Goal: Contribute content: Contribute content

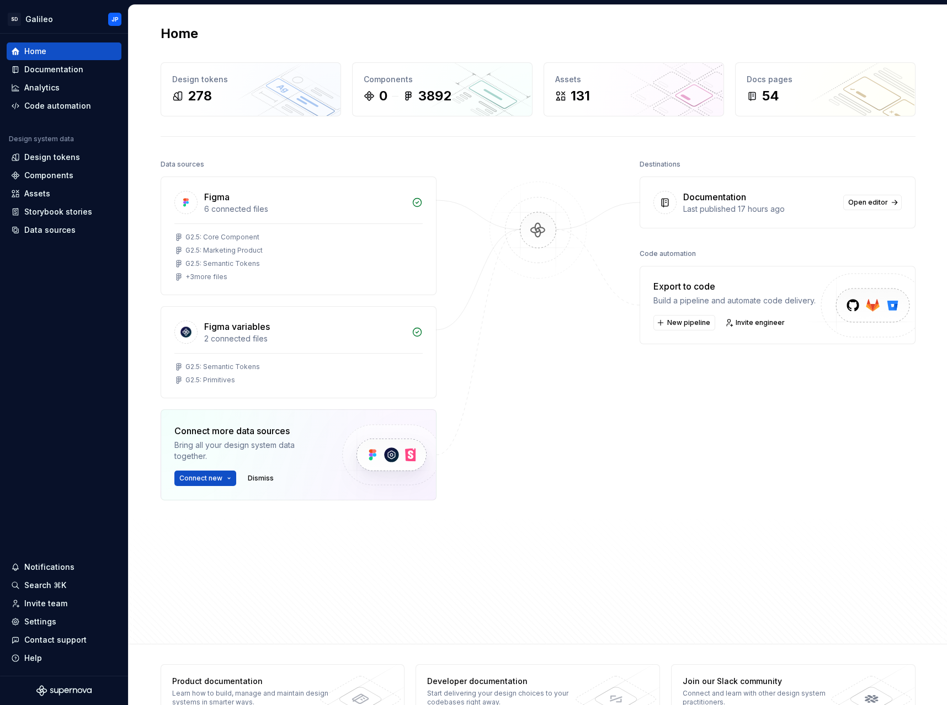
click at [564, 307] on div at bounding box center [538, 368] width 110 height 423
click at [67, 69] on div "Documentation" at bounding box center [53, 69] width 59 height 11
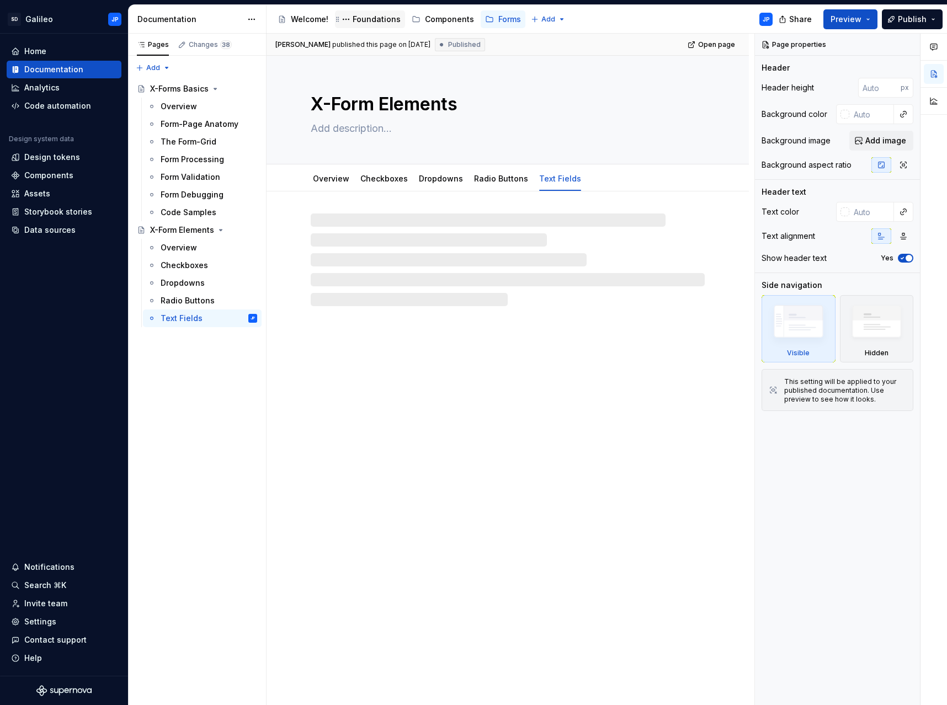
click at [357, 17] on div "Foundations" at bounding box center [377, 19] width 48 height 11
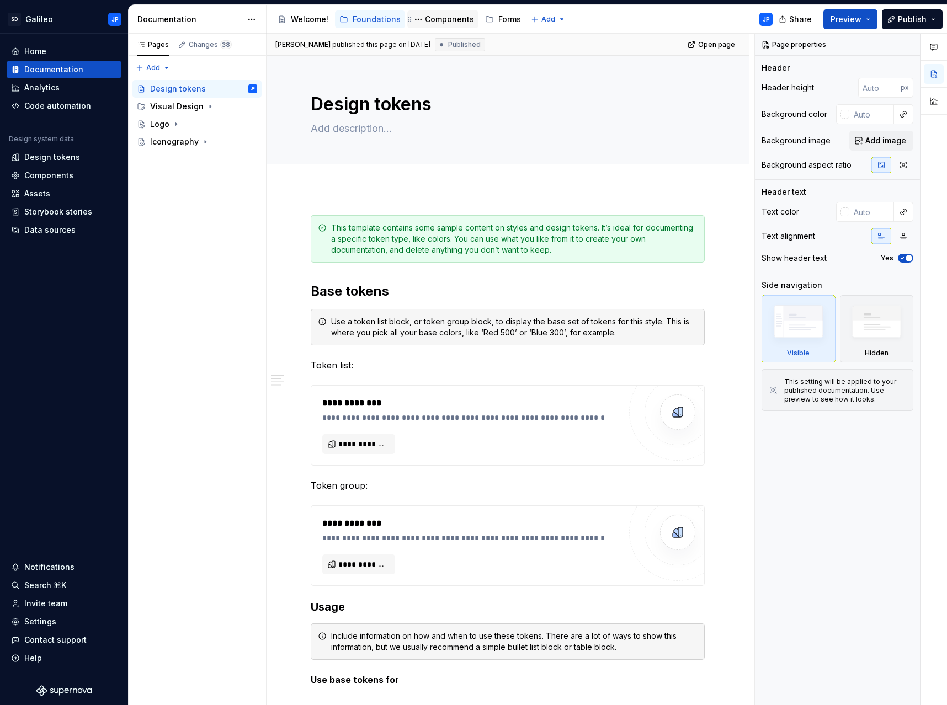
click at [443, 19] on div "Components" at bounding box center [449, 19] width 49 height 11
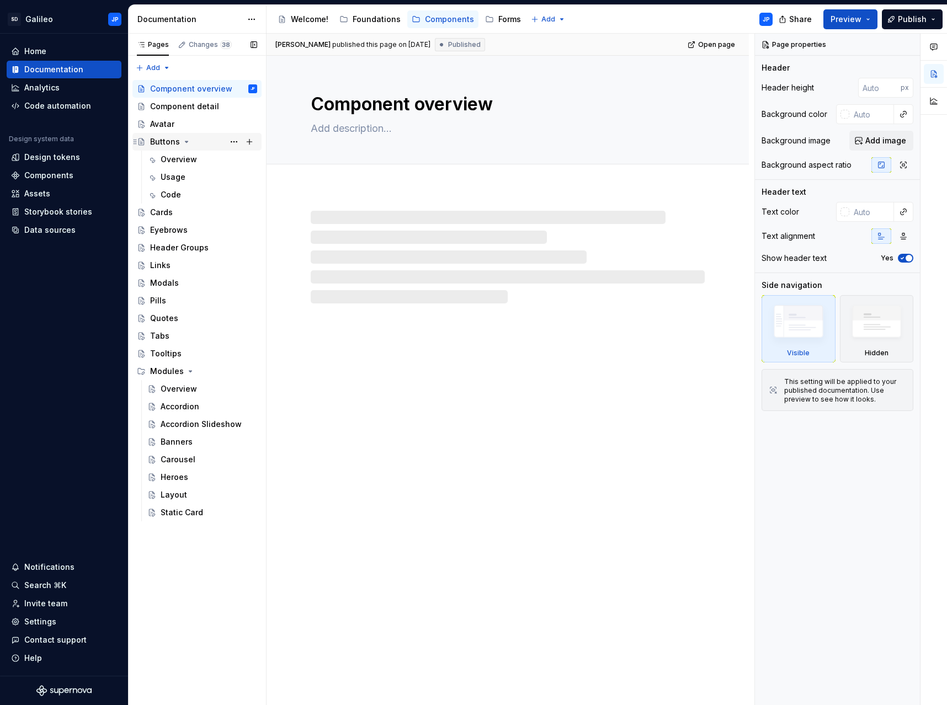
click at [177, 146] on div "Buttons" at bounding box center [165, 141] width 30 height 11
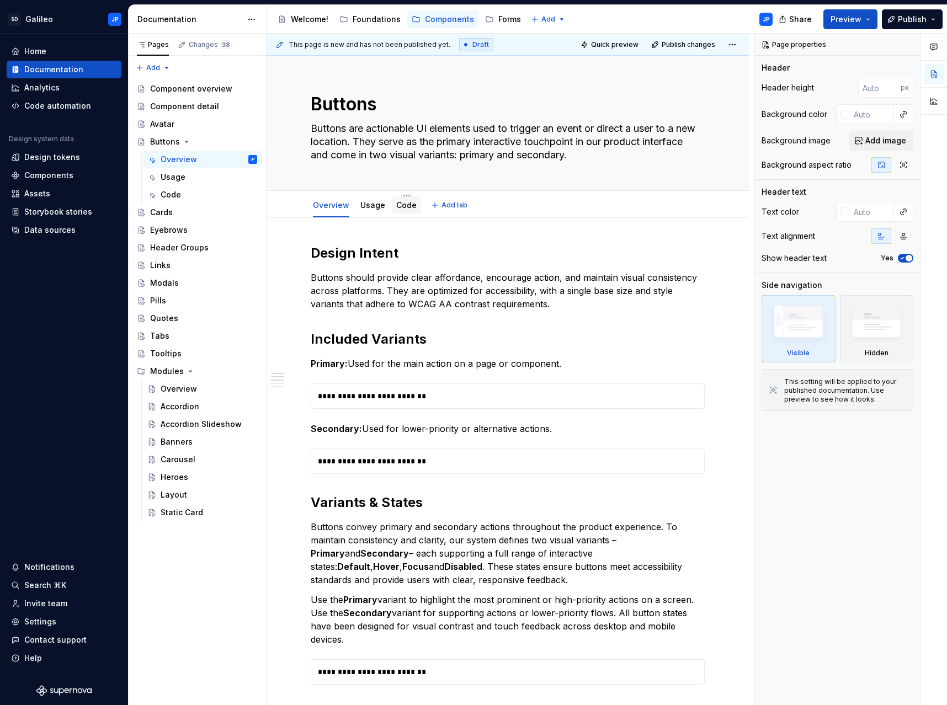
click at [404, 206] on link "Code" at bounding box center [406, 204] width 20 height 9
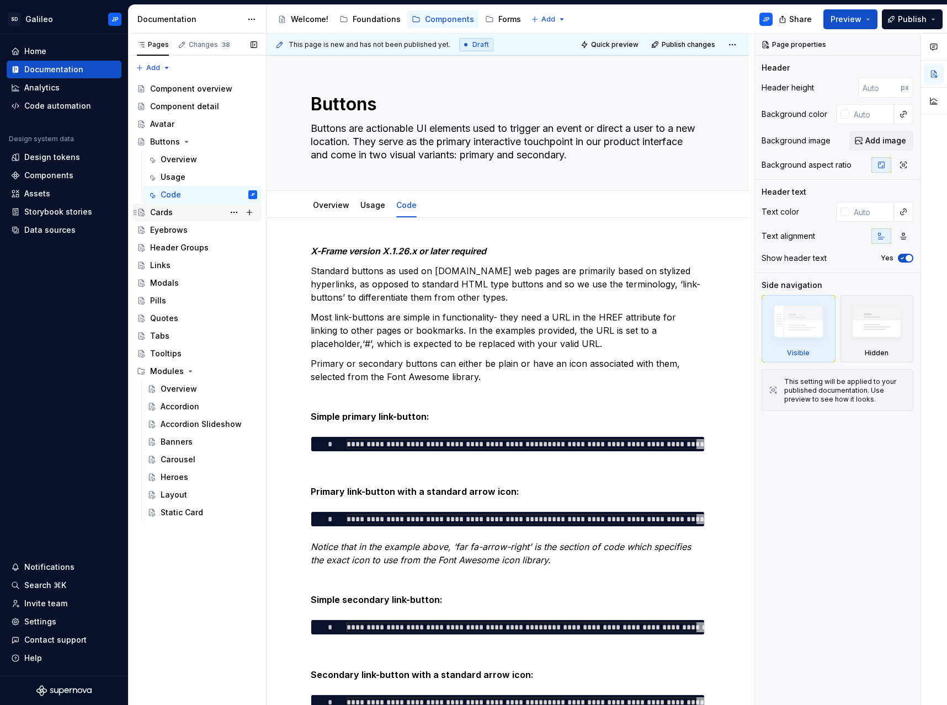
click at [162, 217] on div "Cards" at bounding box center [161, 212] width 23 height 11
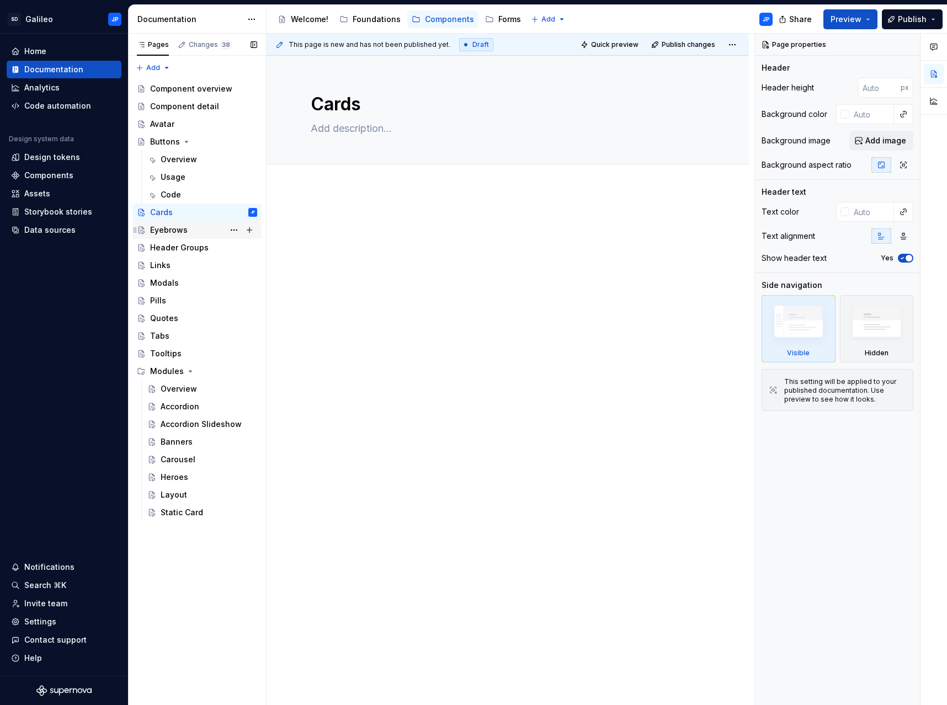
click at [192, 231] on div "Eyebrows" at bounding box center [203, 229] width 107 height 15
click at [190, 249] on div "Header Groups" at bounding box center [179, 247] width 59 height 11
click at [184, 265] on div "Links" at bounding box center [203, 265] width 107 height 15
click at [186, 283] on div "Modals" at bounding box center [203, 282] width 107 height 15
click at [155, 301] on div "Pills" at bounding box center [158, 300] width 16 height 11
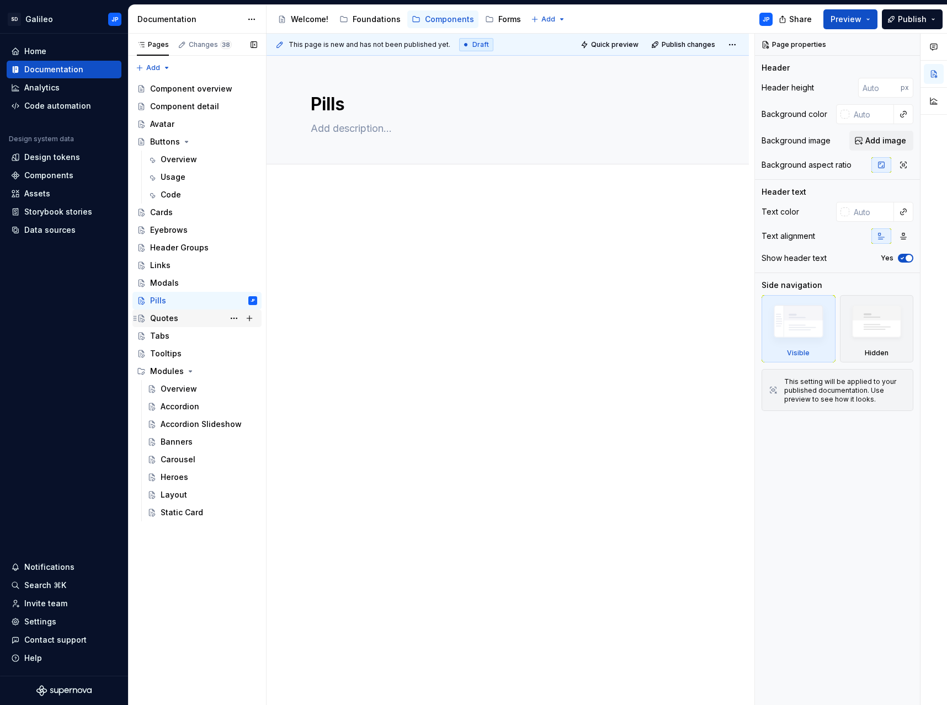
click at [169, 322] on div "Quotes" at bounding box center [164, 318] width 28 height 11
click at [169, 336] on div "Tabs" at bounding box center [203, 335] width 107 height 15
click at [171, 354] on div "Tooltips" at bounding box center [165, 353] width 31 height 11
click at [174, 148] on div "Buttons" at bounding box center [203, 141] width 107 height 15
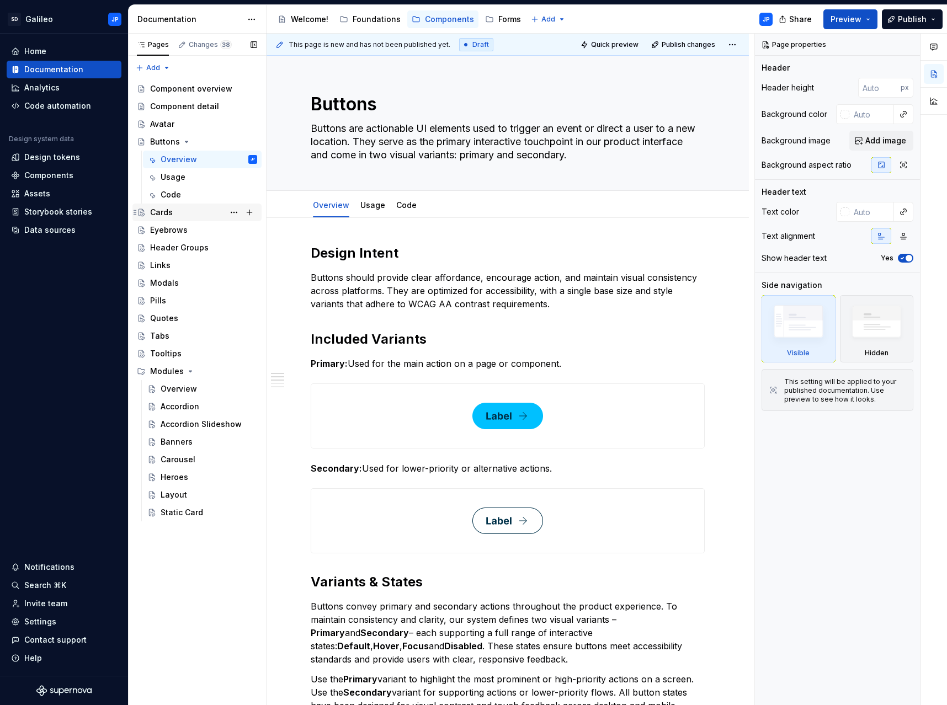
click at [168, 211] on div "Cards" at bounding box center [161, 212] width 23 height 11
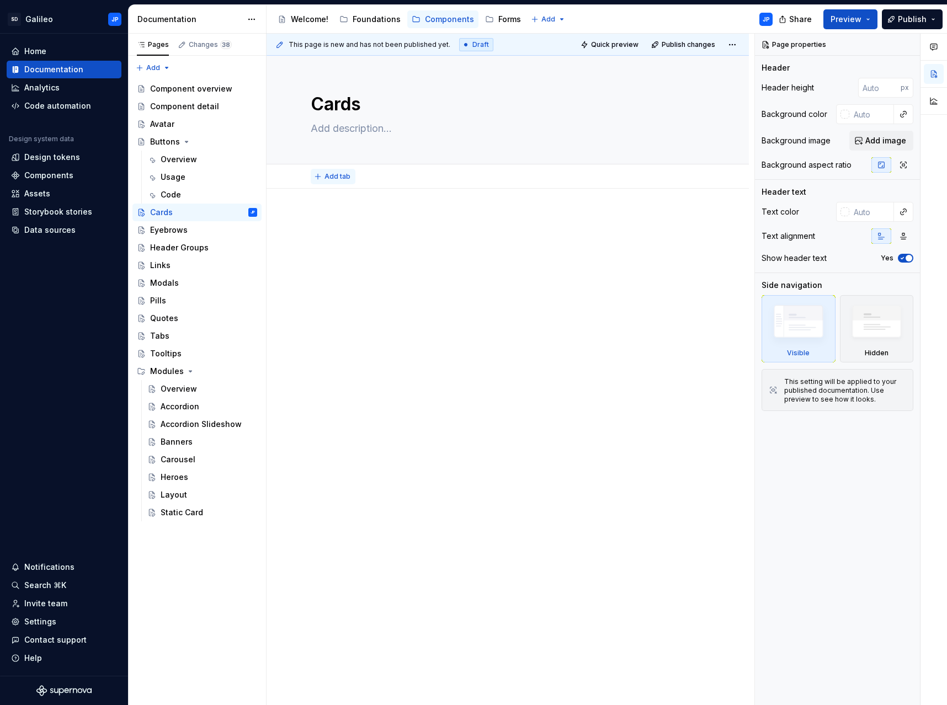
type textarea "*"
click at [335, 175] on span "Add tab" at bounding box center [338, 176] width 26 height 9
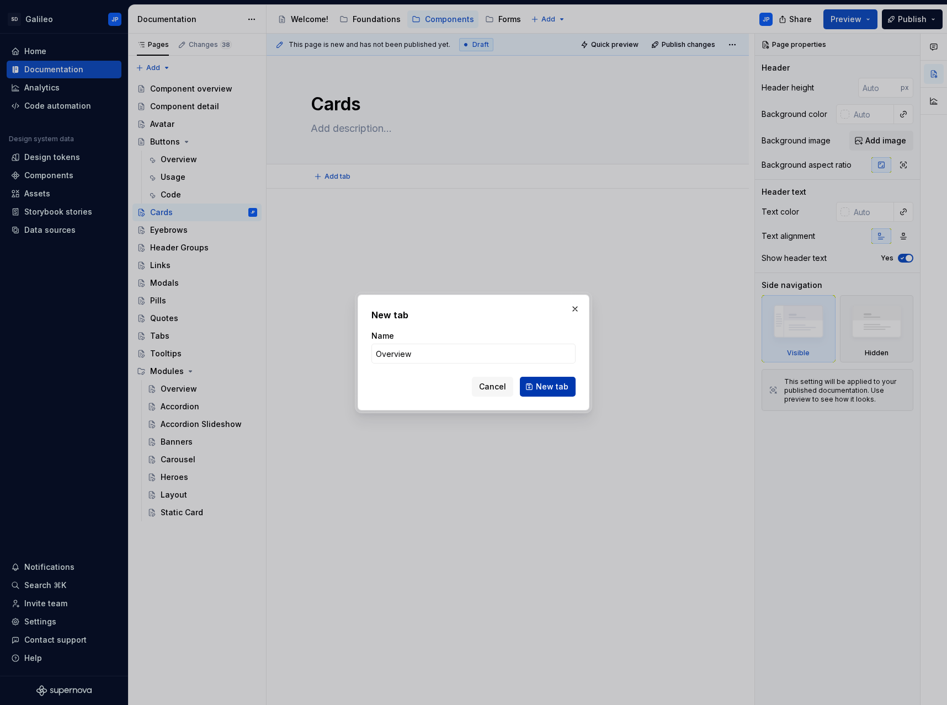
type input "Overview"
click at [543, 384] on span "New tab" at bounding box center [552, 386] width 33 height 11
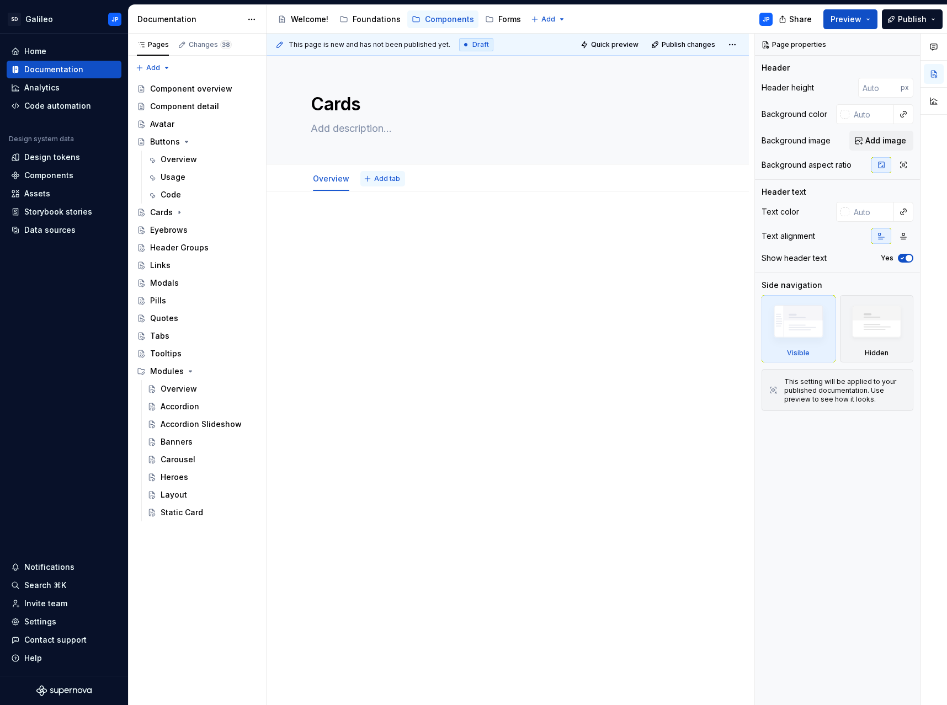
click at [385, 179] on span "Add tab" at bounding box center [387, 178] width 26 height 9
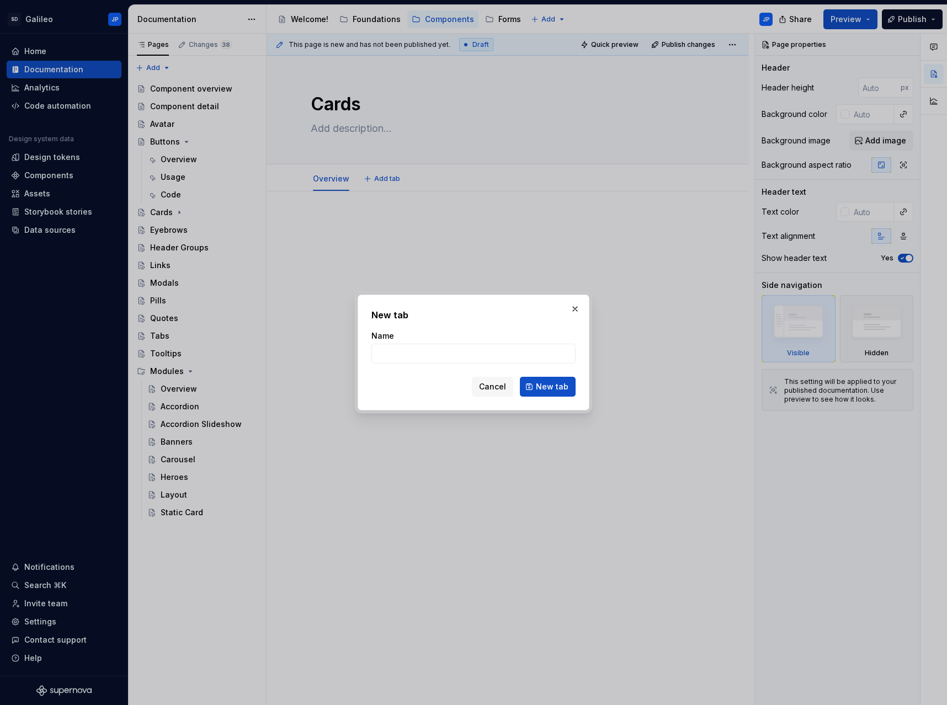
type textarea "*"
type input "Usage"
click at [559, 379] on button "New tab" at bounding box center [548, 387] width 56 height 20
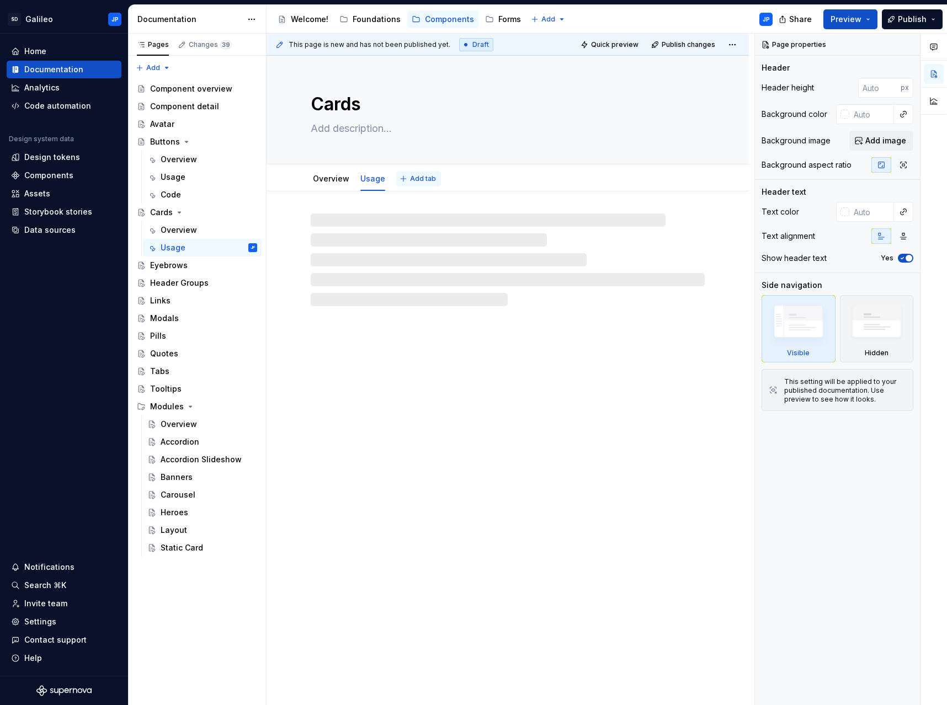
click at [415, 178] on span "Add tab" at bounding box center [423, 178] width 26 height 9
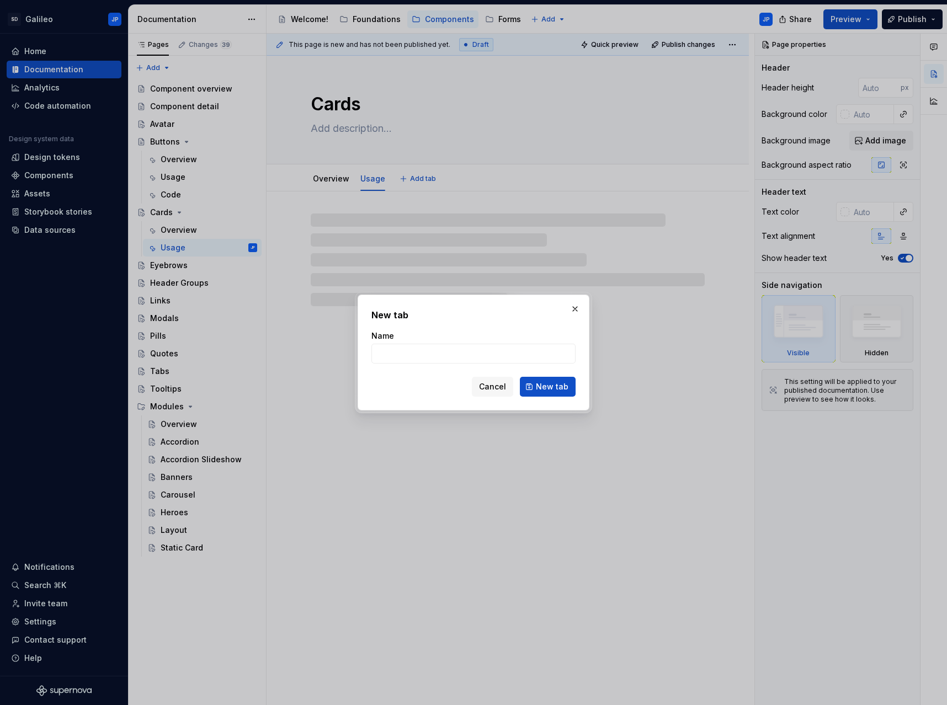
type textarea "*"
type input "Code"
type textarea "*"
type input "Code"
click at [543, 384] on span "New tab" at bounding box center [552, 386] width 33 height 11
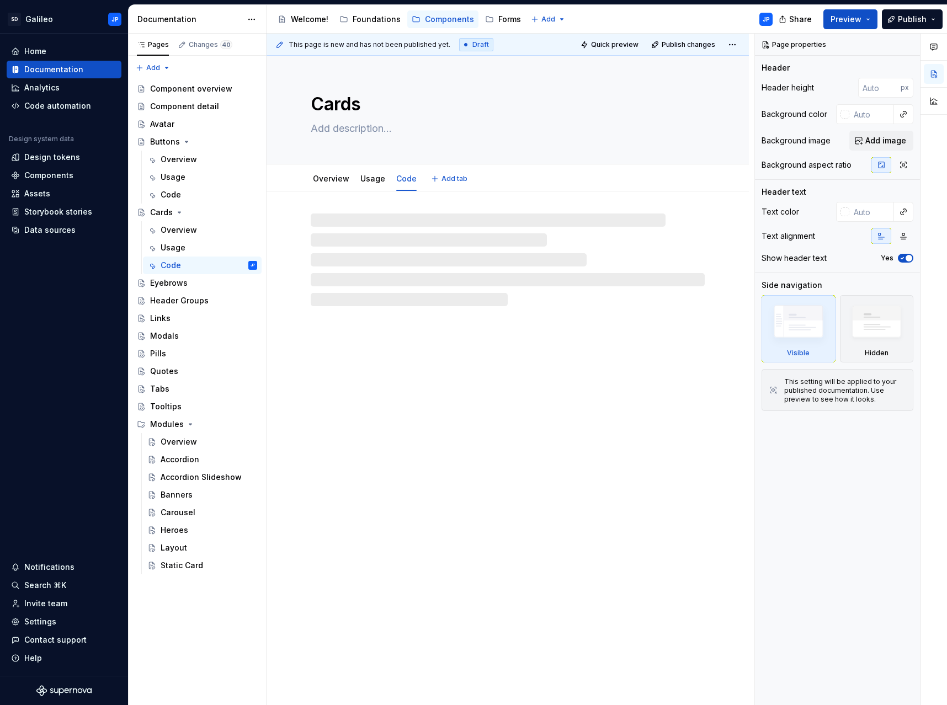
click at [514, 107] on textarea "Cards" at bounding box center [506, 104] width 394 height 26
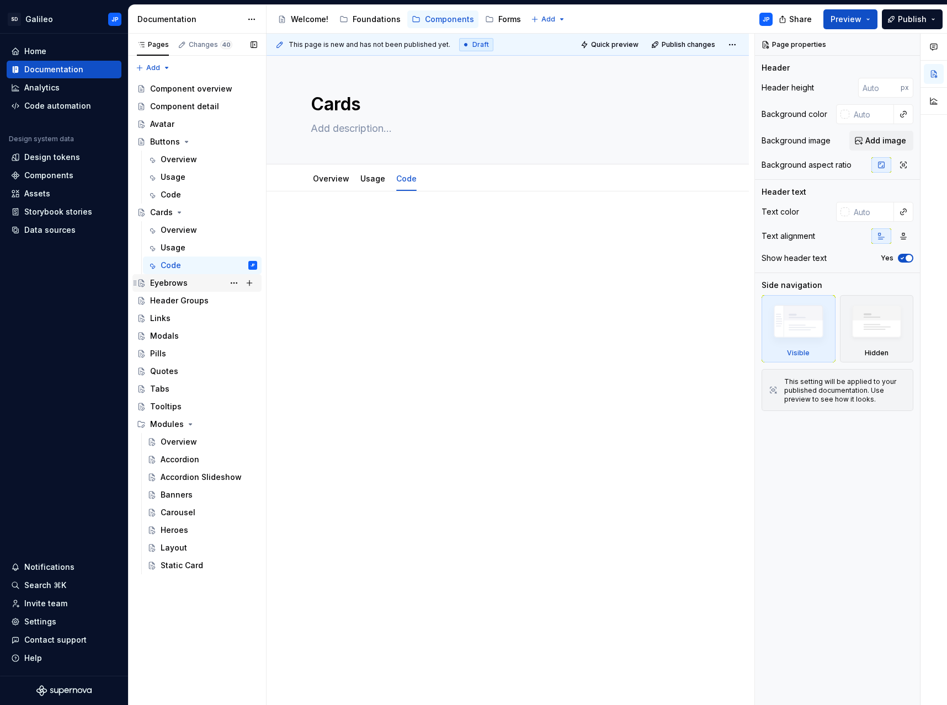
click at [187, 284] on div "Eyebrows" at bounding box center [203, 282] width 107 height 15
click at [206, 281] on div "Eyebrows JP" at bounding box center [203, 282] width 107 height 15
type textarea "*"
click at [333, 174] on span "Add tab" at bounding box center [338, 176] width 26 height 9
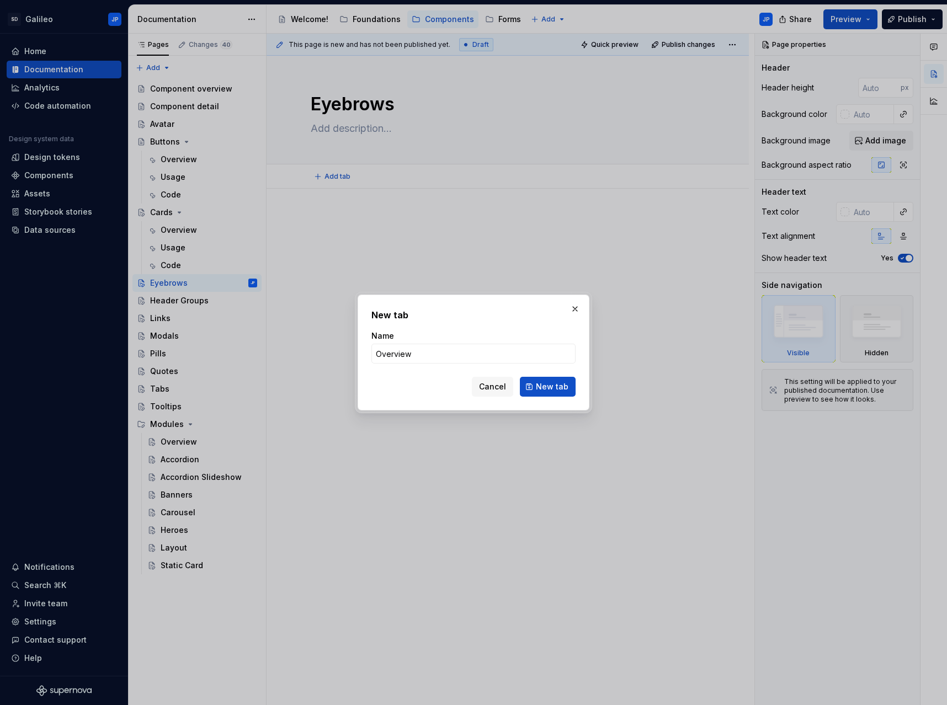
type input "Overview"
click at [555, 383] on span "New tab" at bounding box center [552, 386] width 33 height 11
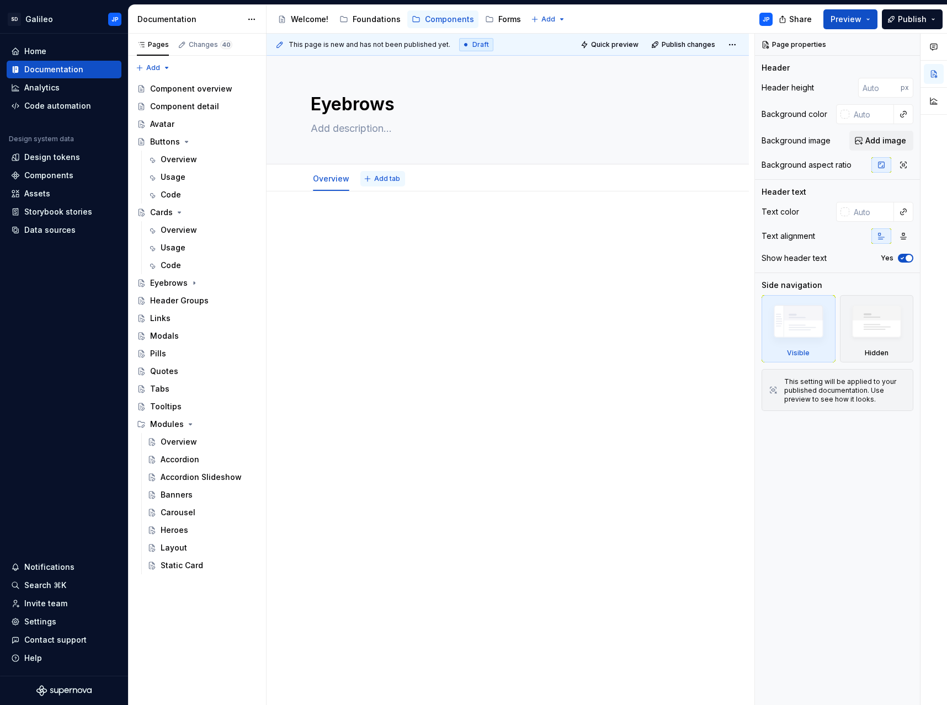
click at [385, 180] on span "Add tab" at bounding box center [387, 178] width 26 height 9
type textarea "*"
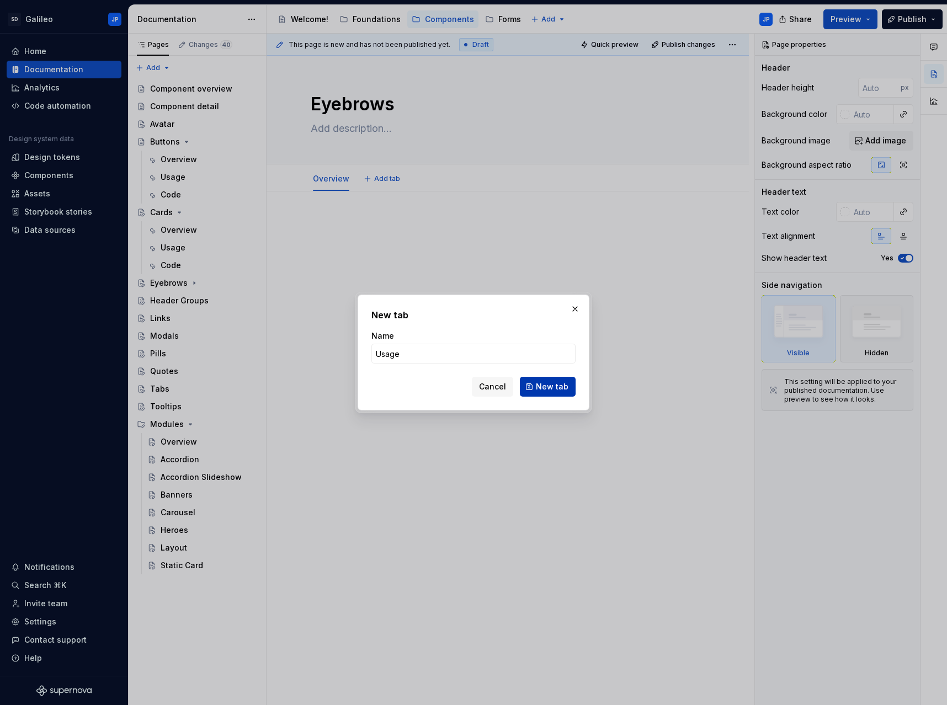
type input "Usage"
click at [546, 383] on span "New tab" at bounding box center [552, 386] width 33 height 11
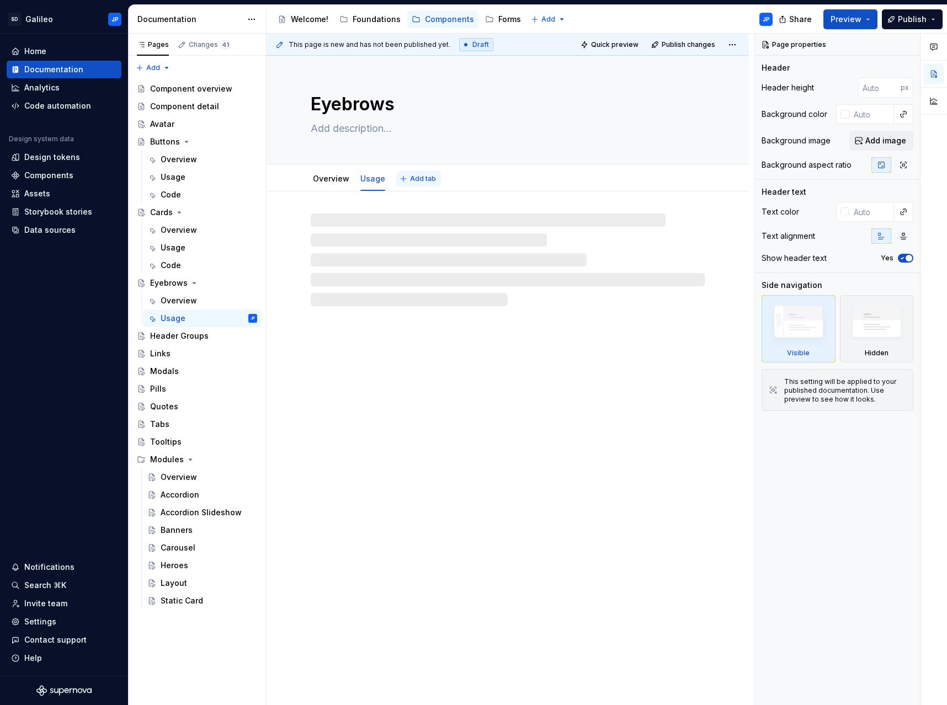
click at [419, 179] on span "Add tab" at bounding box center [423, 178] width 26 height 9
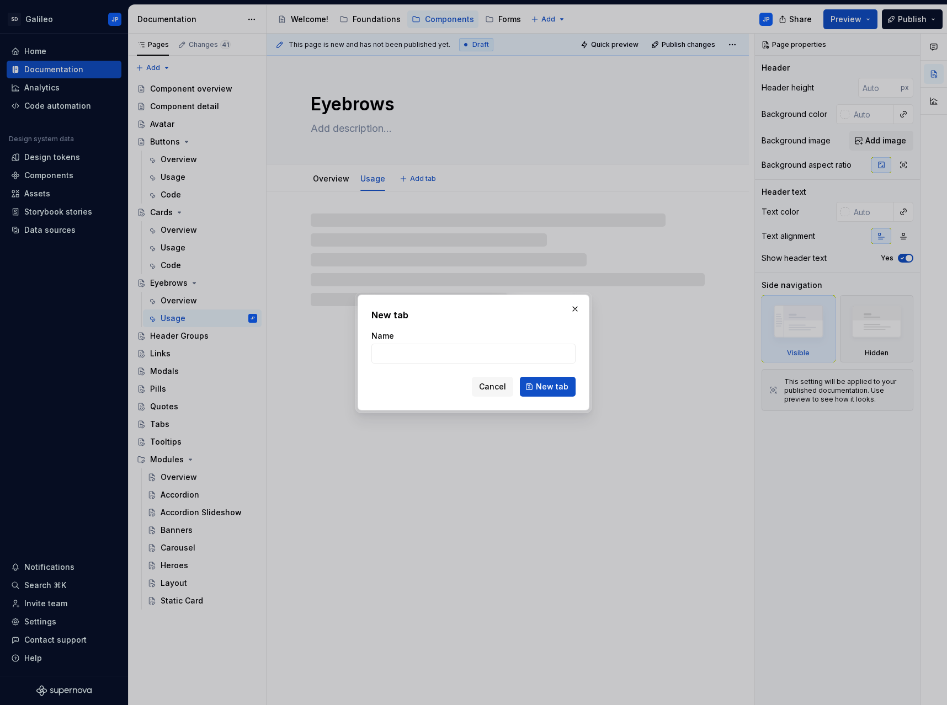
type textarea "*"
type input "Code"
type textarea "*"
type input "Code"
click at [556, 388] on span "New tab" at bounding box center [552, 386] width 33 height 11
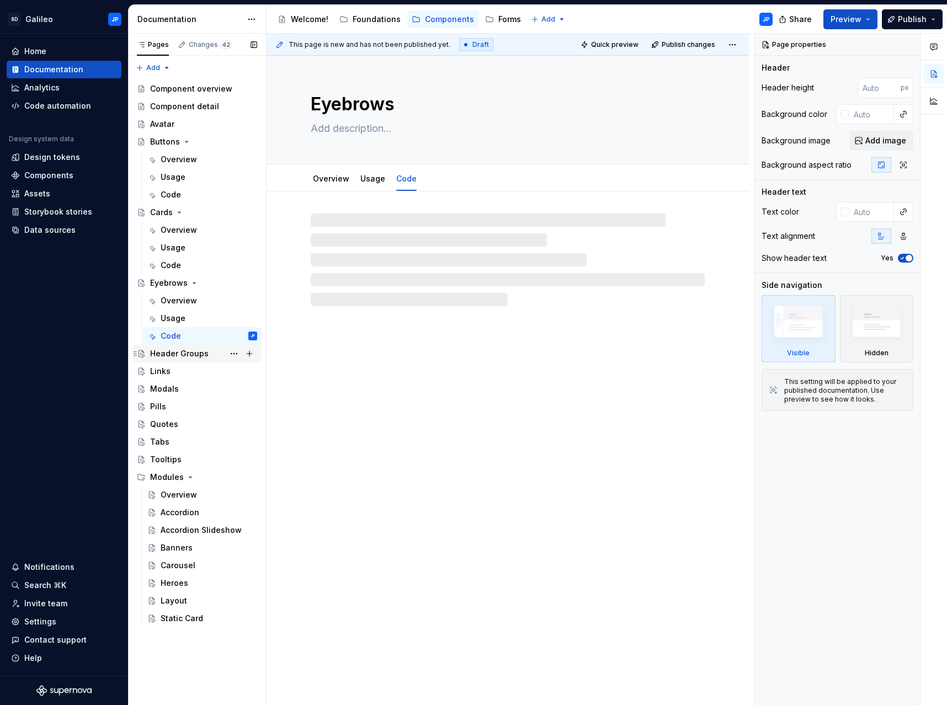
click at [189, 357] on div "Header Groups" at bounding box center [179, 353] width 59 height 11
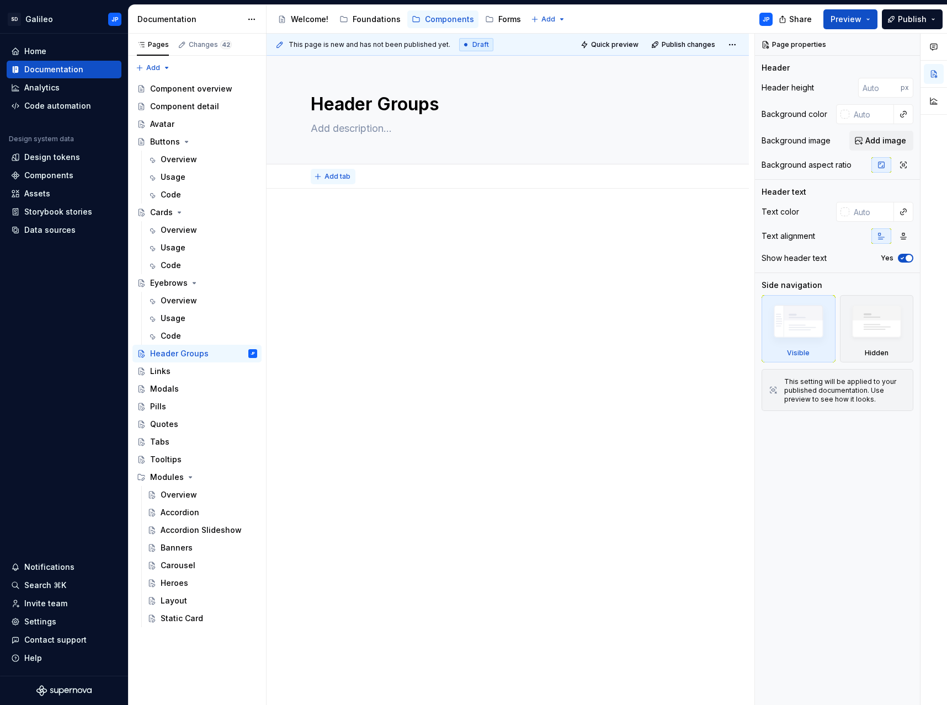
type textarea "*"
click at [337, 177] on span "Add tab" at bounding box center [338, 176] width 26 height 9
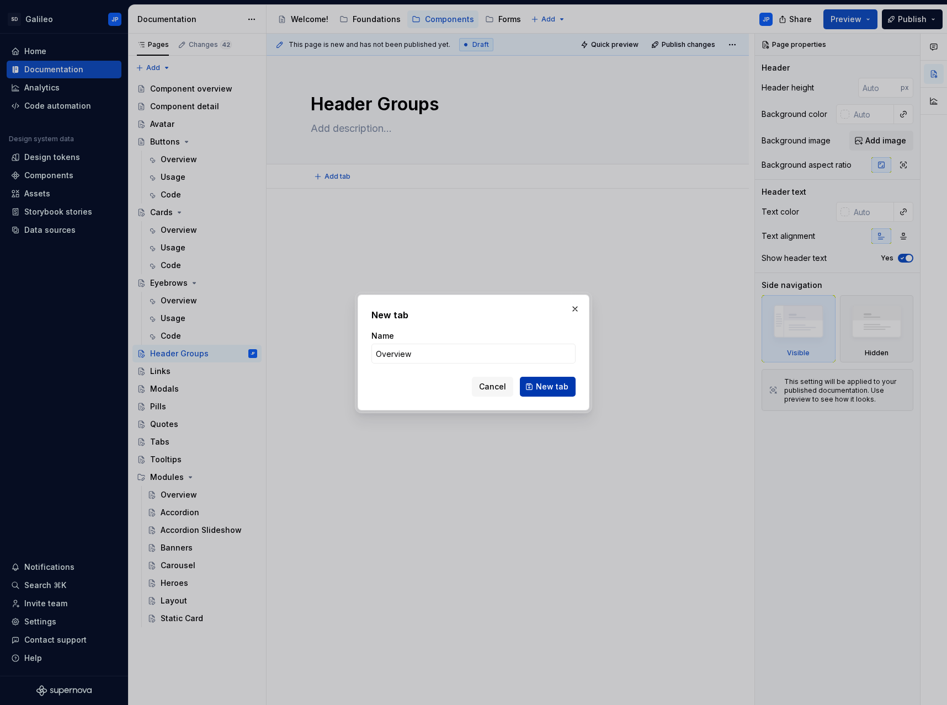
type input "Overview"
click at [543, 392] on button "New tab" at bounding box center [548, 387] width 56 height 20
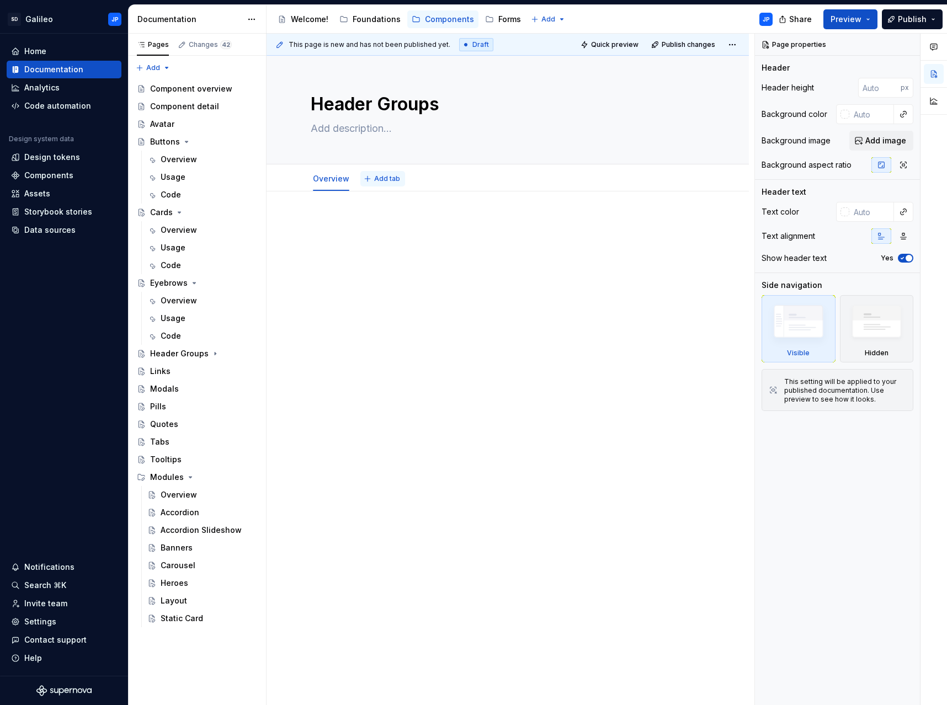
click at [375, 177] on span "Add tab" at bounding box center [387, 178] width 26 height 9
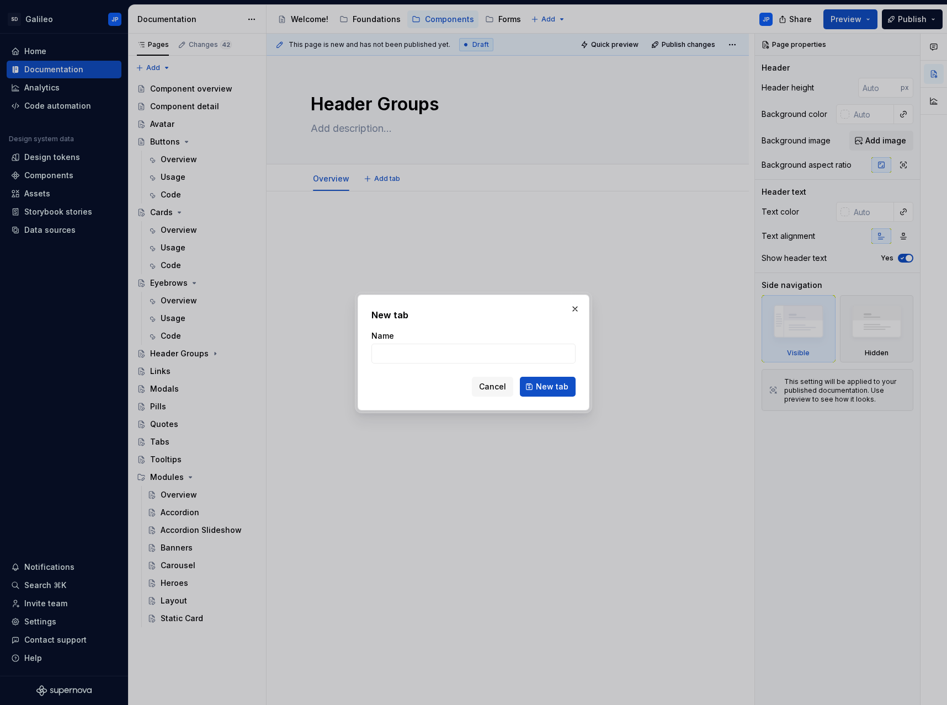
type textarea "*"
type input "Usage"
click at [570, 387] on button "New tab" at bounding box center [548, 387] width 56 height 20
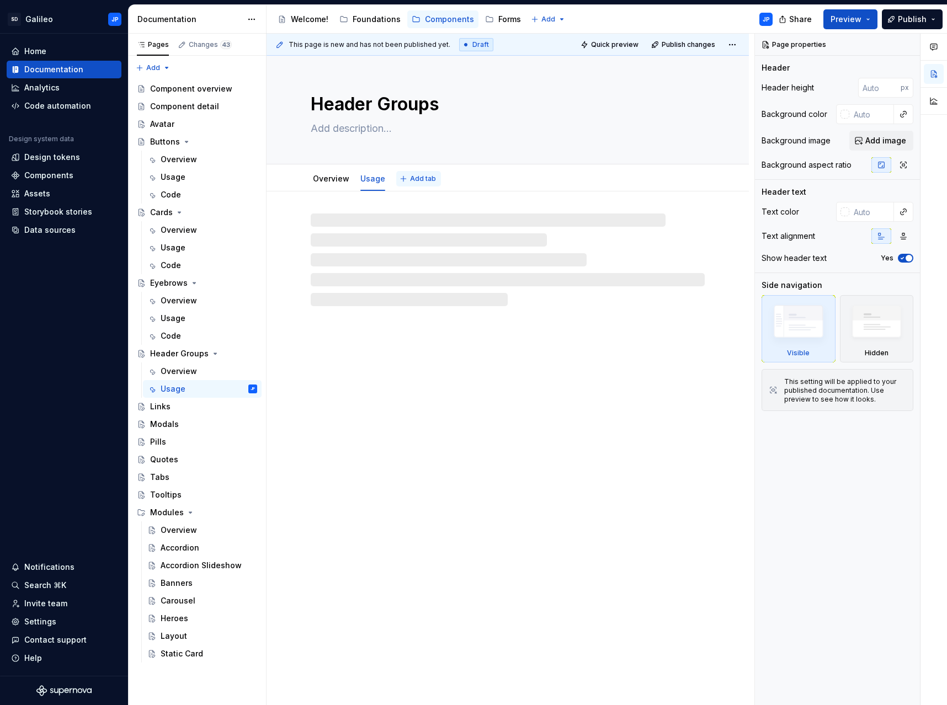
type textarea "*"
click at [417, 179] on span "Add tab" at bounding box center [423, 178] width 26 height 9
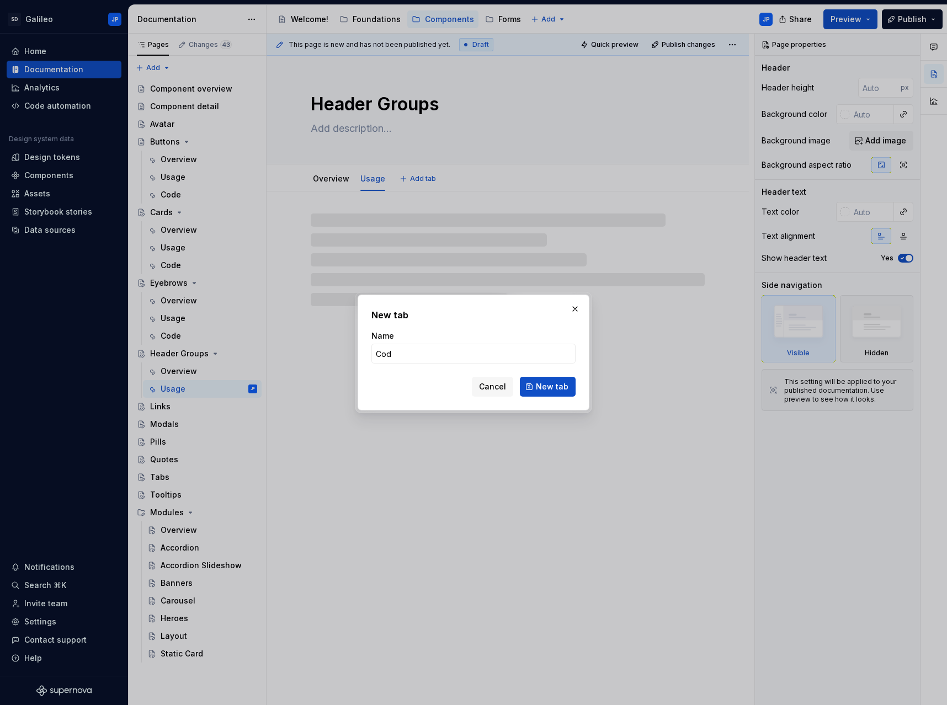
type input "Code"
type textarea "*"
type input "Code"
click at [558, 392] on button "New tab" at bounding box center [548, 387] width 56 height 20
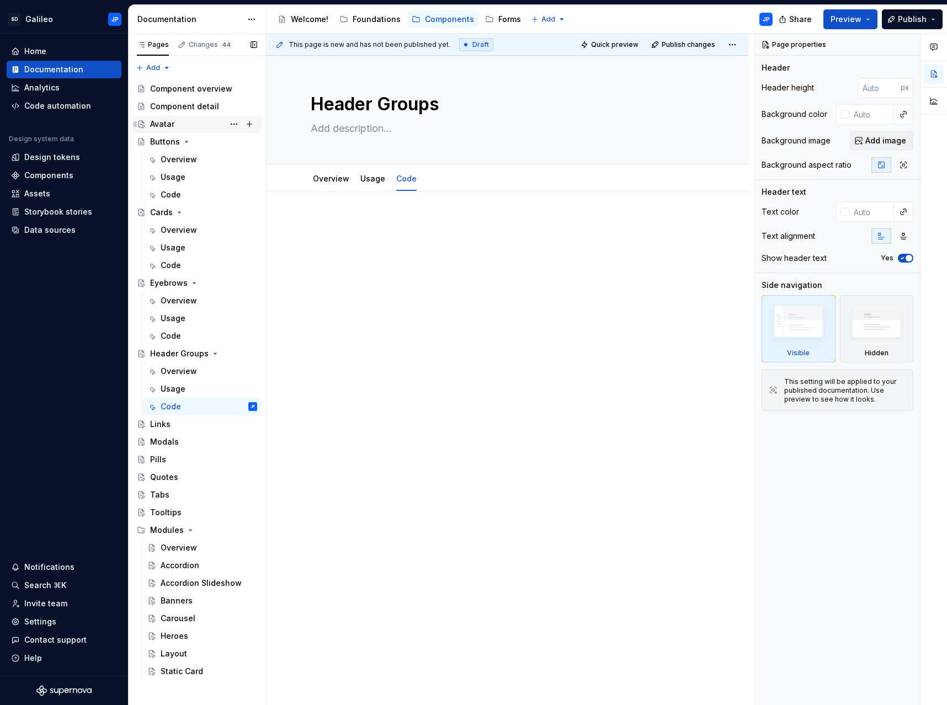
click at [196, 121] on div "Avatar" at bounding box center [203, 123] width 107 height 15
type textarea "*"
click at [337, 179] on span "Add tab" at bounding box center [338, 176] width 26 height 9
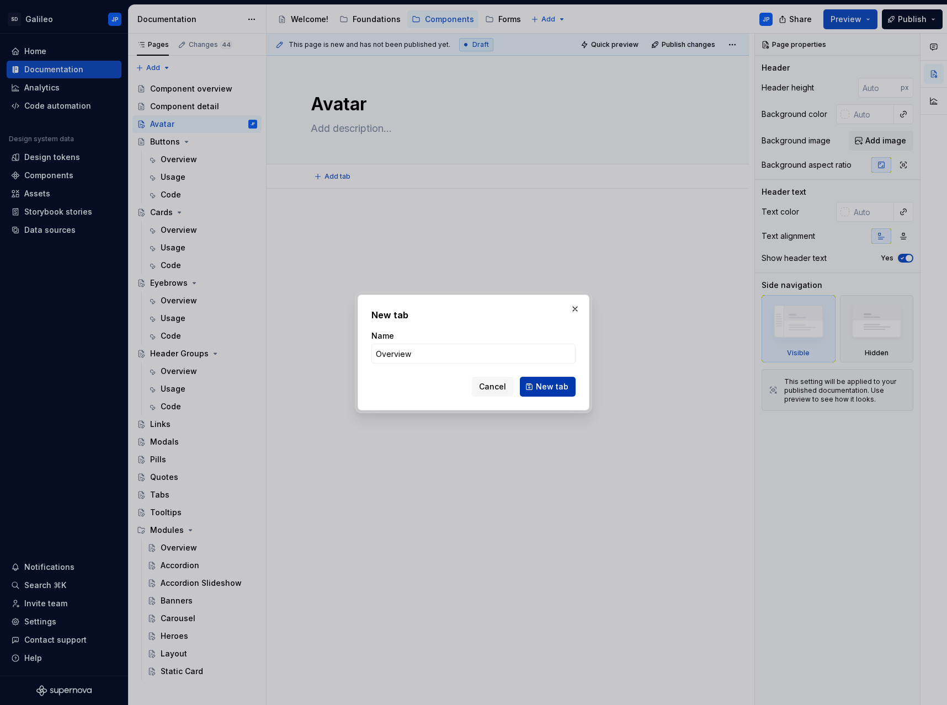
type input "Overview"
click at [551, 394] on button "New tab" at bounding box center [548, 387] width 56 height 20
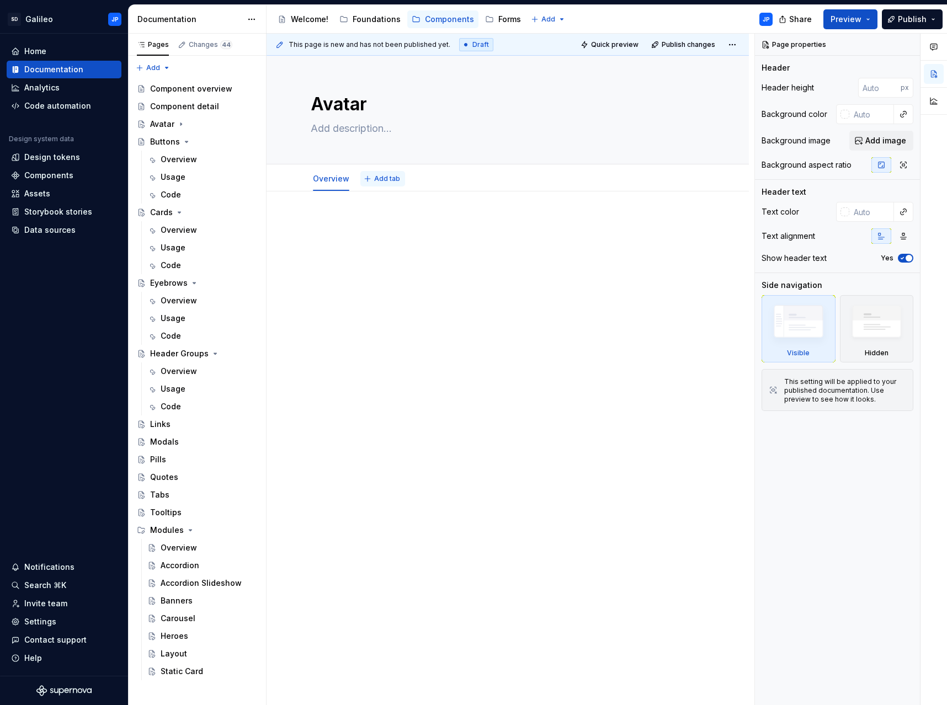
click at [392, 180] on span "Add tab" at bounding box center [387, 178] width 26 height 9
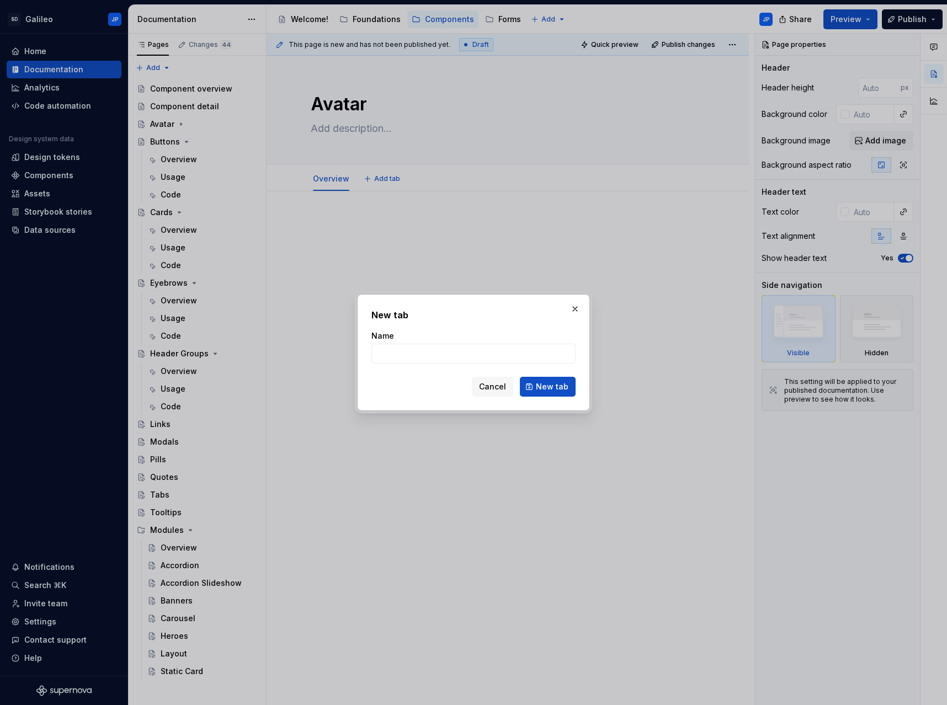
type textarea "*"
type input "Usage"
click at [543, 392] on span "New tab" at bounding box center [552, 386] width 33 height 11
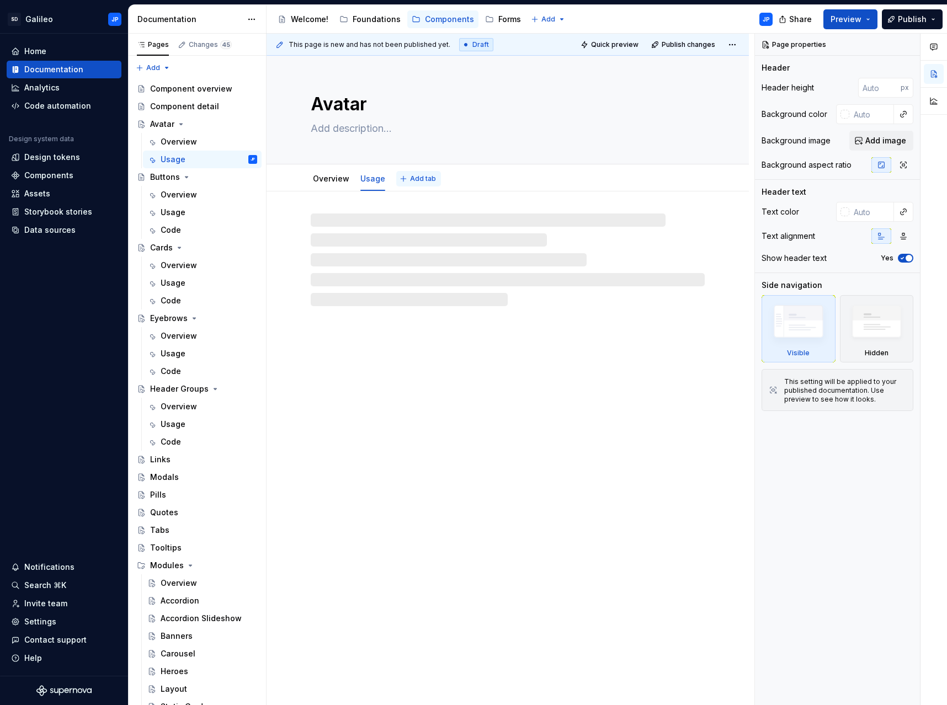
click at [424, 177] on span "Add tab" at bounding box center [423, 178] width 26 height 9
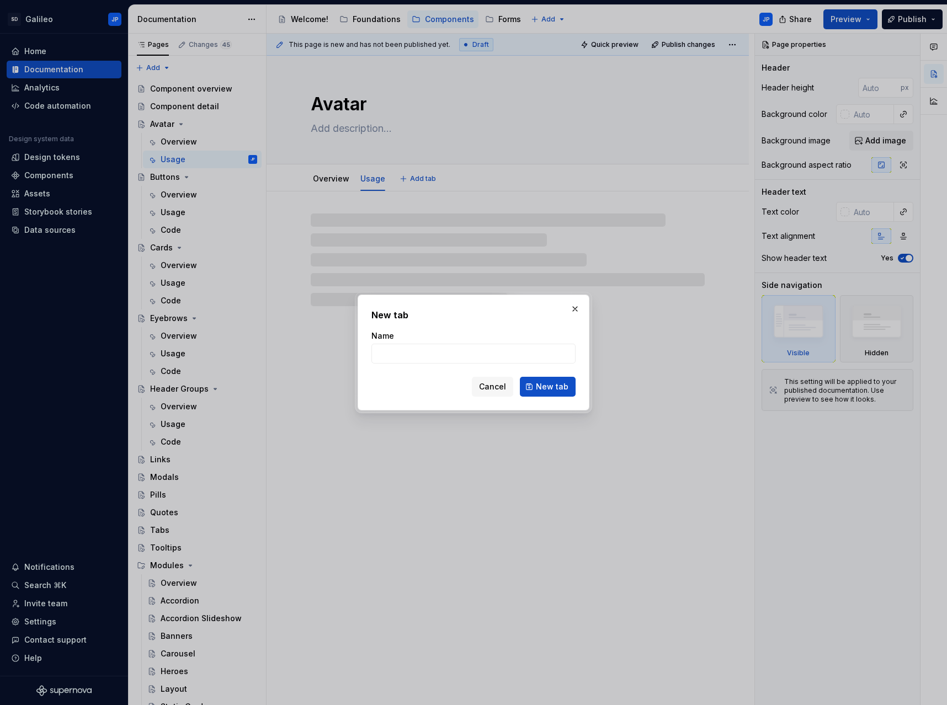
type textarea "*"
type input "Code"
type textarea "*"
type input "Code"
click at [555, 385] on span "New tab" at bounding box center [552, 386] width 33 height 11
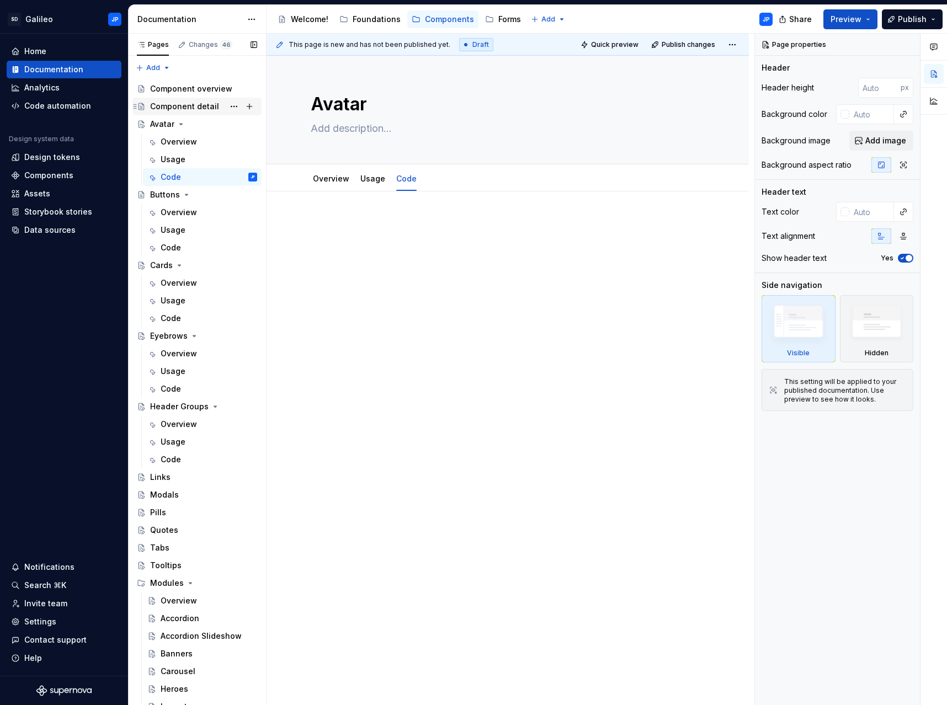
click at [188, 103] on div "Component detail" at bounding box center [184, 106] width 69 height 11
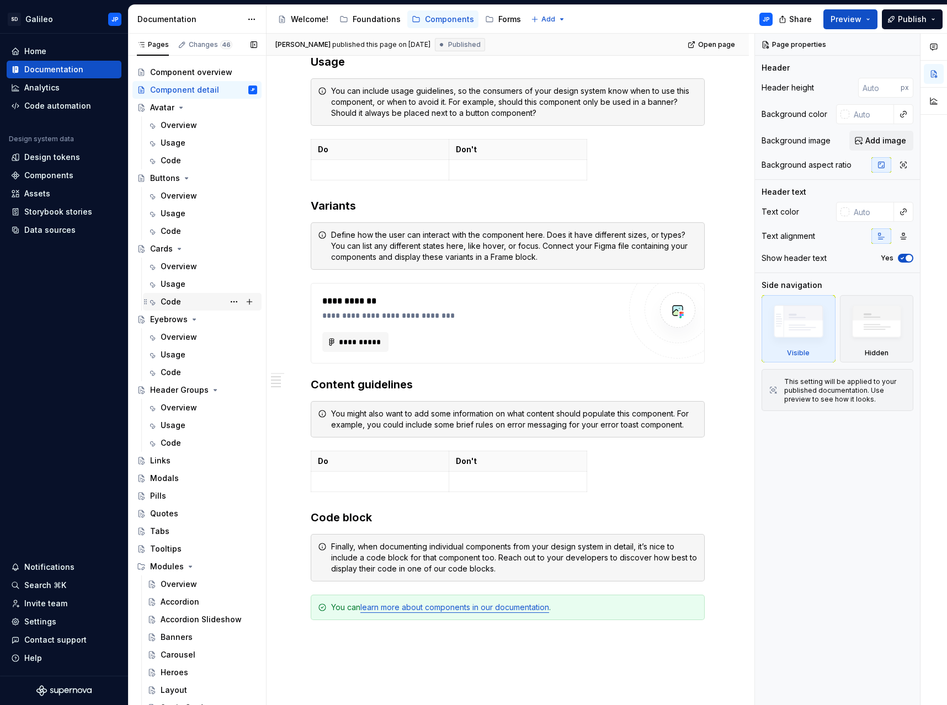
scroll to position [25, 0]
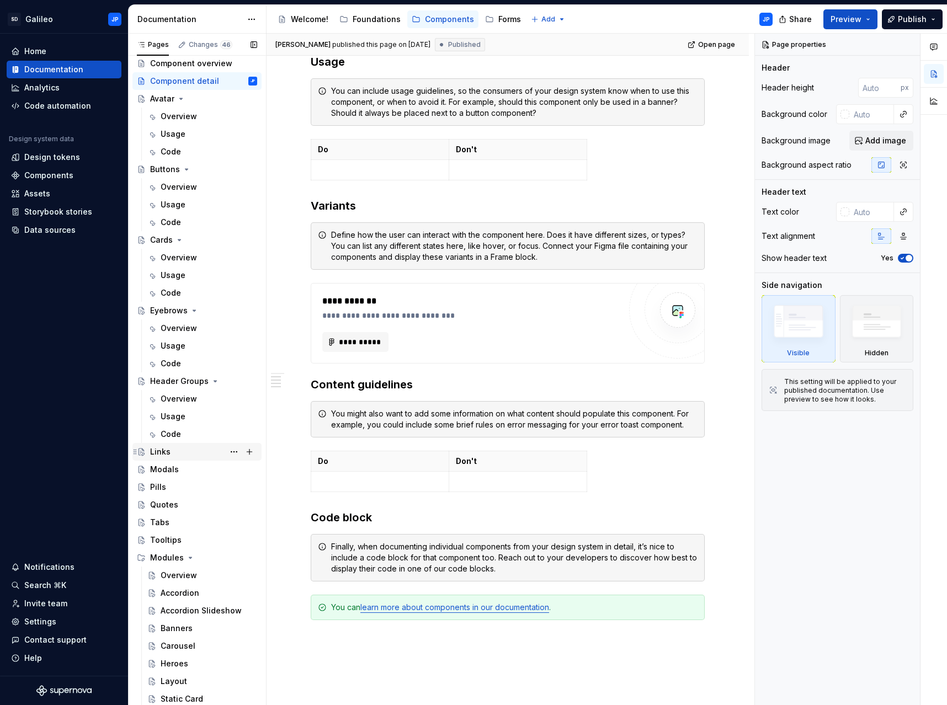
click at [156, 451] on div "Links" at bounding box center [160, 452] width 20 height 11
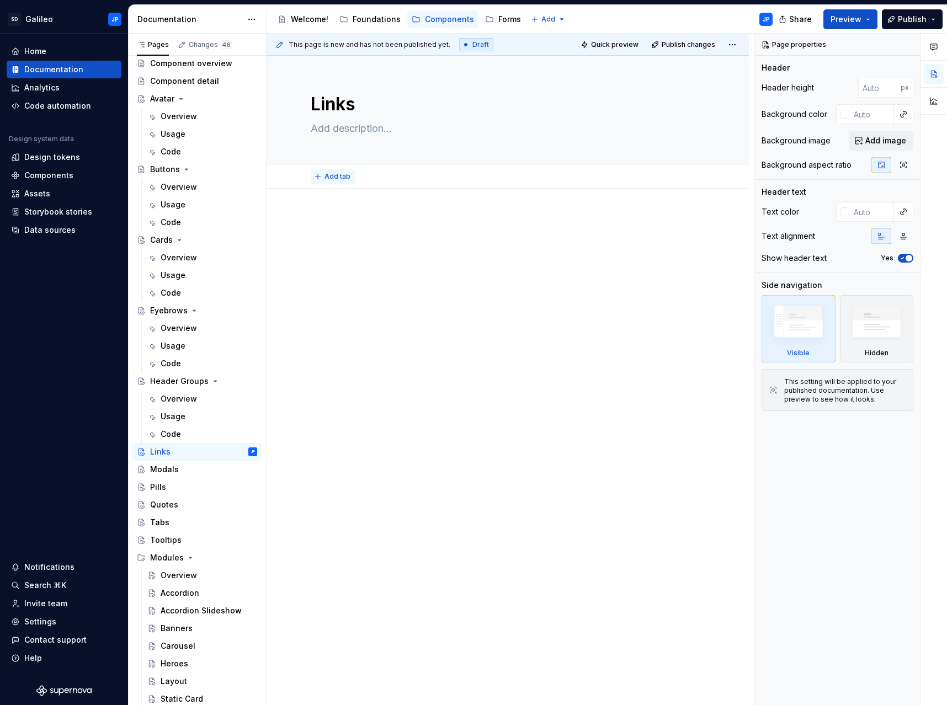
type textarea "*"
click at [333, 173] on span "Add tab" at bounding box center [338, 176] width 26 height 9
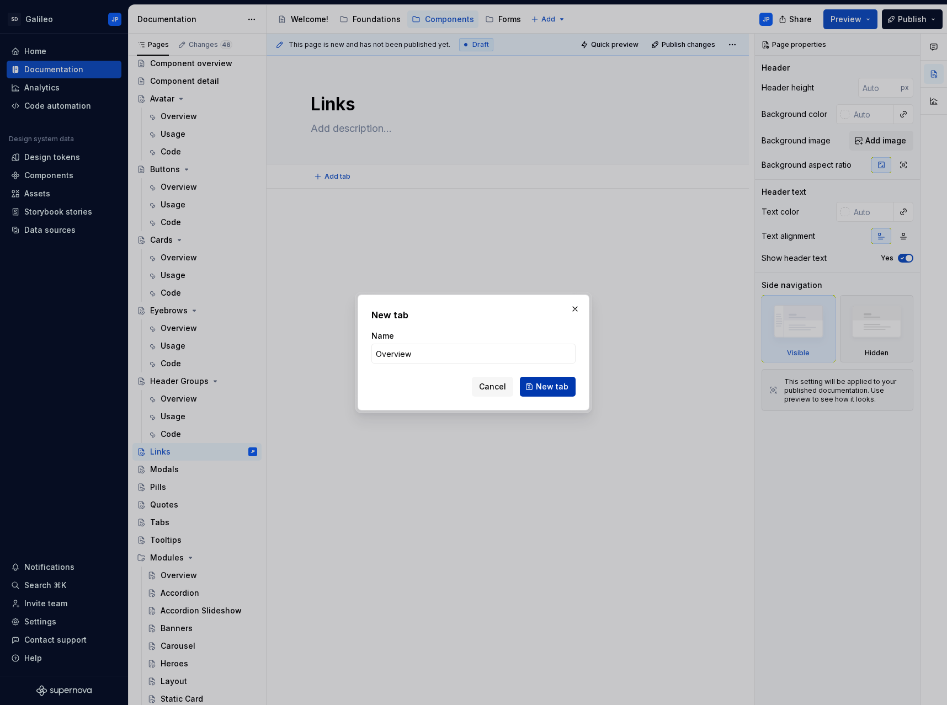
type input "Overview"
click at [554, 393] on button "New tab" at bounding box center [548, 387] width 56 height 20
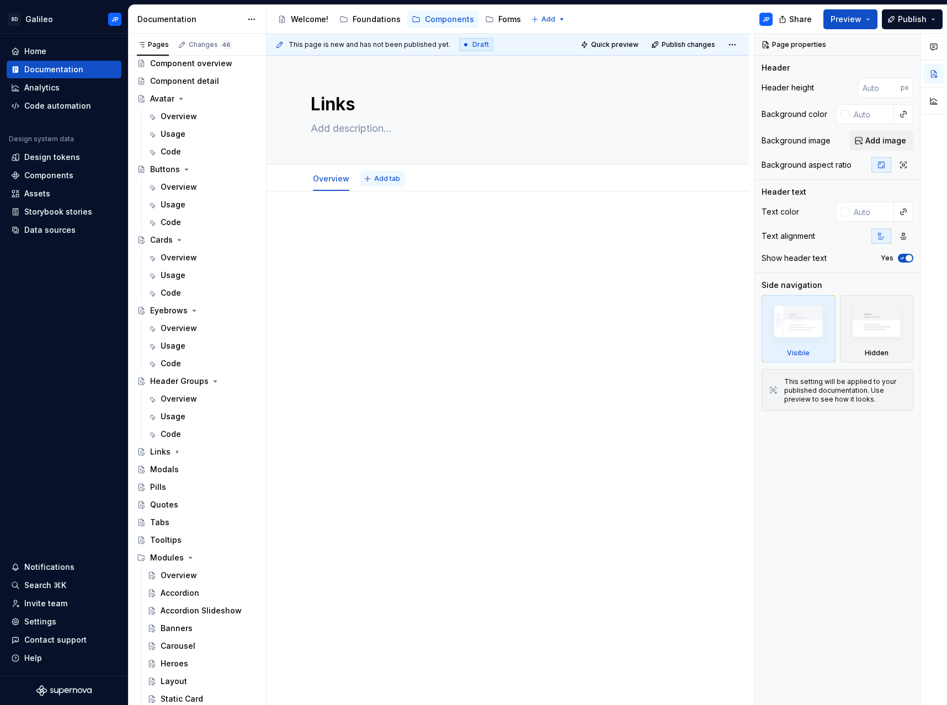
click at [380, 179] on span "Add tab" at bounding box center [387, 178] width 26 height 9
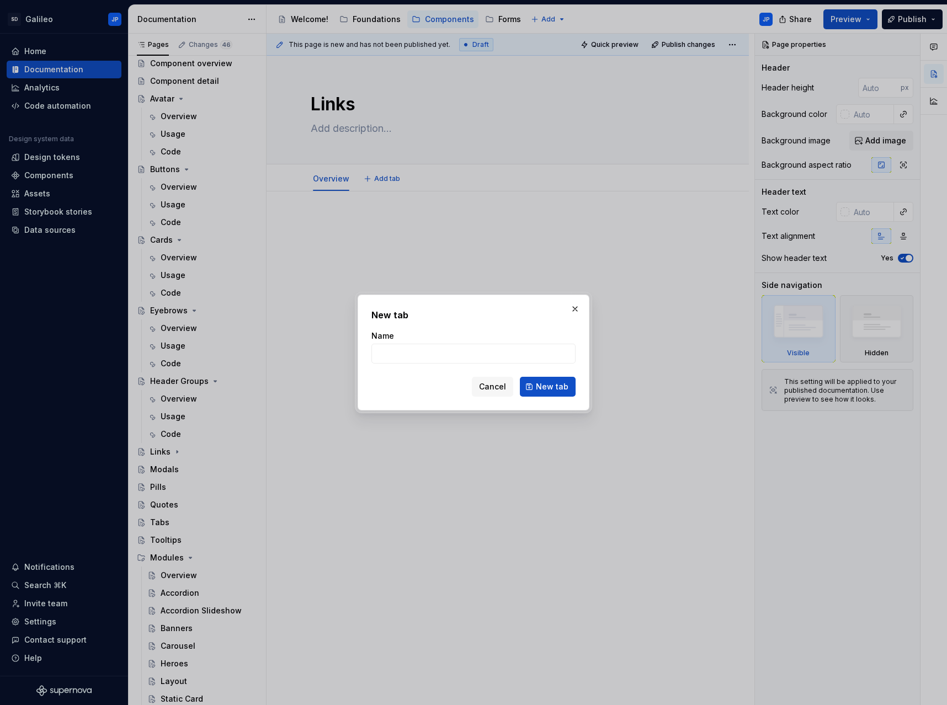
type textarea "*"
type input "Usage"
click at [552, 386] on span "New tab" at bounding box center [552, 386] width 33 height 11
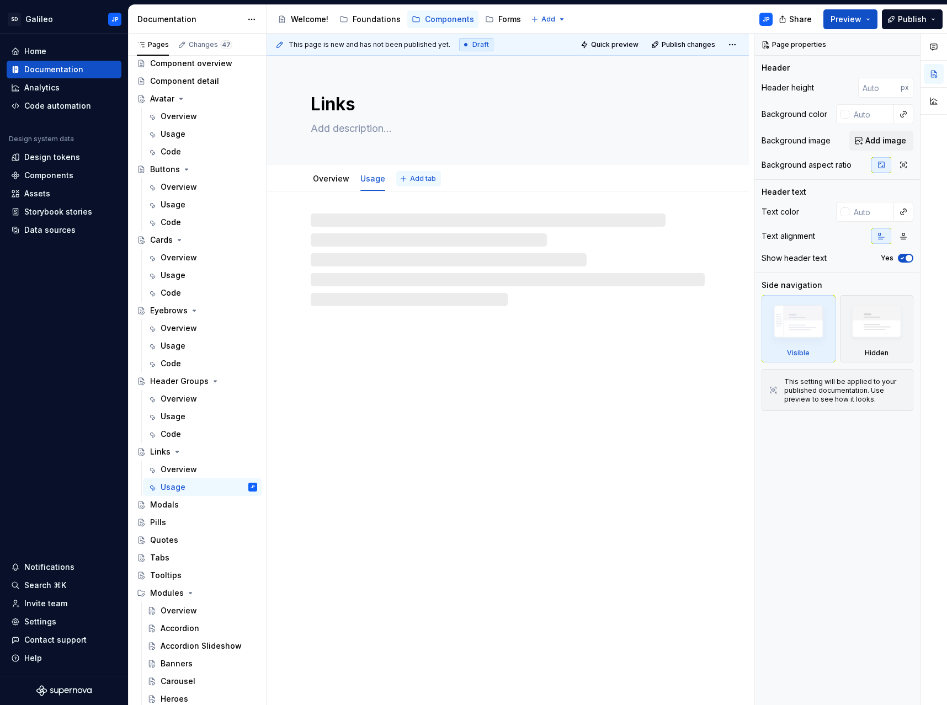
click at [417, 179] on span "Add tab" at bounding box center [423, 178] width 26 height 9
type textarea "*"
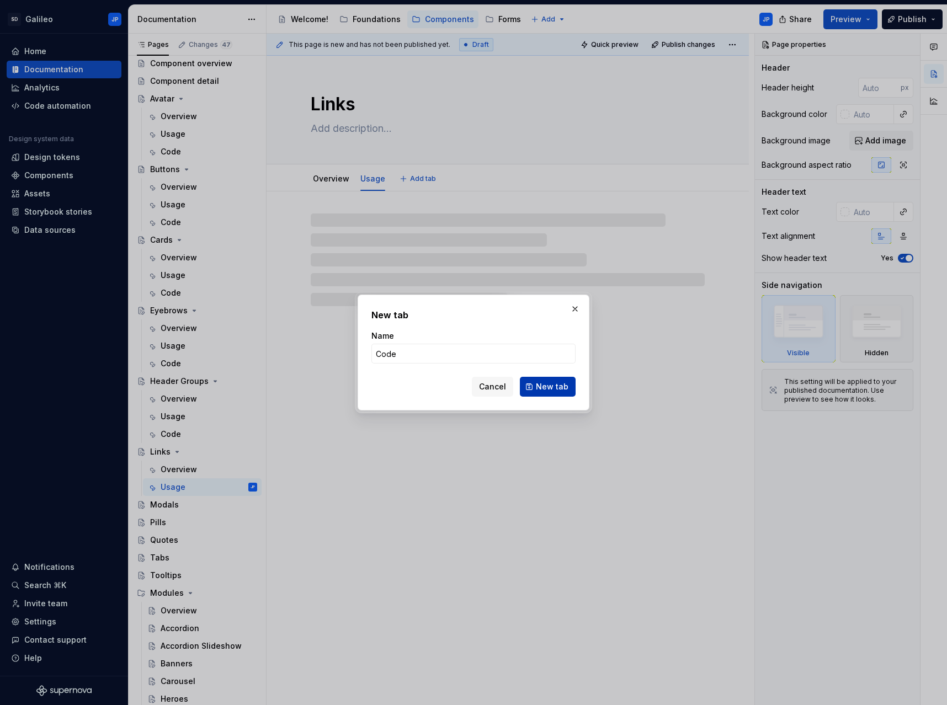
type input "Code"
click at [567, 379] on button "New tab" at bounding box center [548, 387] width 56 height 20
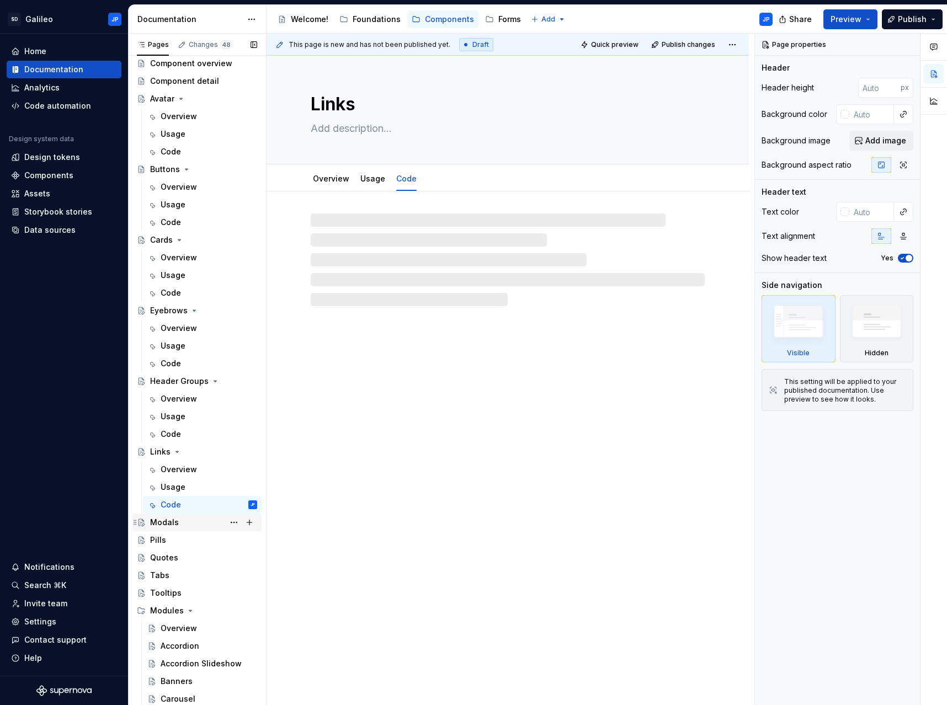
click at [195, 522] on div "Modals" at bounding box center [203, 522] width 107 height 15
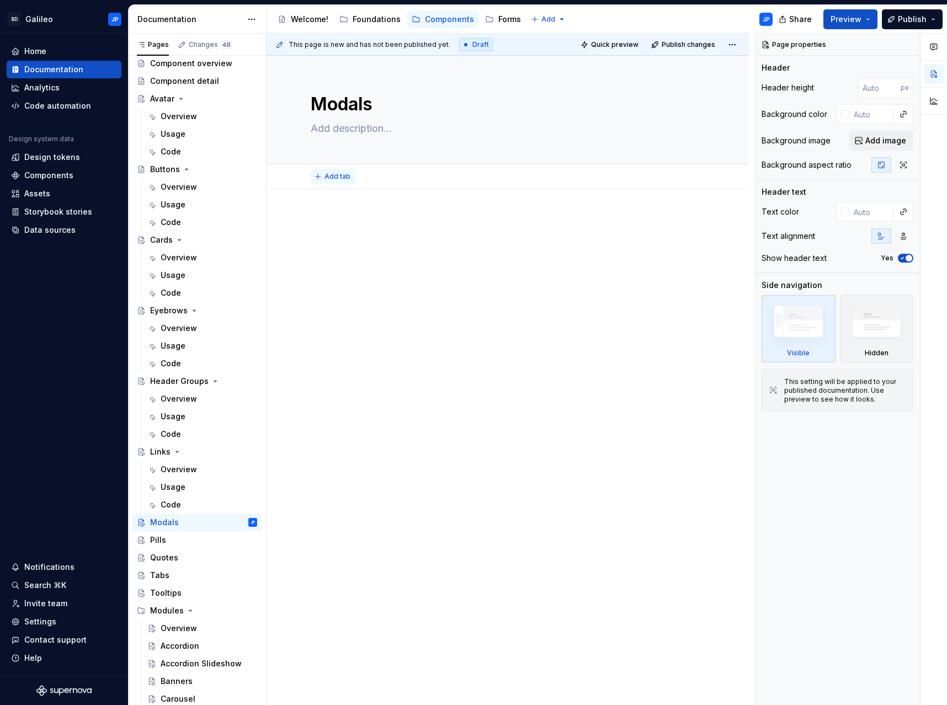
type textarea "*"
click at [334, 178] on span "Add tab" at bounding box center [338, 176] width 26 height 9
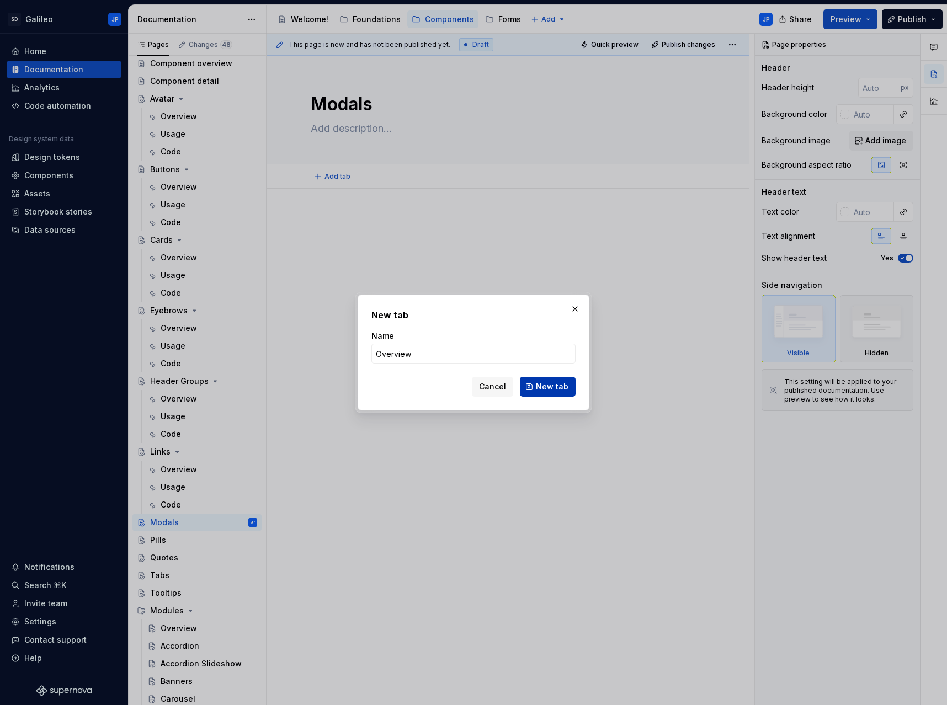
type input "Overview"
click at [543, 388] on span "New tab" at bounding box center [552, 386] width 33 height 11
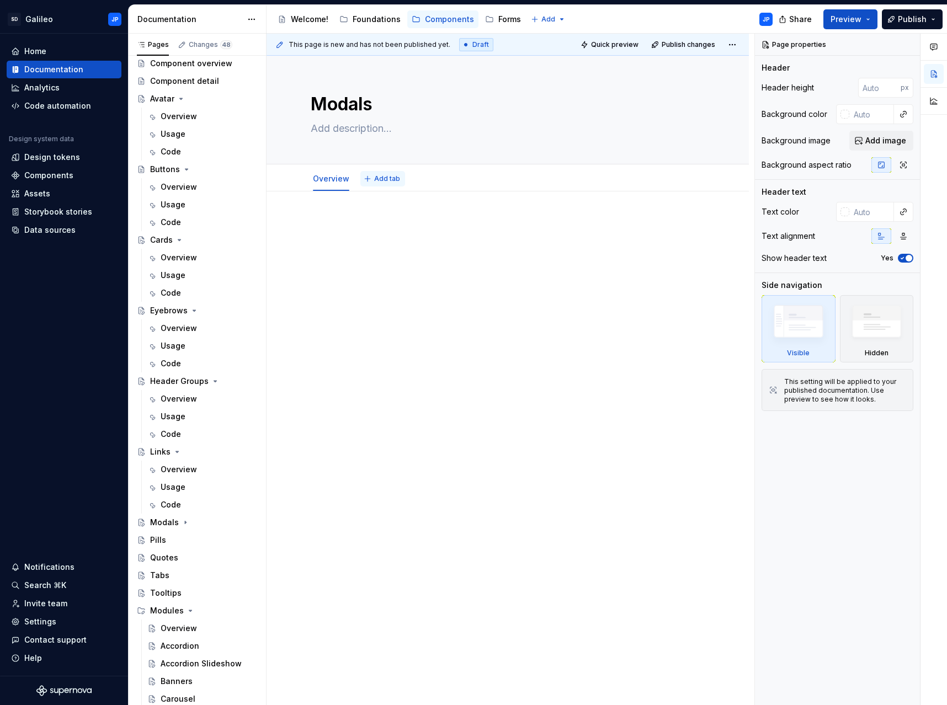
click at [380, 175] on span "Add tab" at bounding box center [387, 178] width 26 height 9
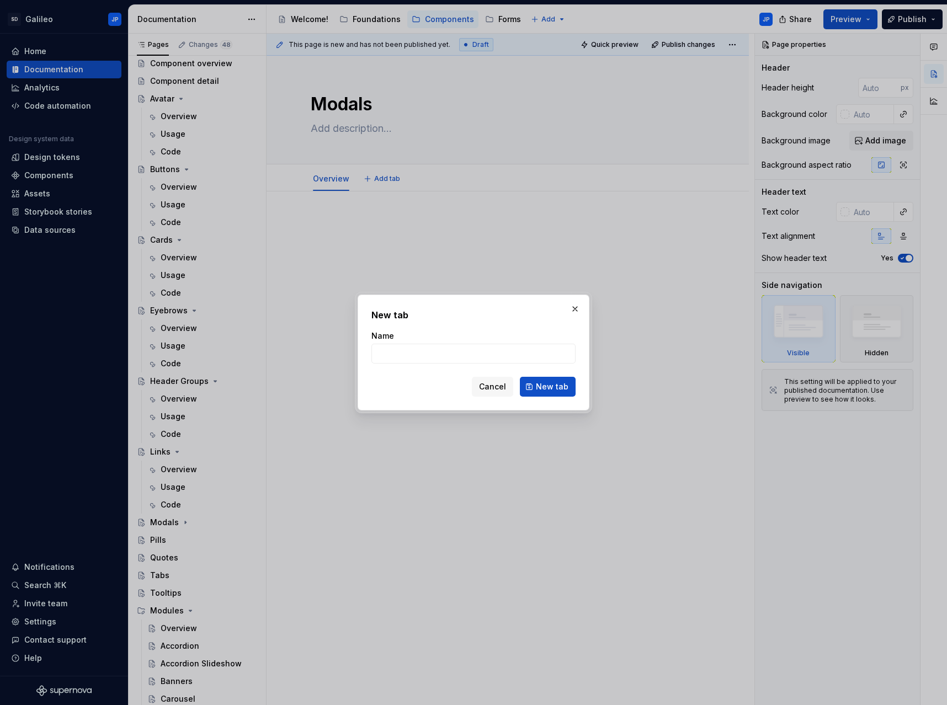
type textarea "*"
type input "Usage"
click at [549, 390] on span "New tab" at bounding box center [552, 386] width 33 height 11
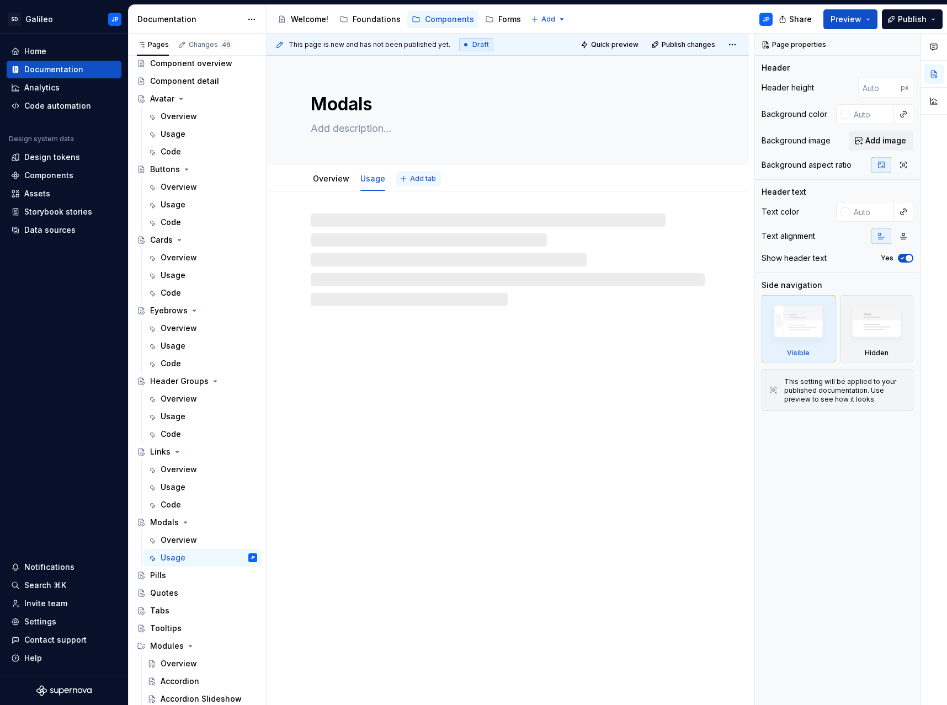
type textarea "*"
click at [419, 177] on span "Add tab" at bounding box center [423, 178] width 26 height 9
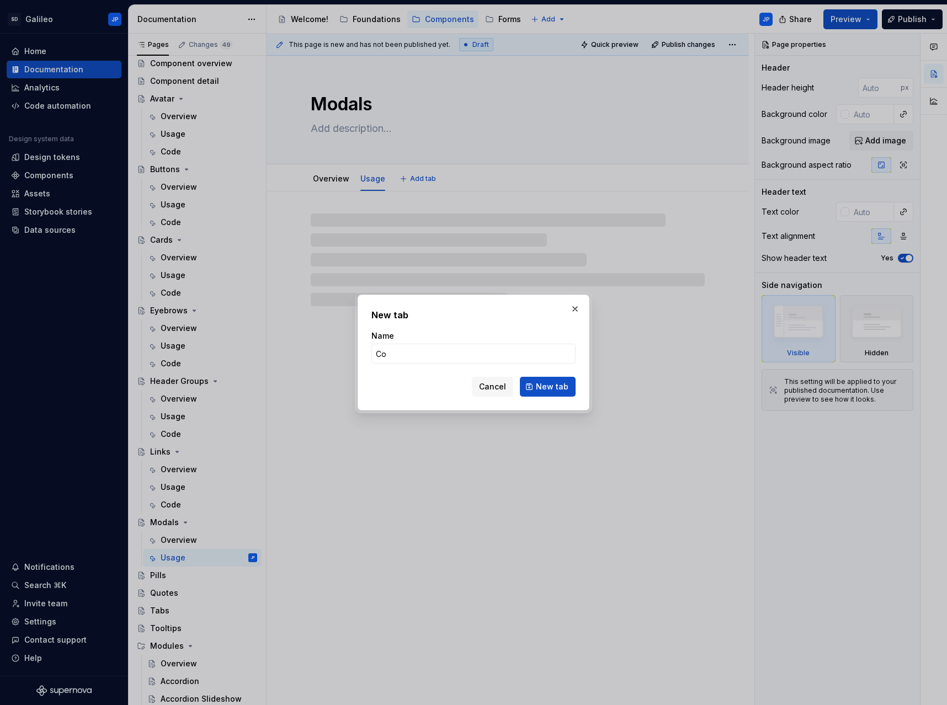
type input "Cod"
type textarea "*"
type input "Code"
type textarea "*"
type input "Code"
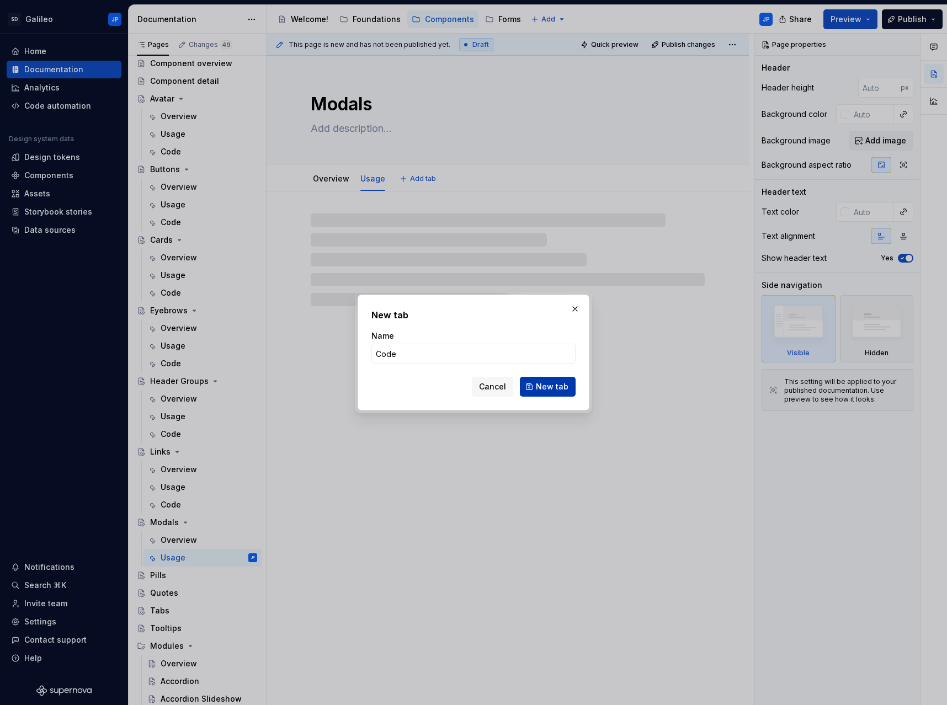
click at [550, 389] on span "New tab" at bounding box center [552, 386] width 33 height 11
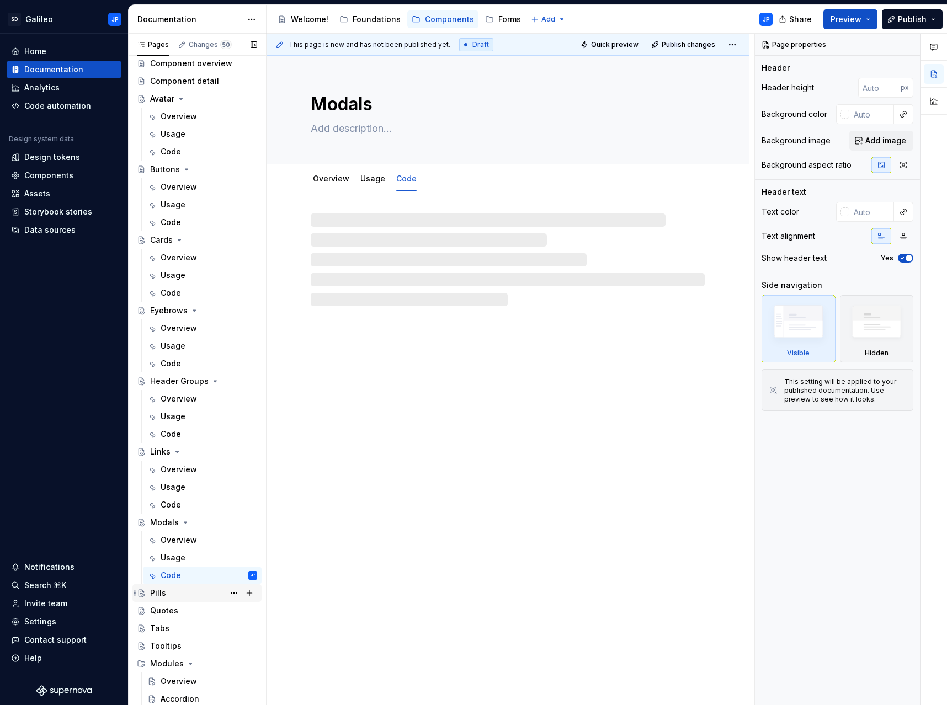
click at [174, 590] on div "Pills" at bounding box center [203, 593] width 107 height 15
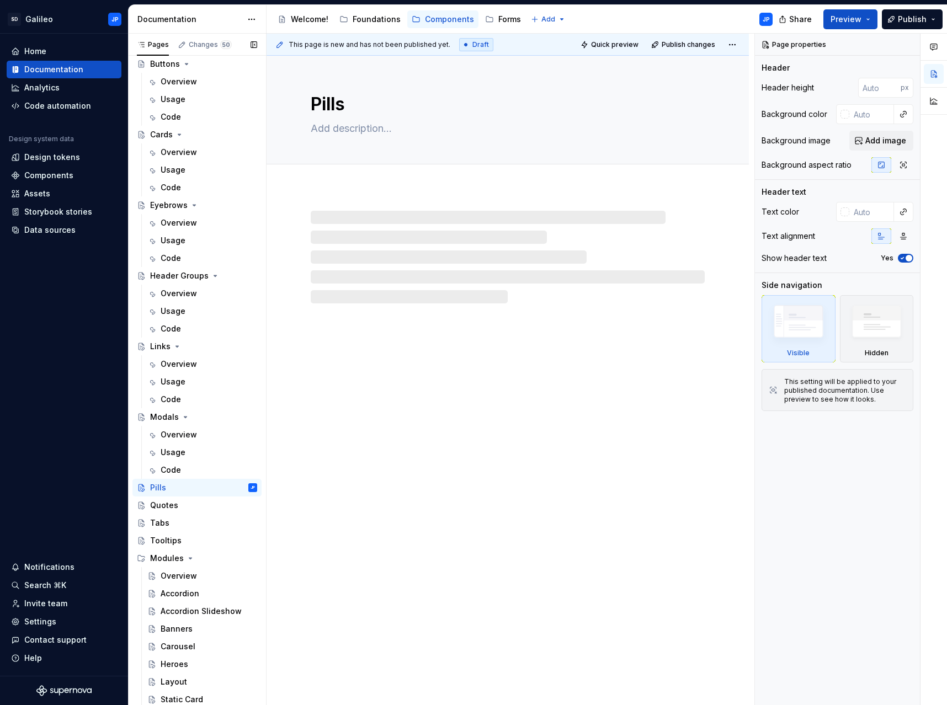
scroll to position [131, 0]
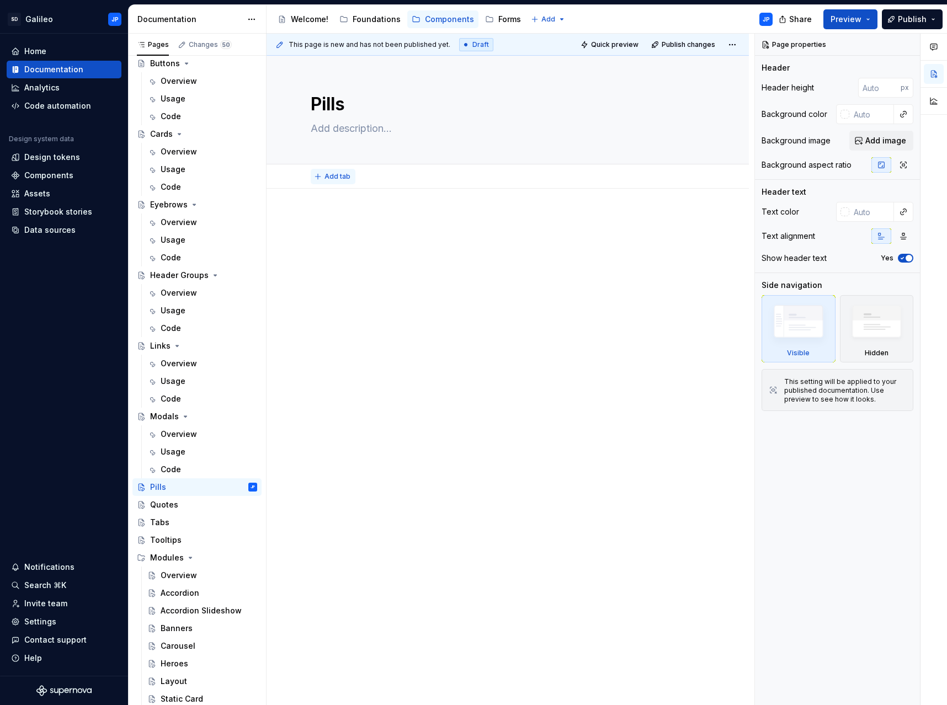
type textarea "*"
click at [328, 179] on span "Add tab" at bounding box center [338, 176] width 26 height 9
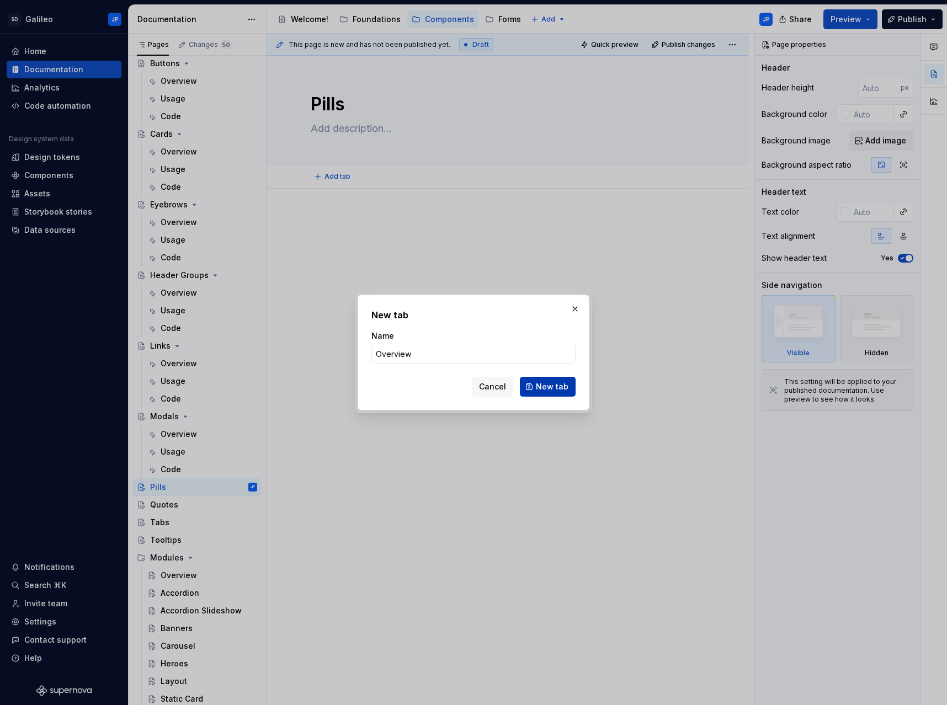
type input "Overview"
click at [555, 388] on span "New tab" at bounding box center [552, 386] width 33 height 11
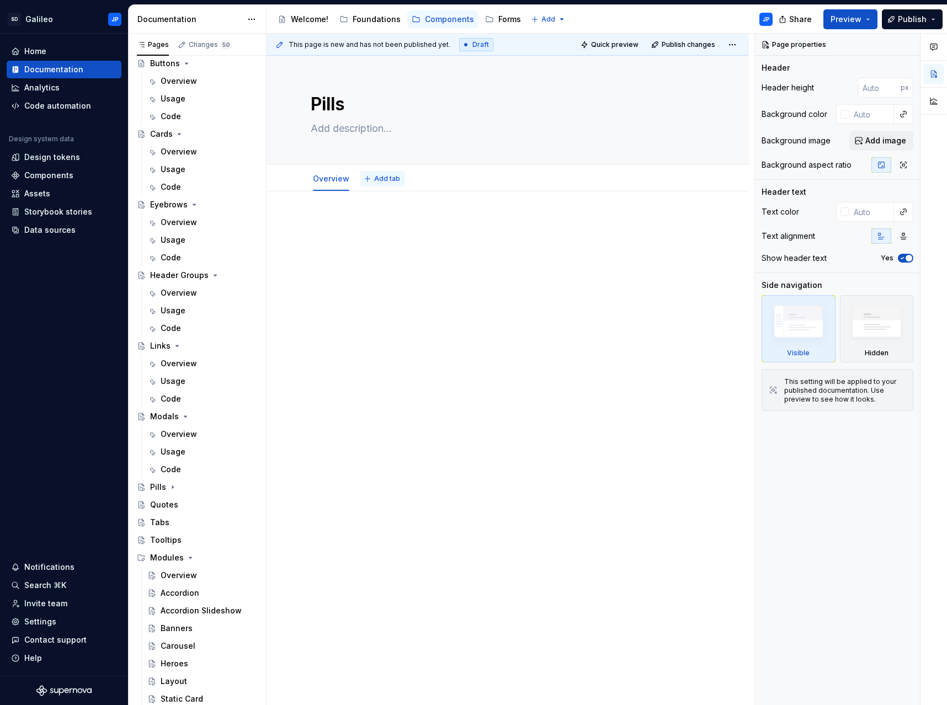
click at [384, 180] on span "Add tab" at bounding box center [387, 178] width 26 height 9
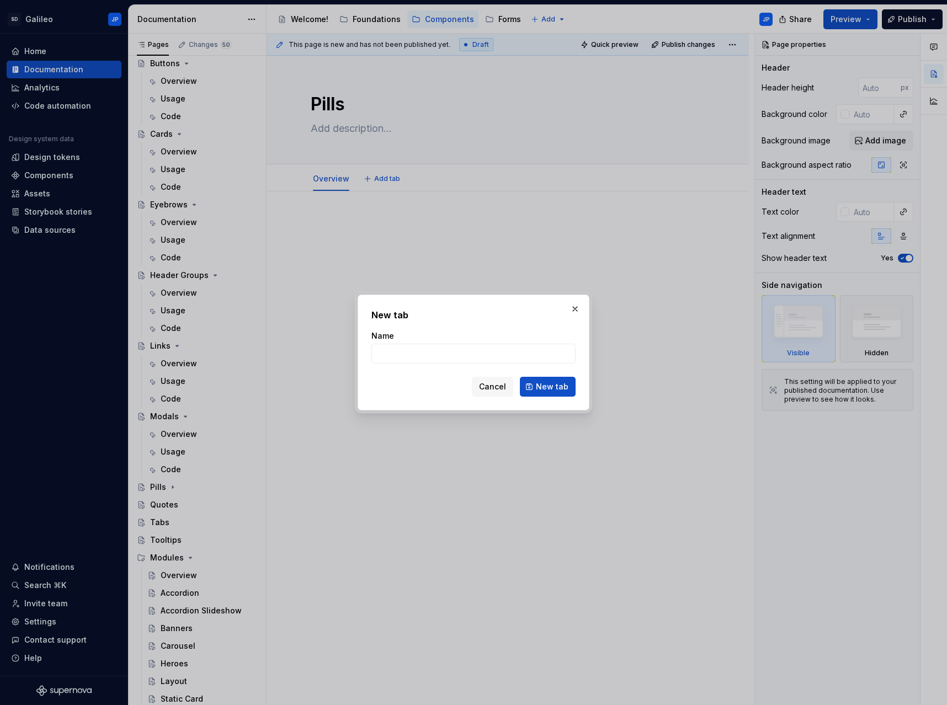
type textarea "*"
type input "Usage"
click at [550, 381] on span "New tab" at bounding box center [552, 386] width 33 height 11
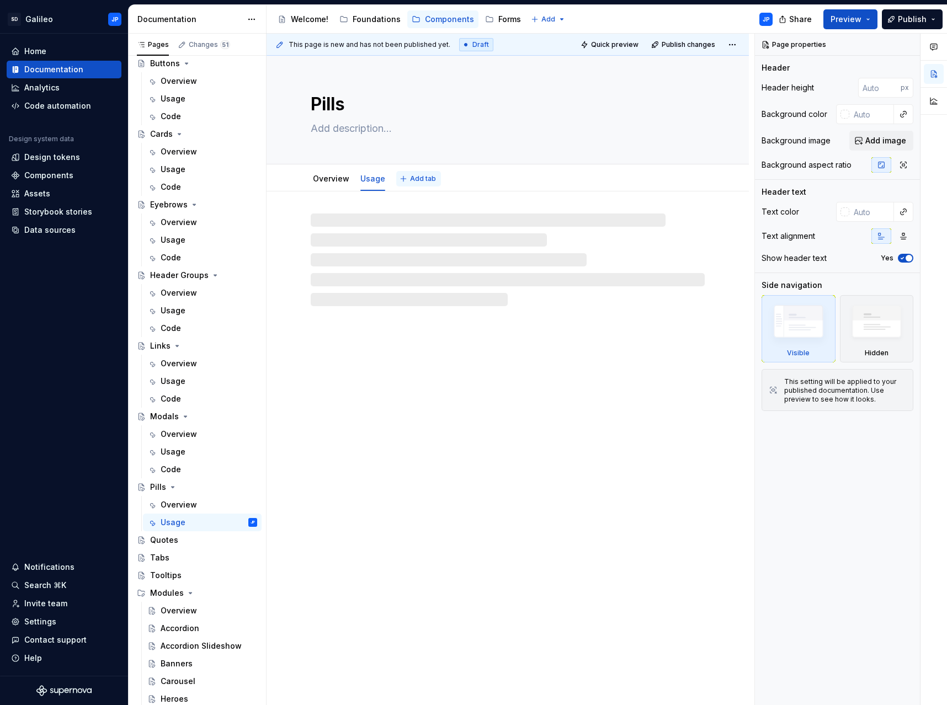
type textarea "*"
click at [410, 179] on span "Add tab" at bounding box center [423, 178] width 26 height 9
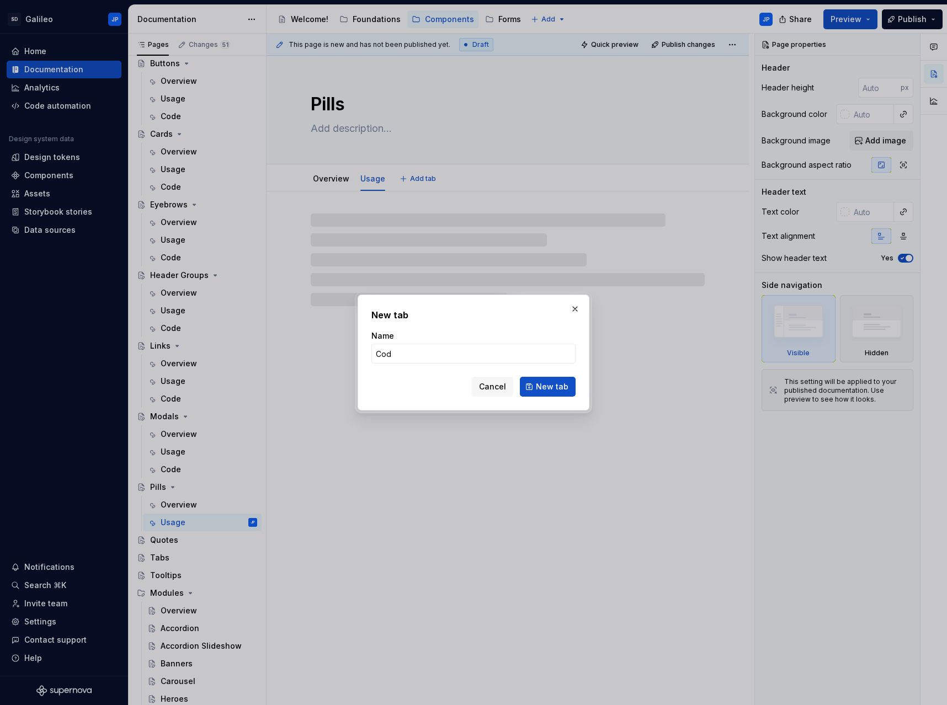
type input "Code"
type textarea "*"
type input "Code"
click at [533, 385] on button "New tab" at bounding box center [548, 387] width 56 height 20
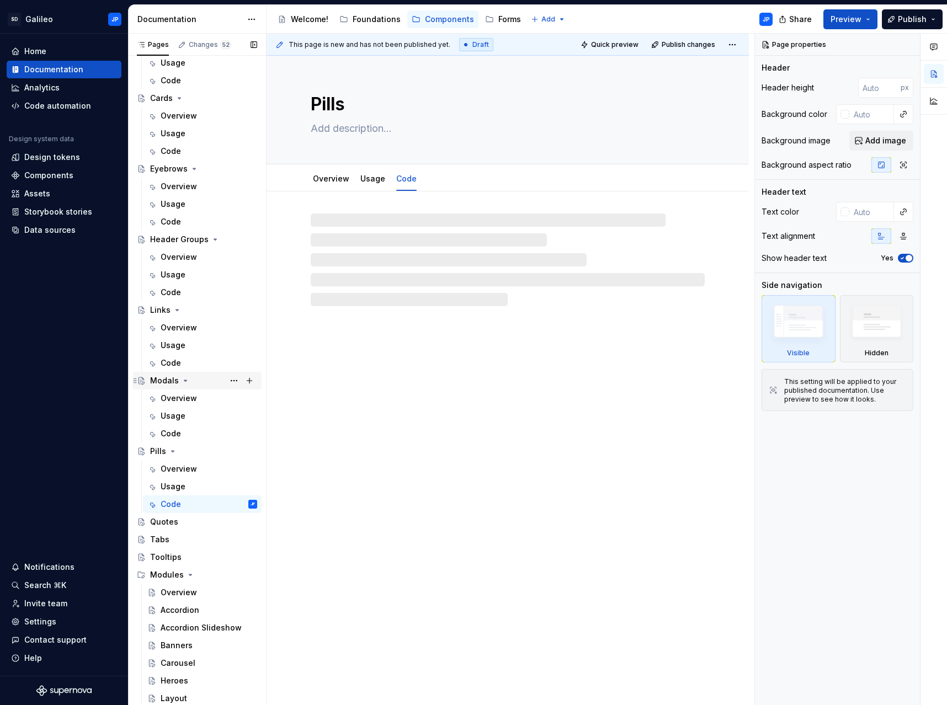
scroll to position [184, 0]
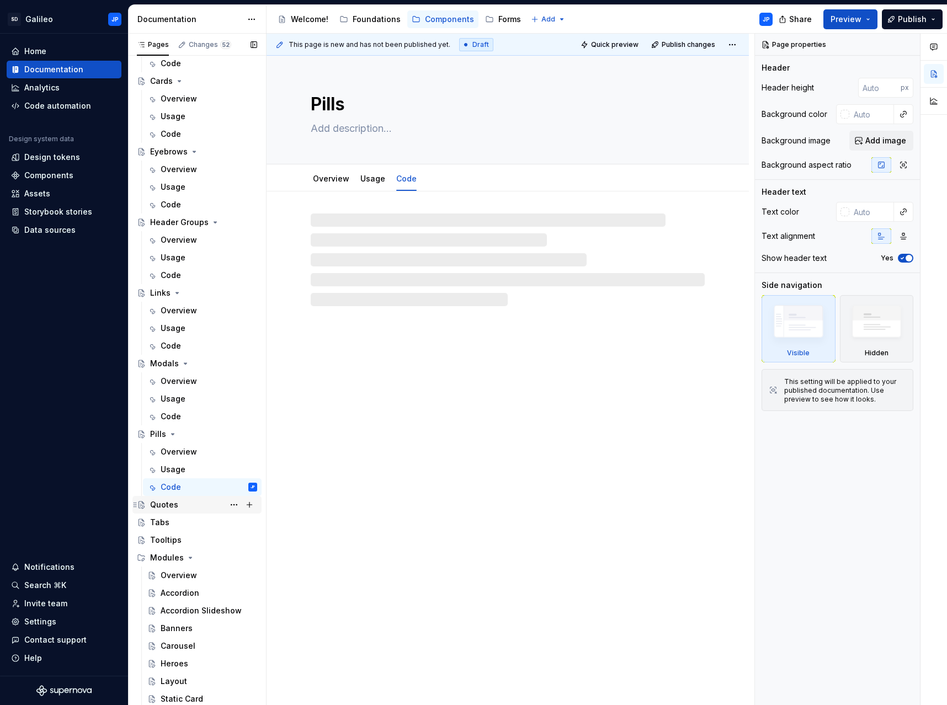
click at [177, 504] on div "Quotes" at bounding box center [203, 504] width 107 height 15
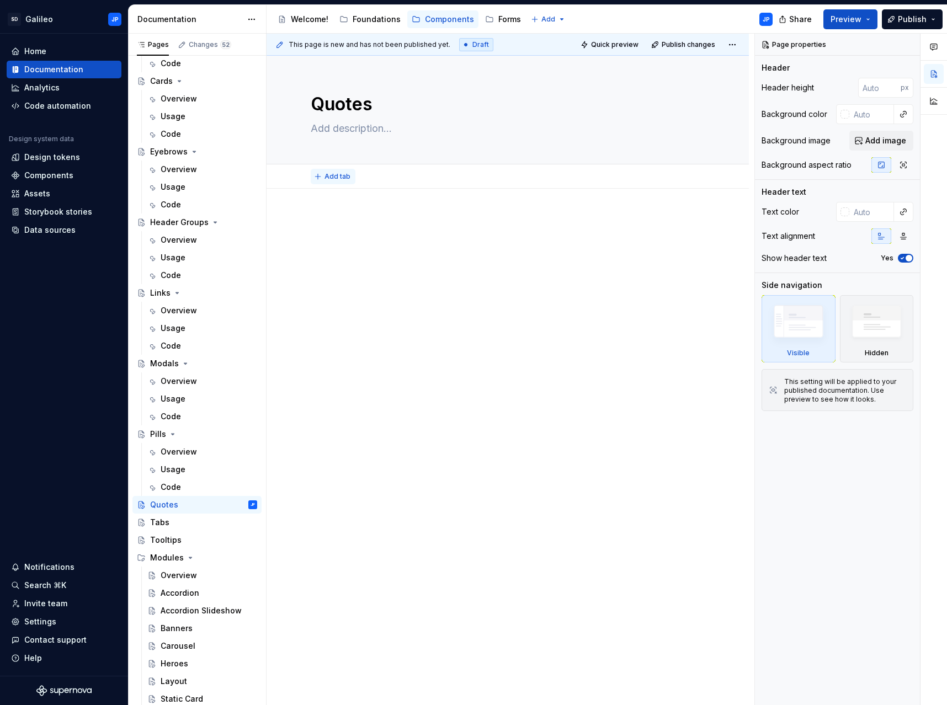
type textarea "*"
click at [332, 173] on span "Add tab" at bounding box center [338, 176] width 26 height 9
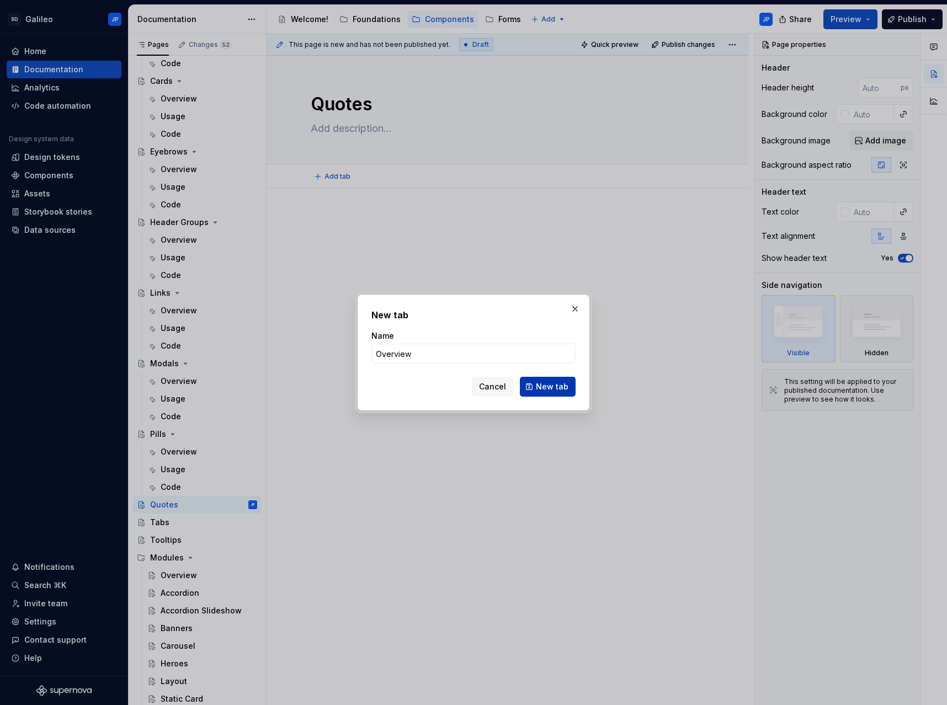
type input "Overview"
click at [554, 389] on span "New tab" at bounding box center [552, 386] width 33 height 11
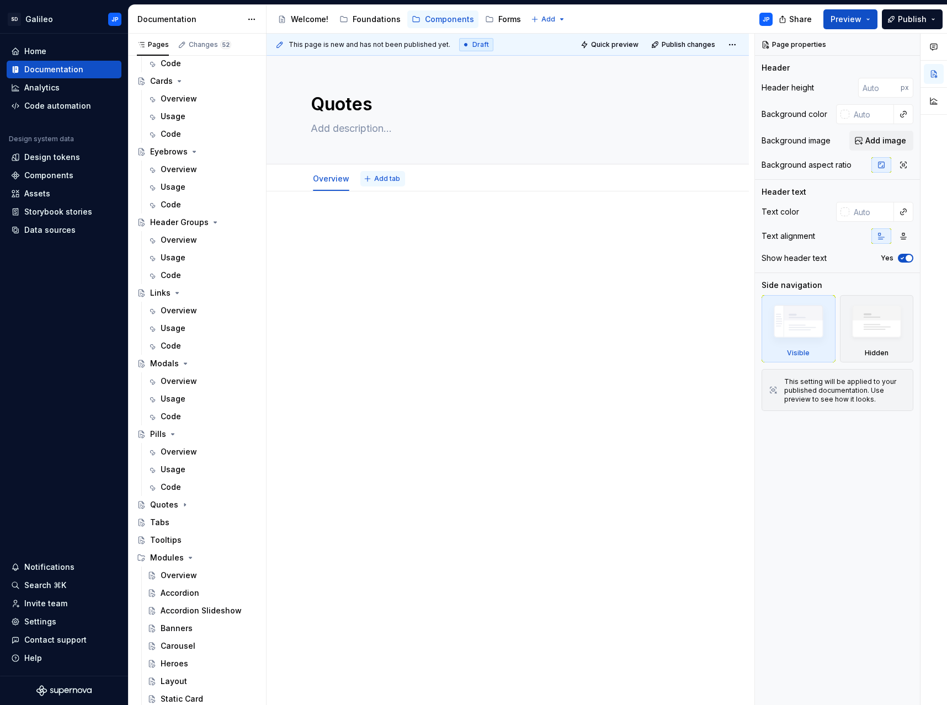
click at [386, 180] on span "Add tab" at bounding box center [387, 178] width 26 height 9
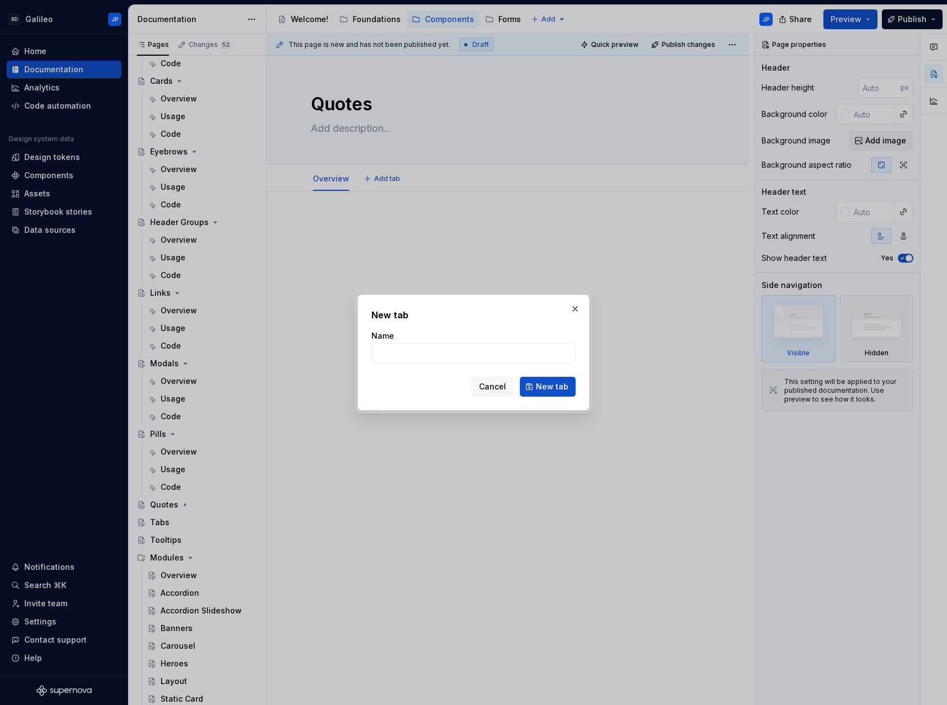
type textarea "*"
type input "Usage"
click at [545, 381] on span "New tab" at bounding box center [552, 386] width 33 height 11
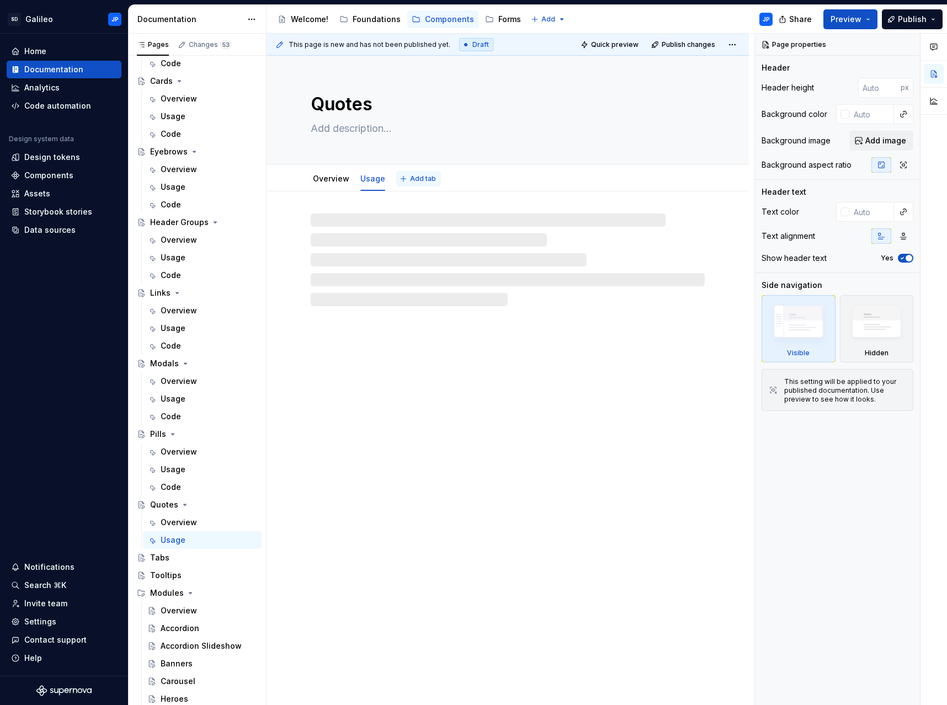
click at [420, 179] on span "Add tab" at bounding box center [423, 178] width 26 height 9
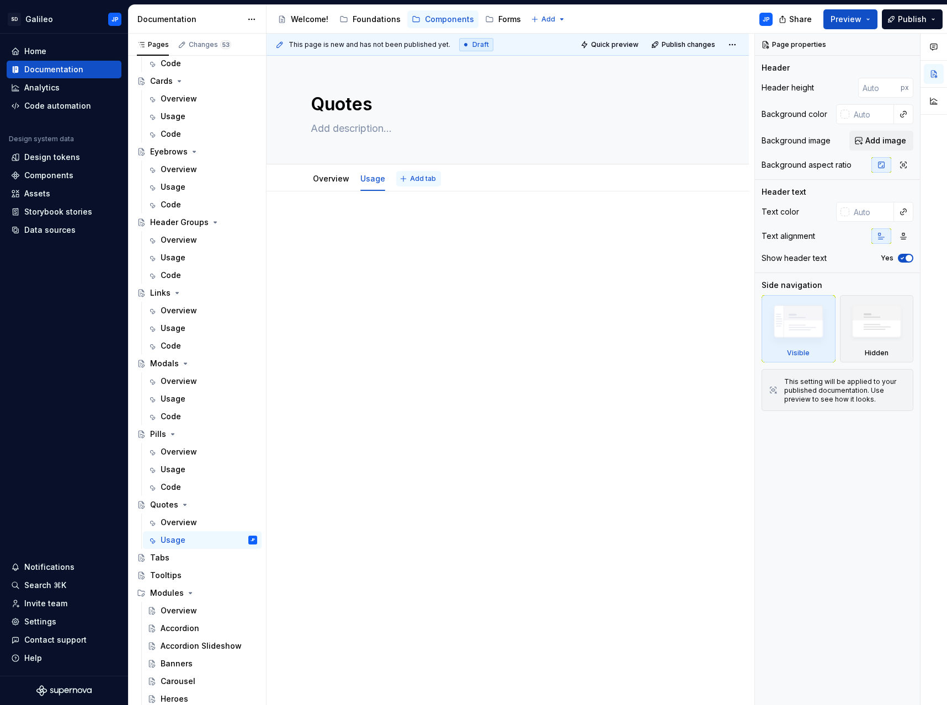
type textarea "*"
click at [425, 180] on span "Add tab" at bounding box center [423, 178] width 26 height 9
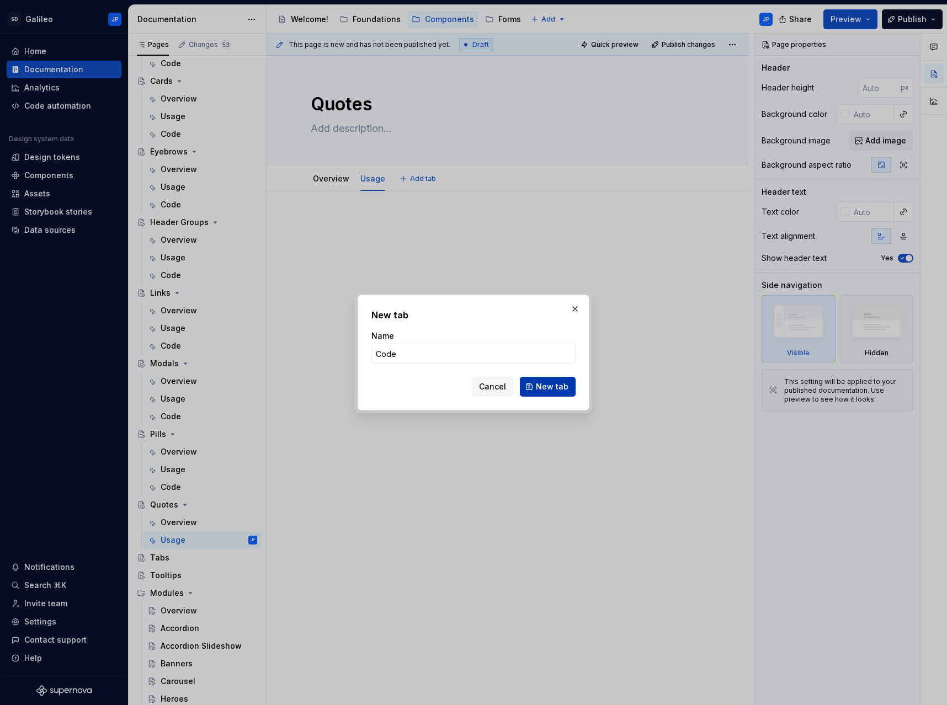
type input "Code"
click at [562, 387] on span "New tab" at bounding box center [552, 386] width 33 height 11
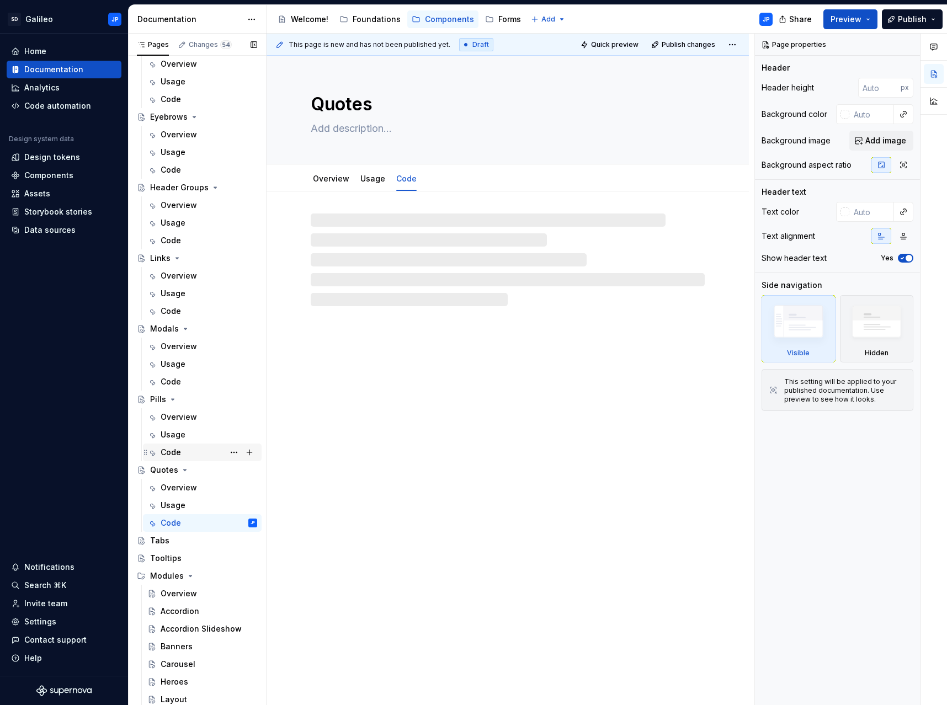
scroll to position [237, 0]
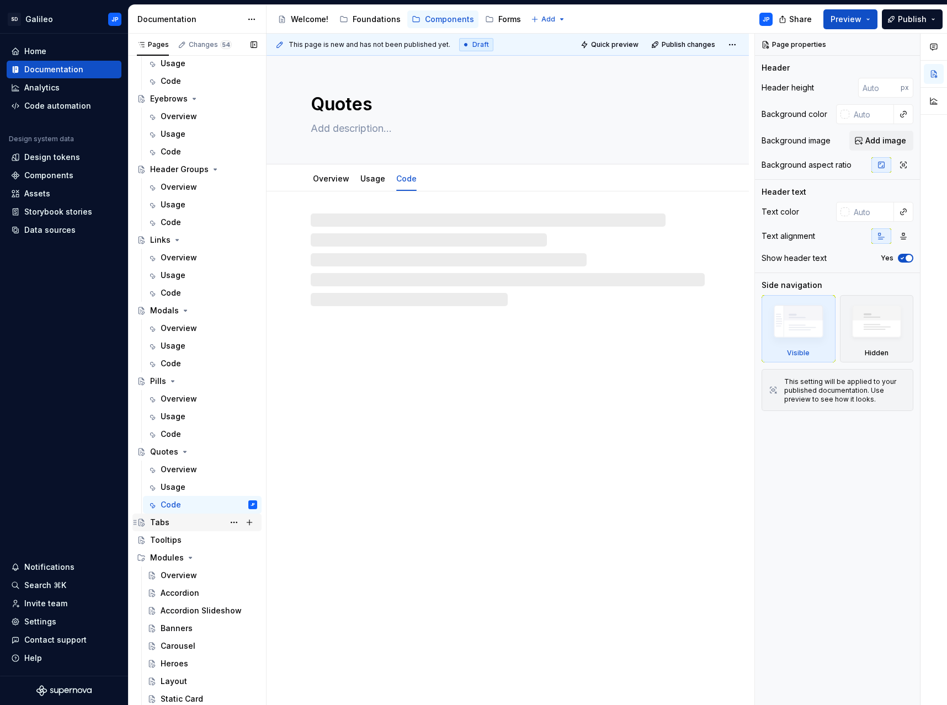
click at [196, 524] on div "Tabs" at bounding box center [203, 522] width 107 height 15
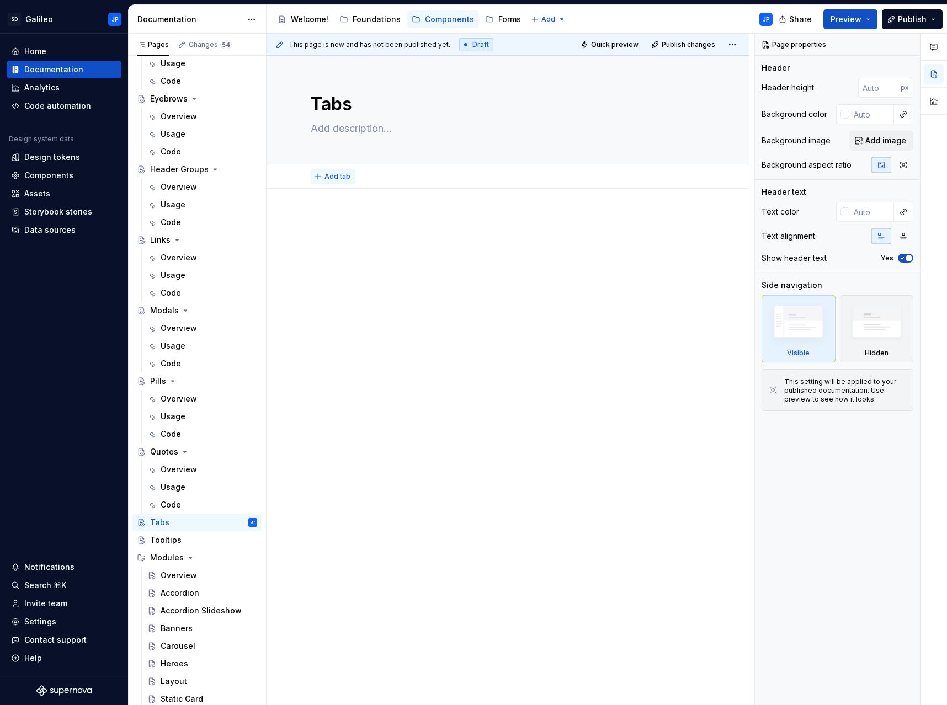
click at [323, 178] on button "Add tab" at bounding box center [333, 176] width 45 height 15
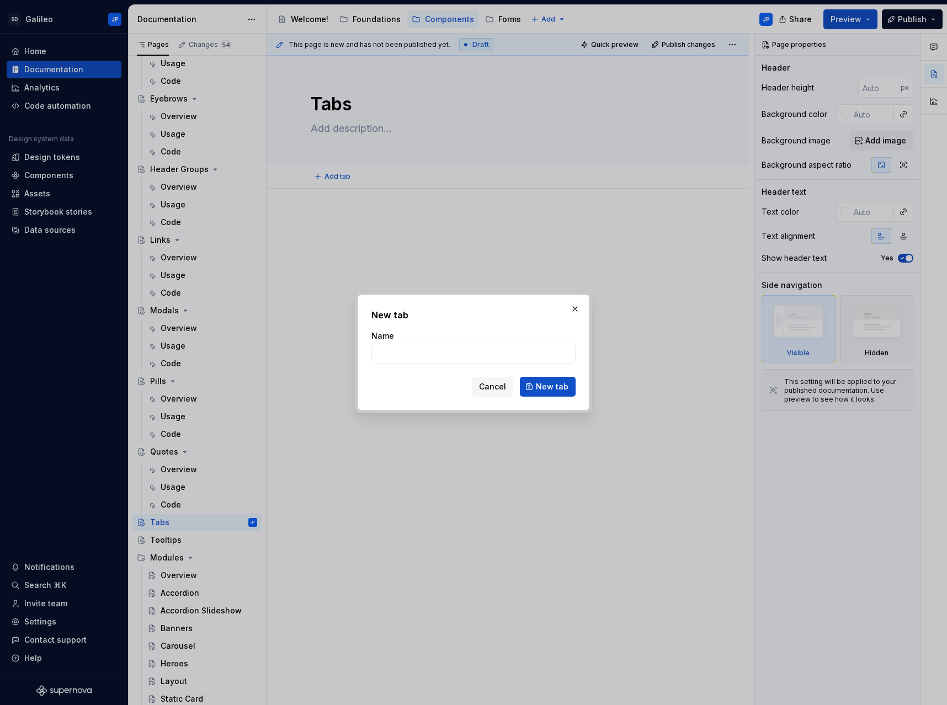
type textarea "*"
type input "Overview"
click at [549, 385] on span "New tab" at bounding box center [552, 386] width 33 height 11
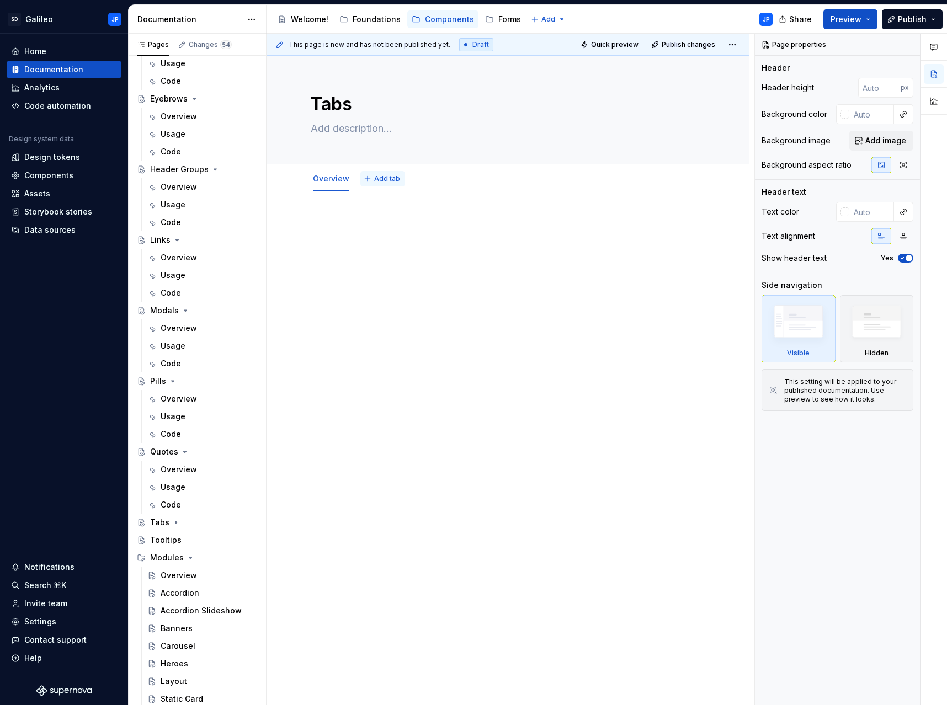
click at [380, 175] on span "Add tab" at bounding box center [387, 178] width 26 height 9
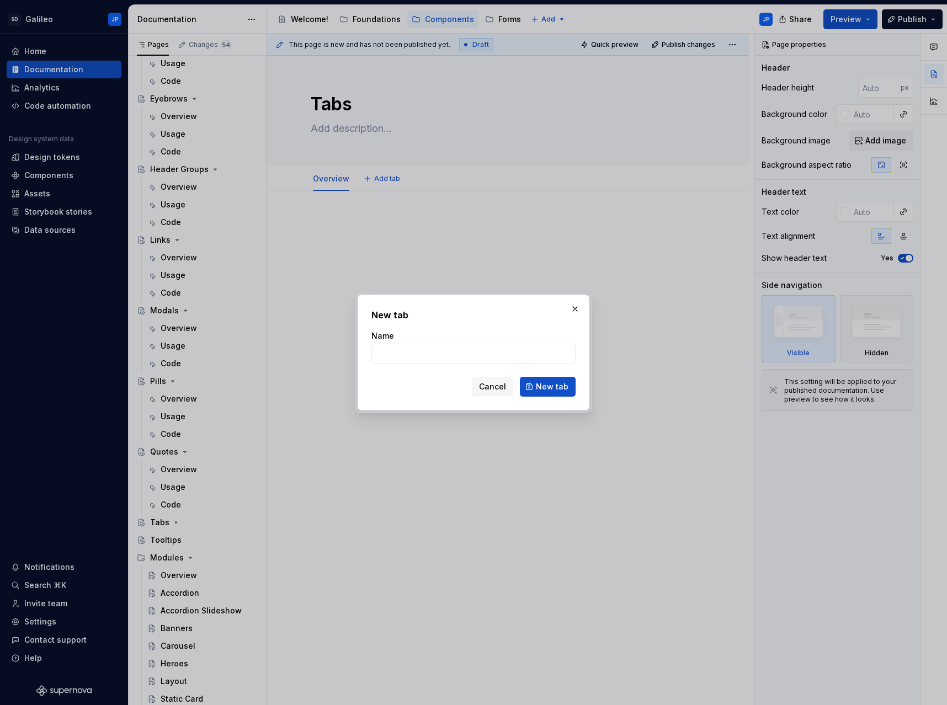
type textarea "*"
type input "Usag"
type textarea "*"
type input "Usage"
click at [548, 389] on span "New tab" at bounding box center [552, 386] width 33 height 11
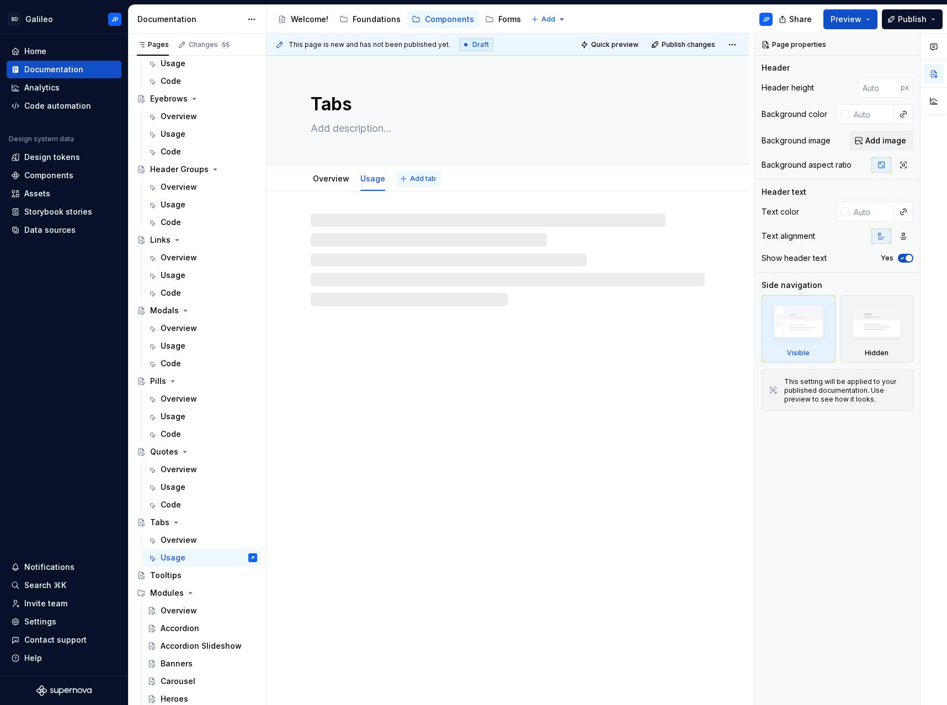
click at [411, 174] on span "Add tab" at bounding box center [423, 178] width 26 height 9
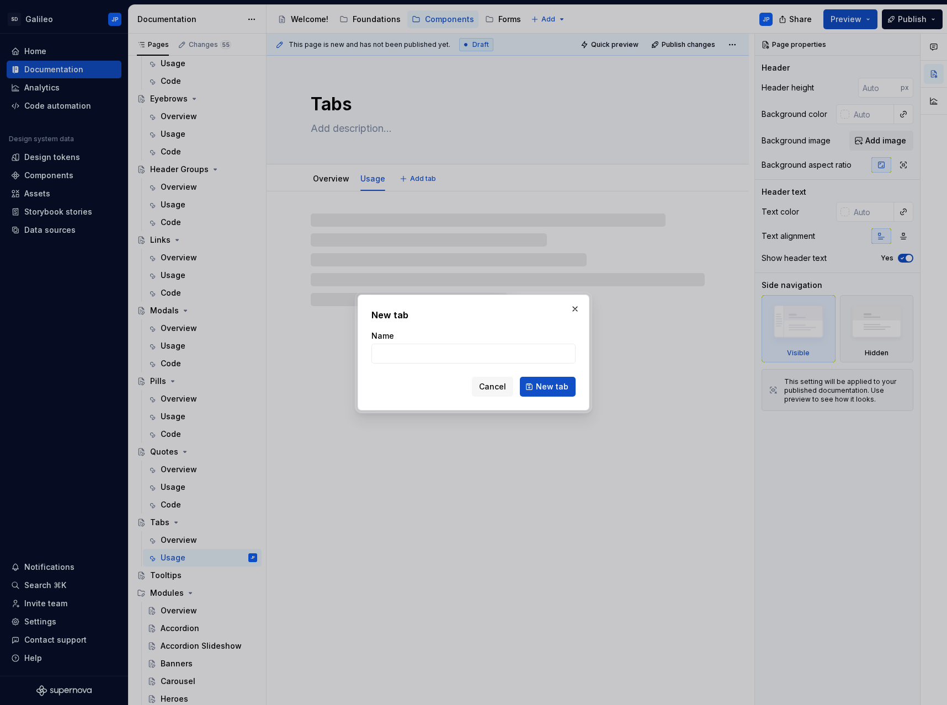
type textarea "*"
type input "C"
type textarea "*"
type input "Code"
click at [549, 389] on span "New tab" at bounding box center [552, 386] width 33 height 11
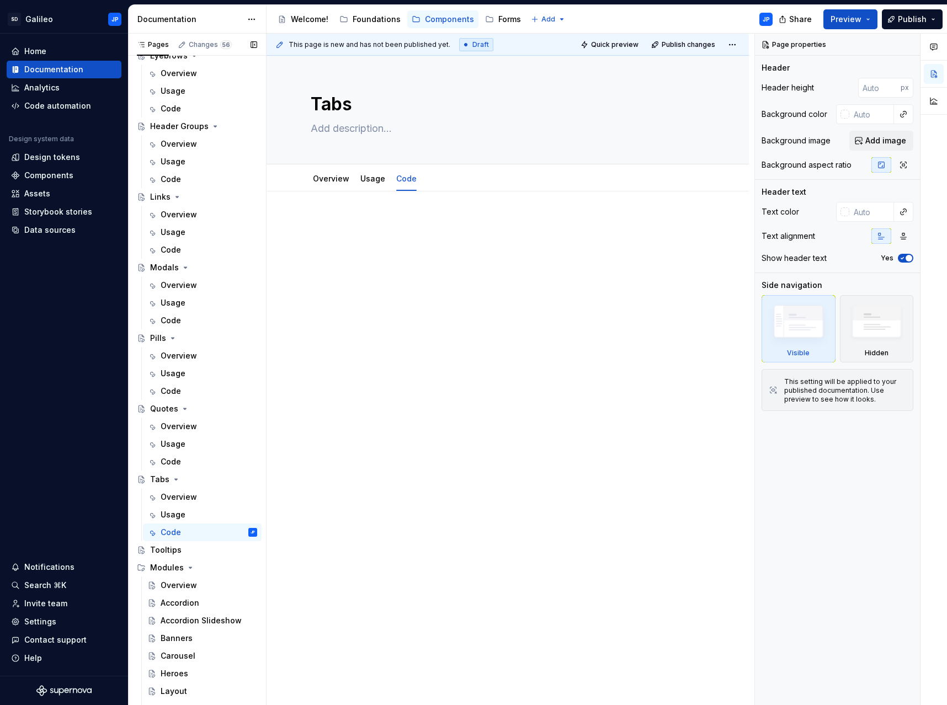
scroll to position [290, 0]
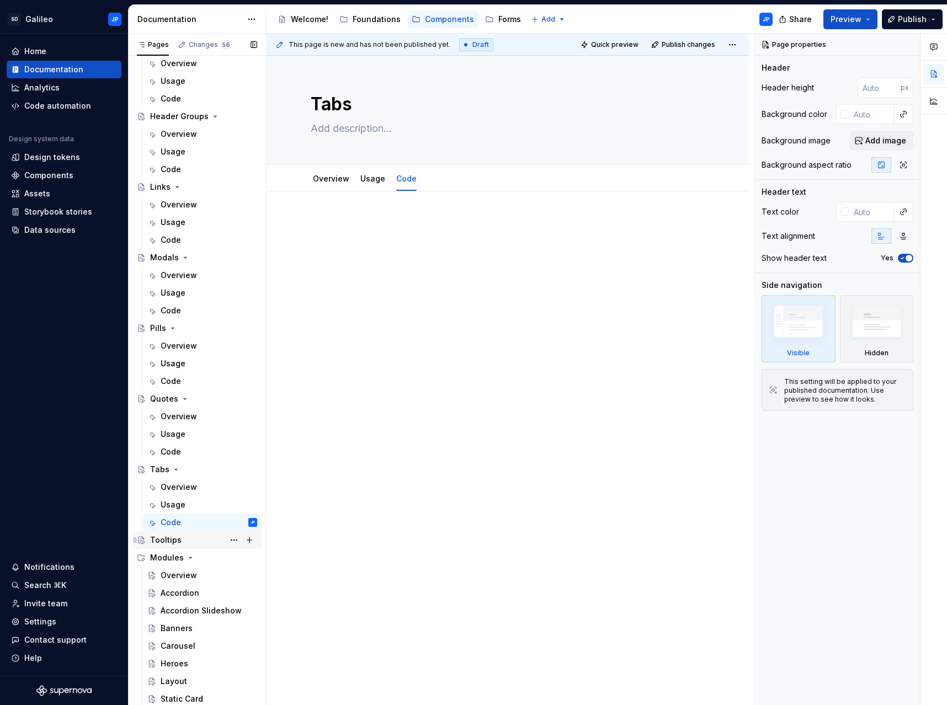
click at [166, 542] on div "Tooltips" at bounding box center [165, 540] width 31 height 11
type textarea "*"
click at [333, 176] on span "Add tab" at bounding box center [338, 176] width 26 height 9
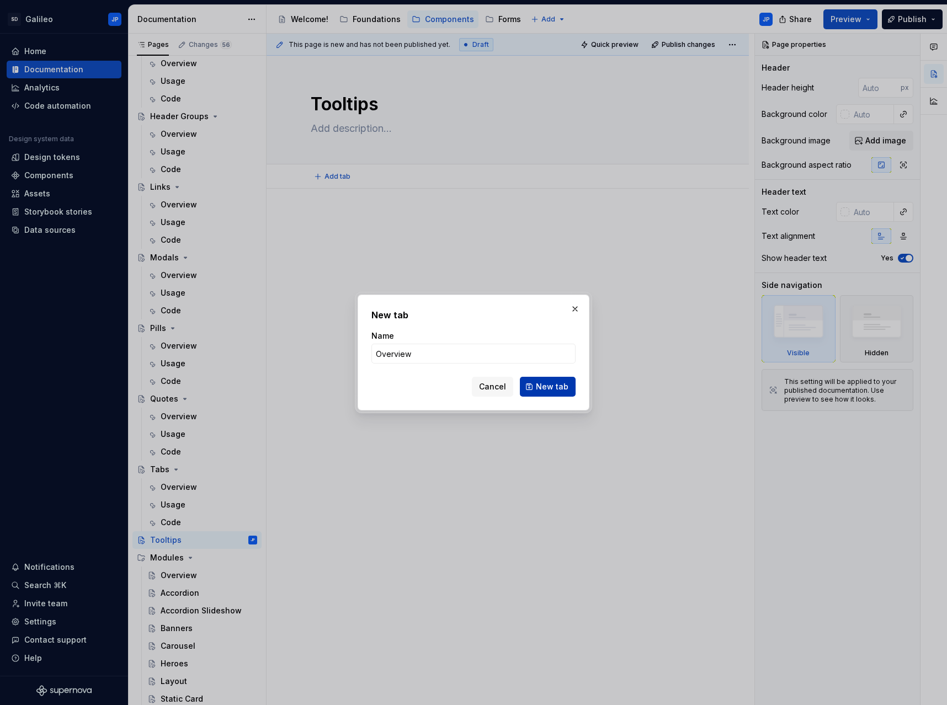
type input "Overview"
click at [551, 385] on span "New tab" at bounding box center [552, 386] width 33 height 11
type textarea "*"
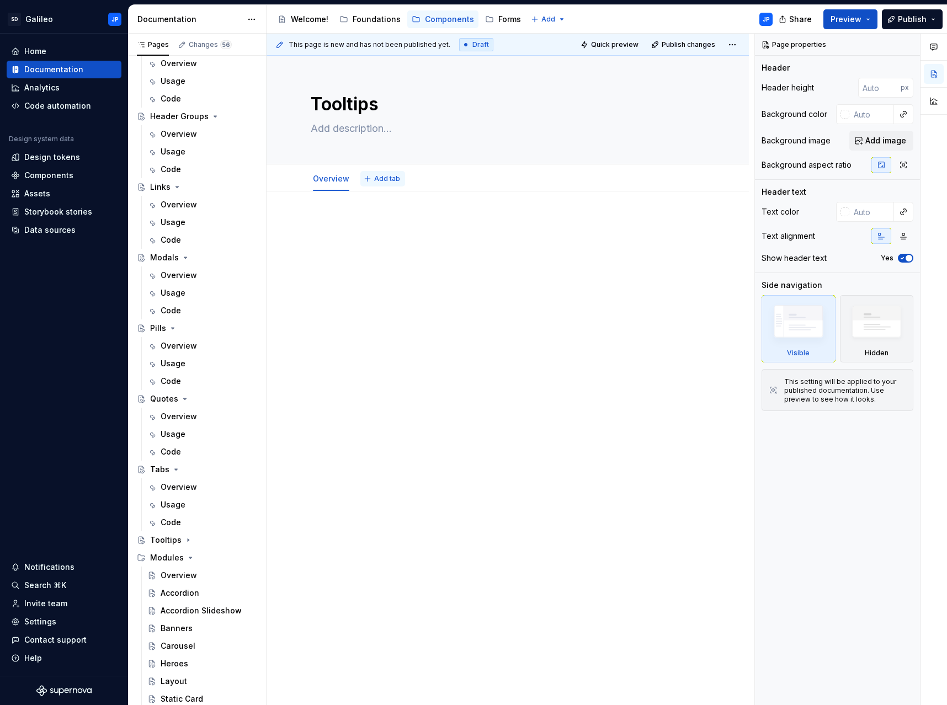
click at [384, 176] on span "Add tab" at bounding box center [387, 178] width 26 height 9
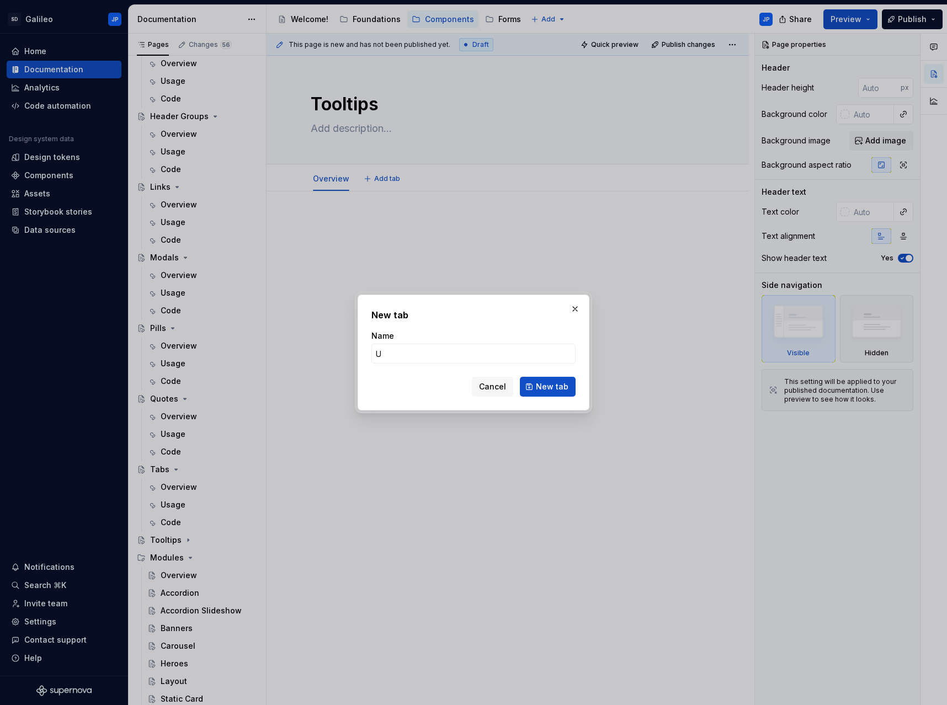
type input "Us"
type textarea "*"
type input "Usgage"
click at [555, 397] on div "New tab Name Usgage Cancel New tab" at bounding box center [474, 353] width 232 height 116
click at [557, 390] on span "New tab" at bounding box center [552, 386] width 33 height 11
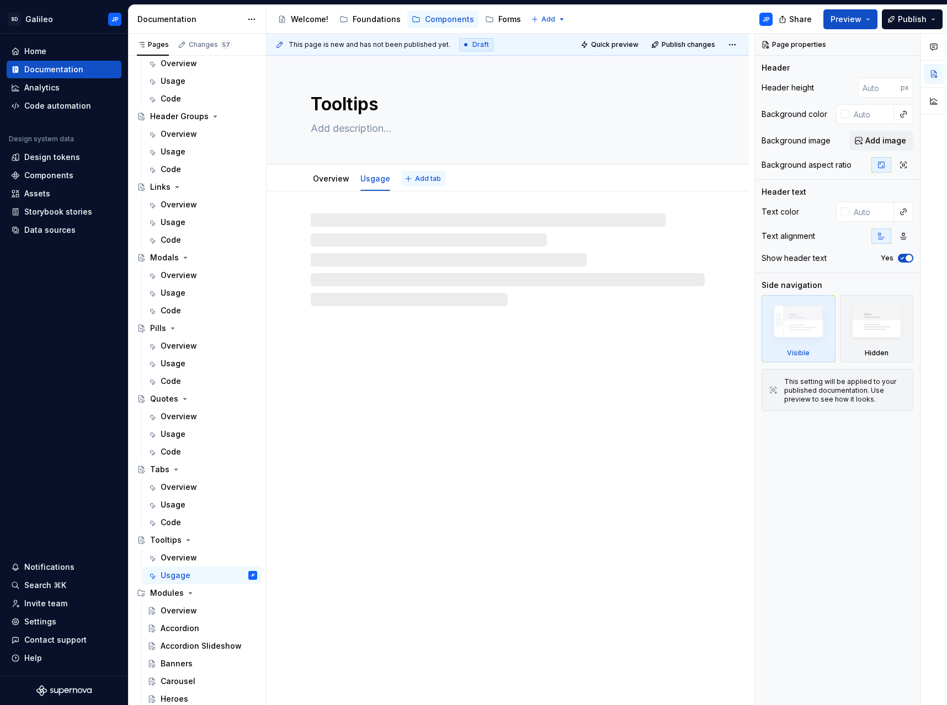
click at [425, 181] on span "Add tab" at bounding box center [428, 178] width 26 height 9
type textarea "*"
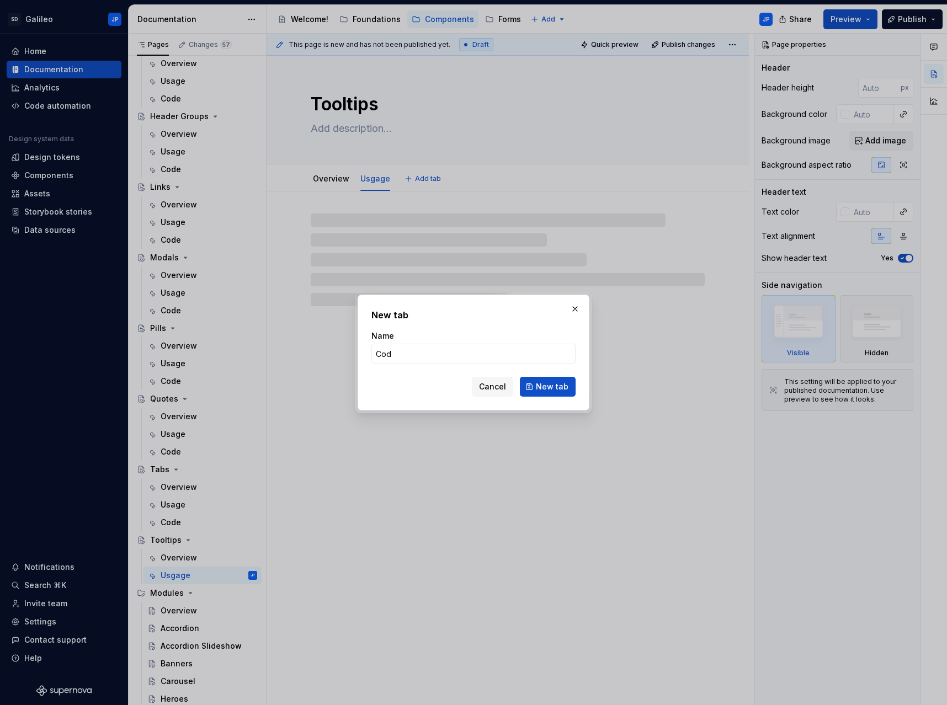
type input "Code"
type textarea "*"
type input "Code"
click at [551, 387] on span "New tab" at bounding box center [552, 386] width 33 height 11
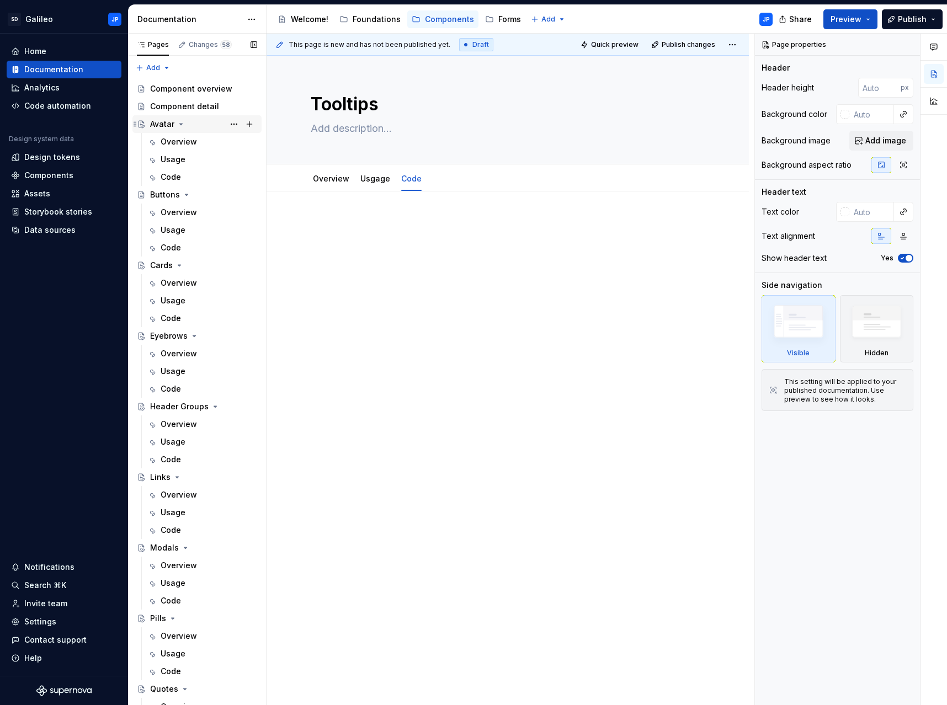
click at [183, 125] on icon "Page tree" at bounding box center [181, 124] width 9 height 9
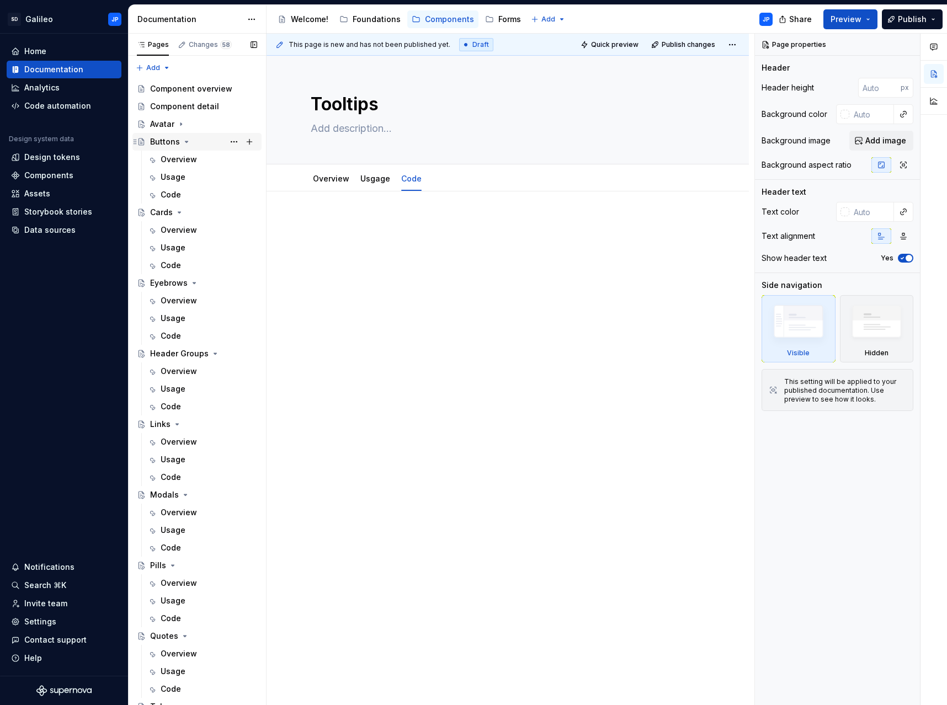
click at [189, 141] on button "Page tree" at bounding box center [186, 141] width 9 height 9
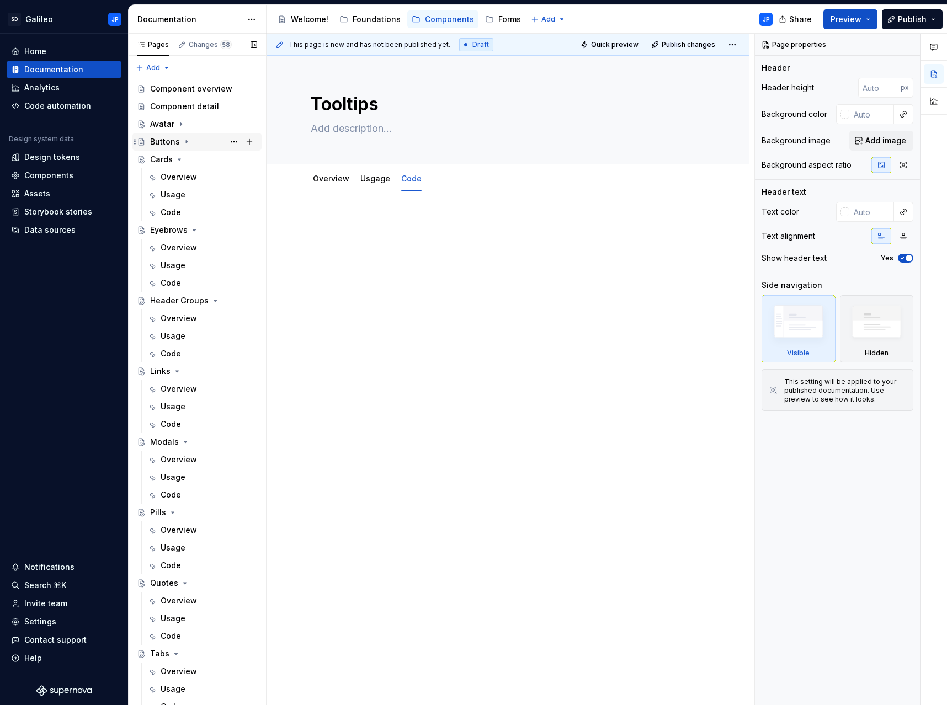
click at [188, 142] on icon "Page tree" at bounding box center [186, 141] width 9 height 9
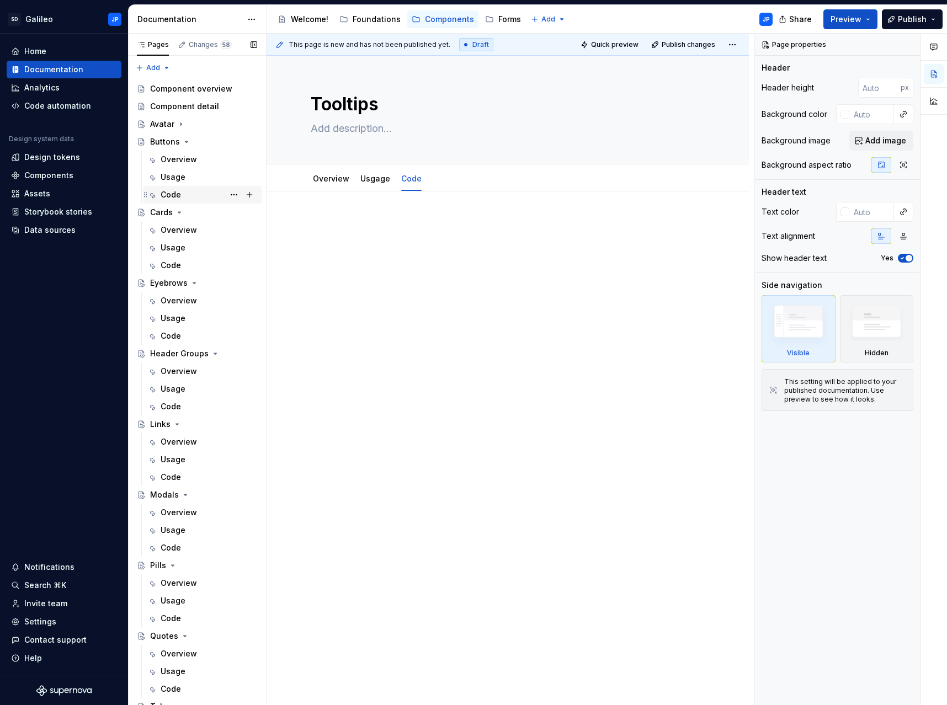
click at [177, 197] on div "Code" at bounding box center [171, 194] width 20 height 11
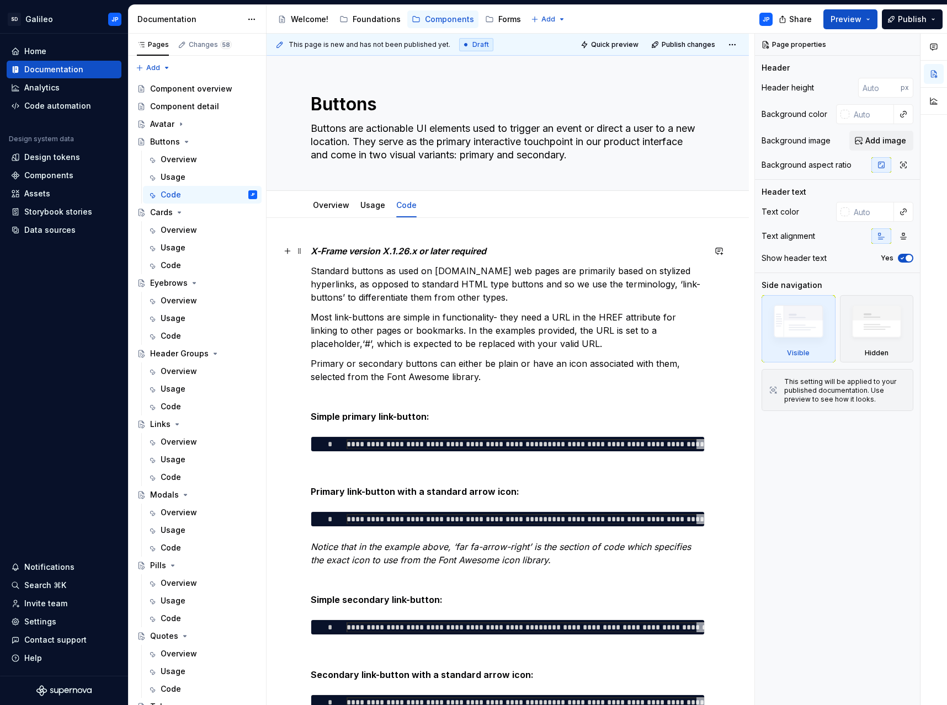
type textarea "*"
click at [472, 256] on em "X-Frame version X.1.26.x or later required" at bounding box center [399, 251] width 176 height 11
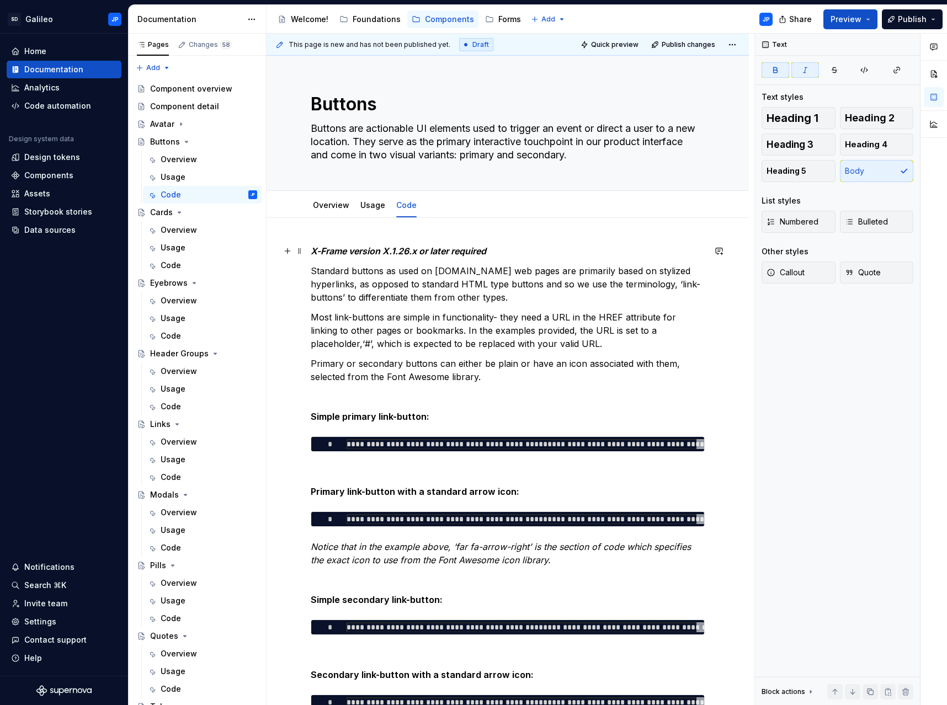
click at [414, 253] on em "X-Frame version X.1.26.x or later required" at bounding box center [399, 251] width 176 height 11
click at [416, 252] on em "X-Frame version X.1.26.x or later required" at bounding box center [399, 251] width 176 height 11
click at [484, 304] on p "Standard buttons as used on [DOMAIN_NAME] web pages are primarily based on styl…" at bounding box center [508, 284] width 394 height 40
click at [431, 280] on p "Standard buttons as used on [DOMAIN_NAME] web pages are primarily based on styl…" at bounding box center [508, 284] width 394 height 40
click at [416, 253] on em "X-Frame version X.1.26.1 or later required" at bounding box center [398, 251] width 174 height 11
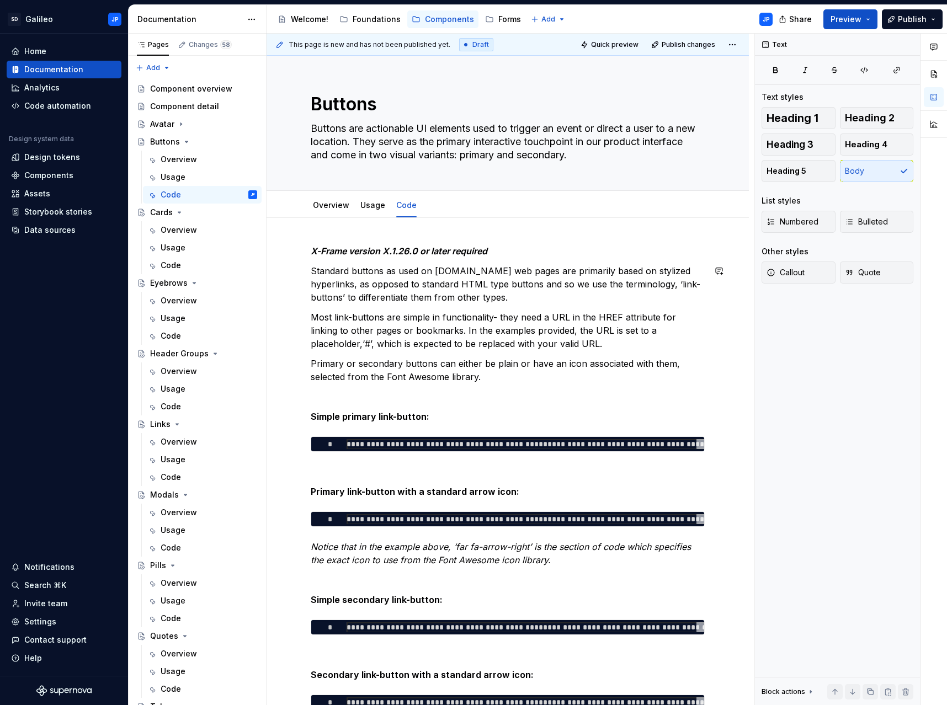
click at [439, 308] on div "**********" at bounding box center [508, 619] width 394 height 748
click at [176, 337] on div "Code" at bounding box center [171, 336] width 20 height 11
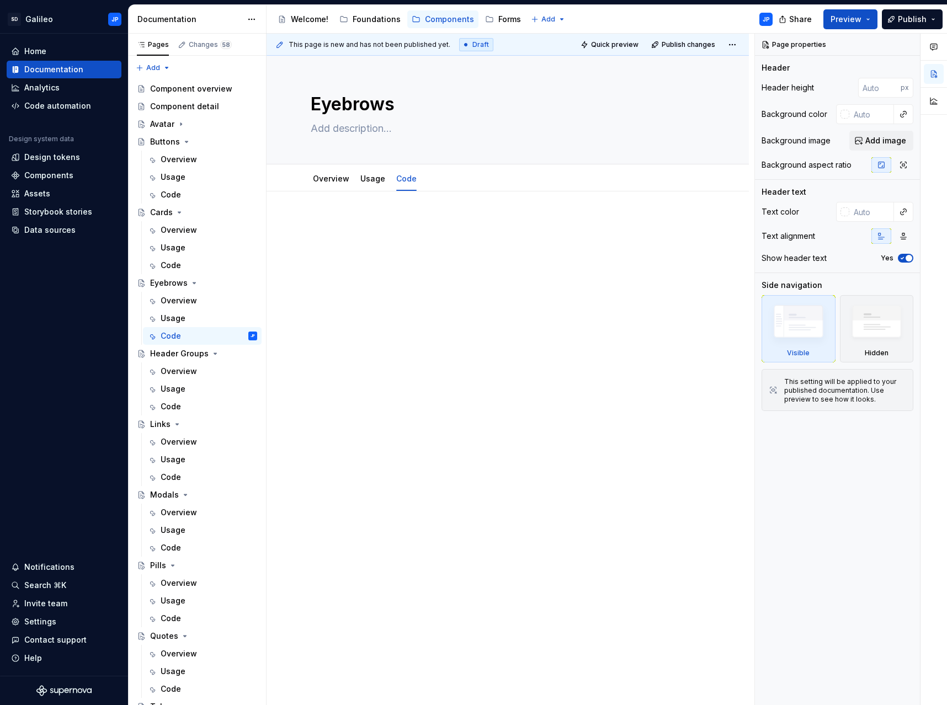
type textarea "*"
click at [353, 233] on div at bounding box center [508, 239] width 394 height 42
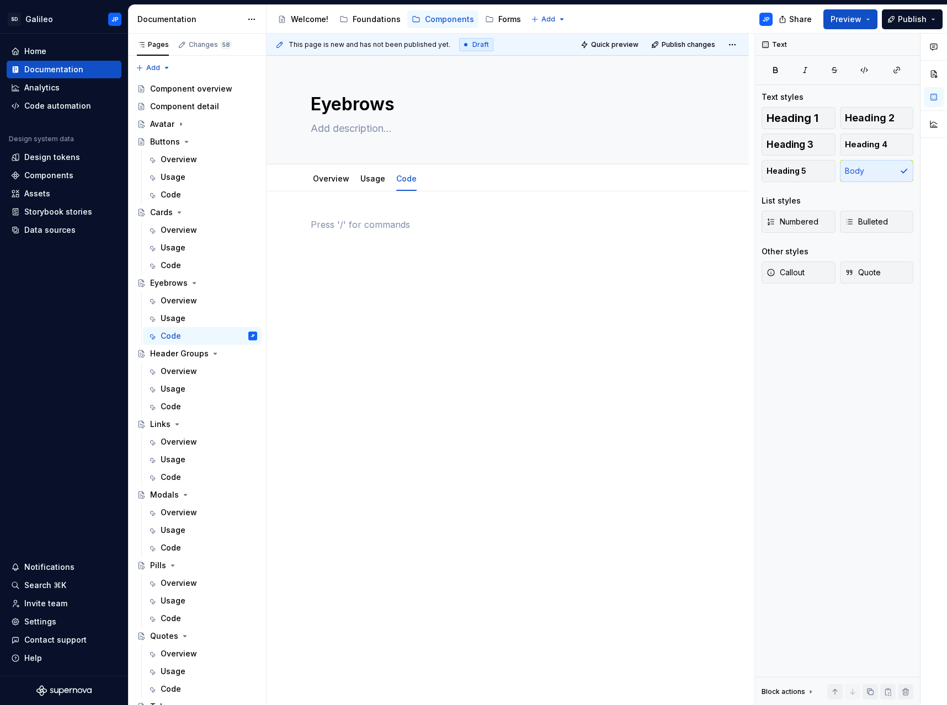
click at [501, 240] on div at bounding box center [508, 239] width 394 height 42
click at [177, 212] on icon "Page tree" at bounding box center [179, 212] width 9 height 9
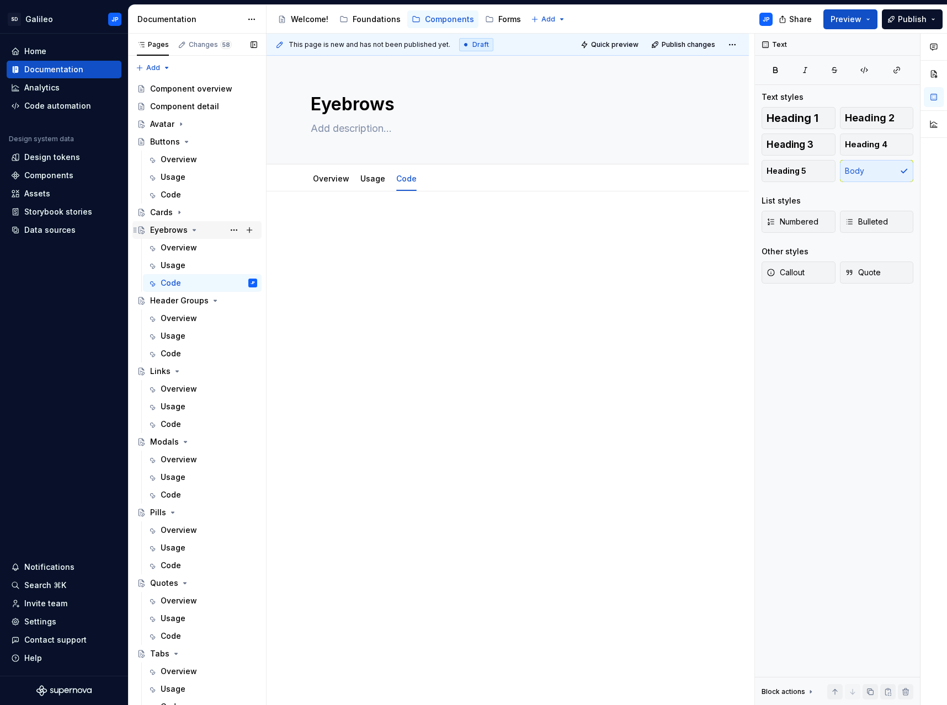
click at [193, 230] on icon "Page tree" at bounding box center [194, 230] width 3 height 1
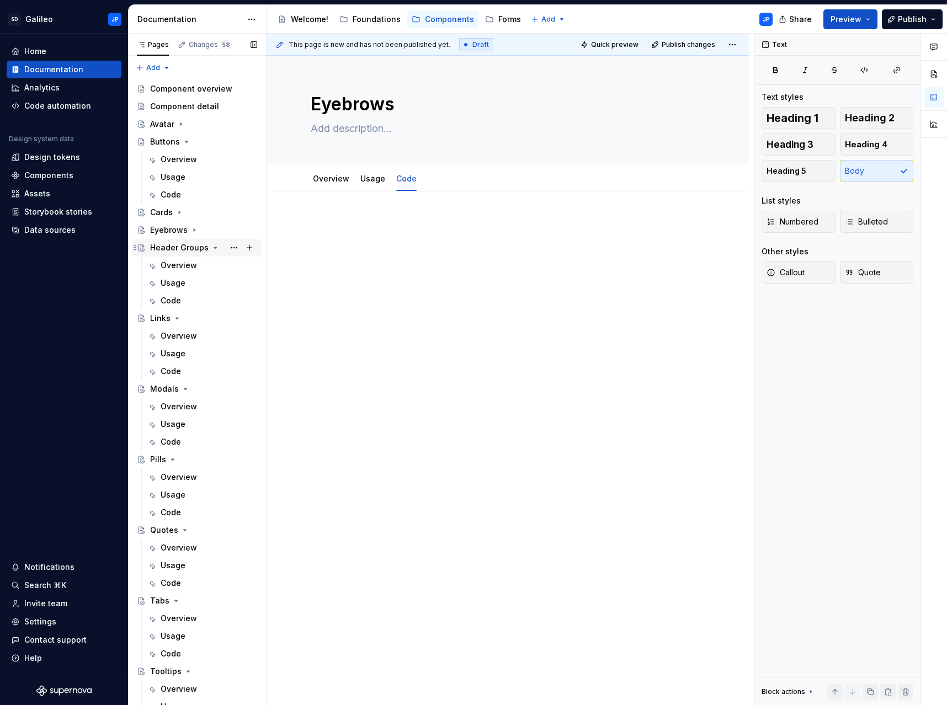
click at [211, 248] on icon "Page tree" at bounding box center [215, 247] width 9 height 9
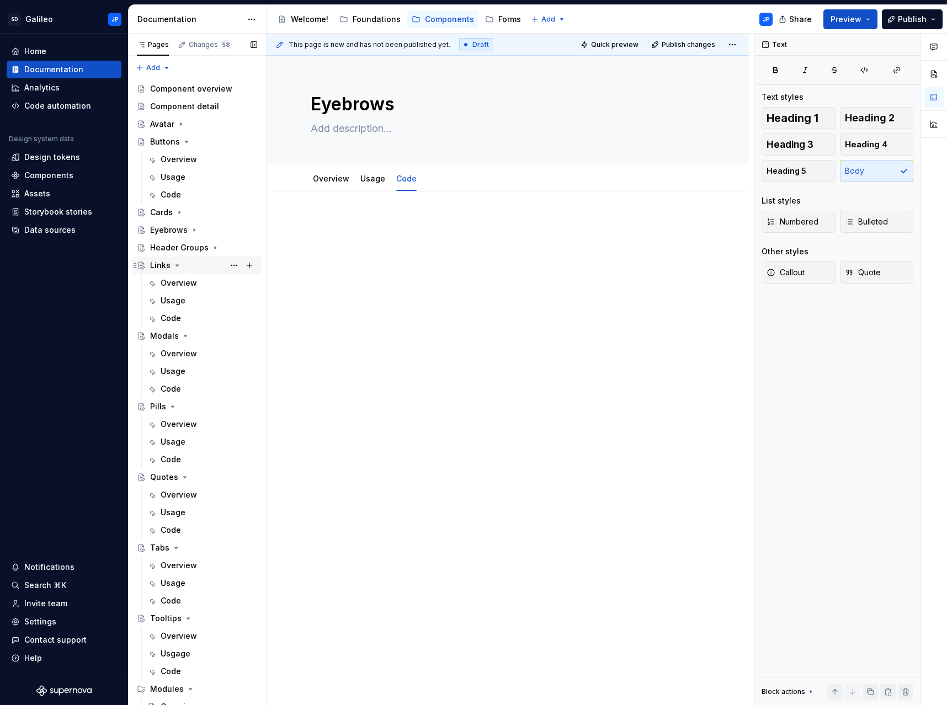
drag, startPoint x: 175, startPoint y: 264, endPoint x: 180, endPoint y: 273, distance: 10.9
click at [175, 264] on icon "Page tree" at bounding box center [177, 265] width 9 height 9
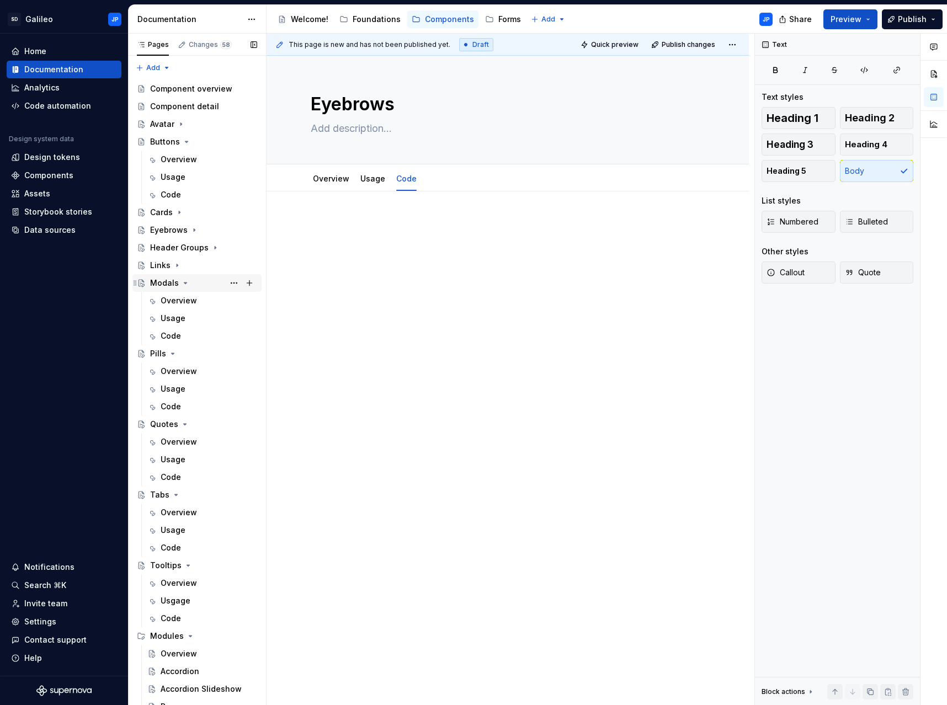
click at [182, 280] on icon "Page tree" at bounding box center [185, 283] width 9 height 9
click at [174, 301] on icon "Page tree" at bounding box center [172, 300] width 9 height 9
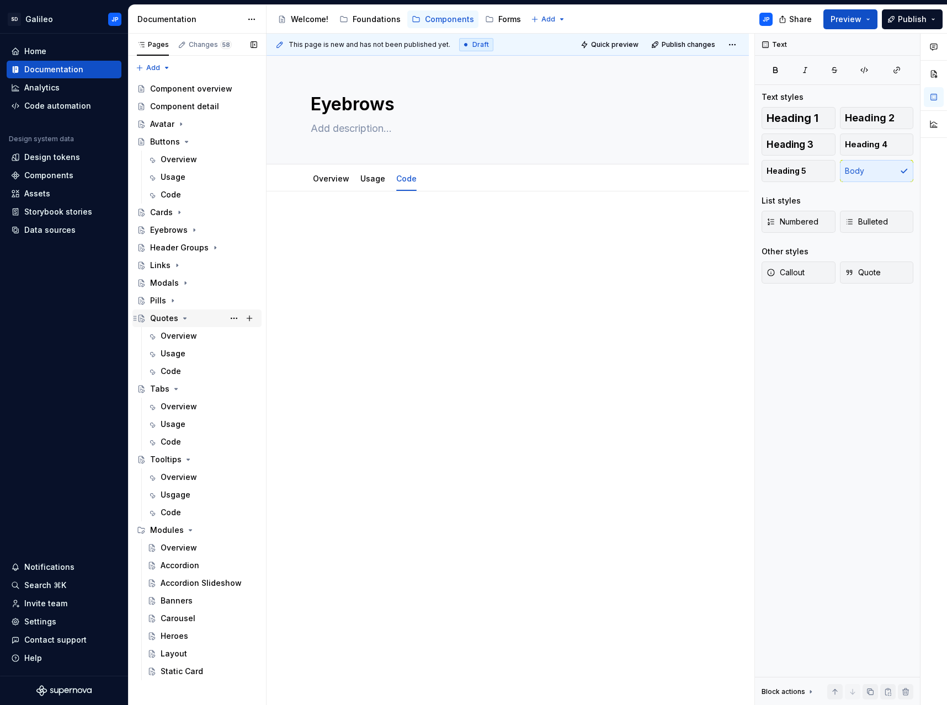
click at [182, 315] on icon "Page tree" at bounding box center [184, 318] width 9 height 9
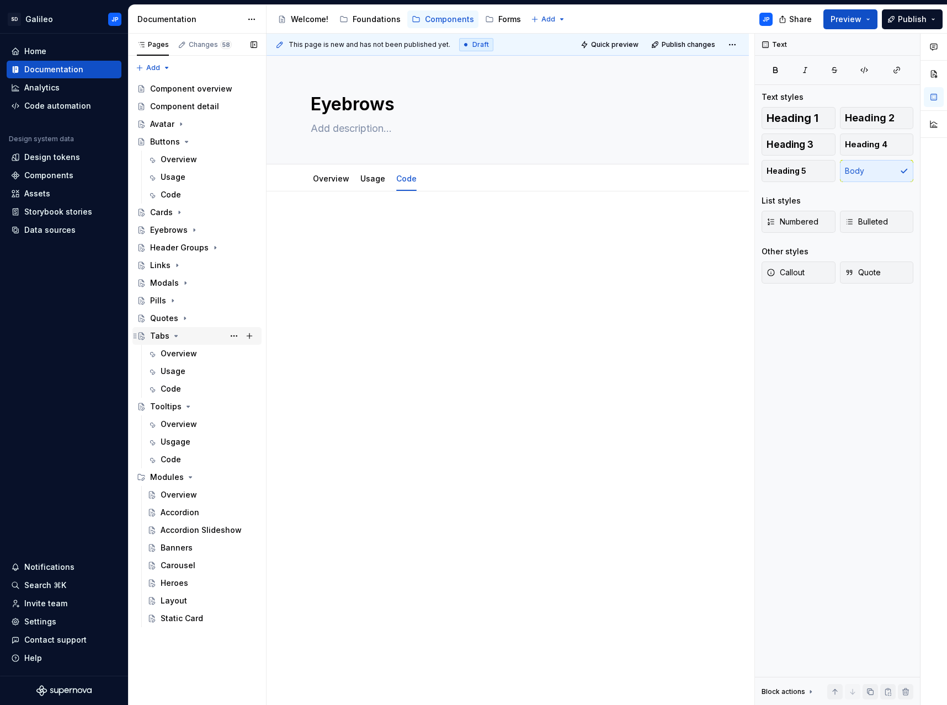
click at [176, 336] on icon "Page tree" at bounding box center [176, 336] width 3 height 1
click at [187, 352] on icon "Page tree" at bounding box center [188, 353] width 9 height 9
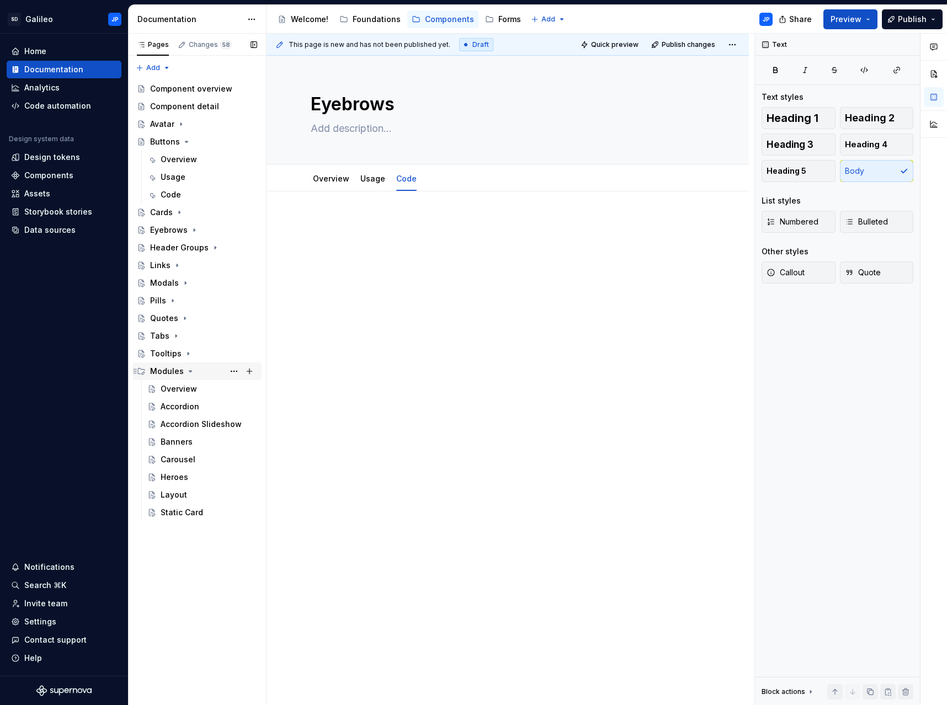
click at [188, 370] on icon "Page tree" at bounding box center [190, 371] width 9 height 9
click at [153, 66] on div "Pages Changes 58 Add Accessibility guide for tree Page tree. Navigate the tree …" at bounding box center [197, 370] width 138 height 672
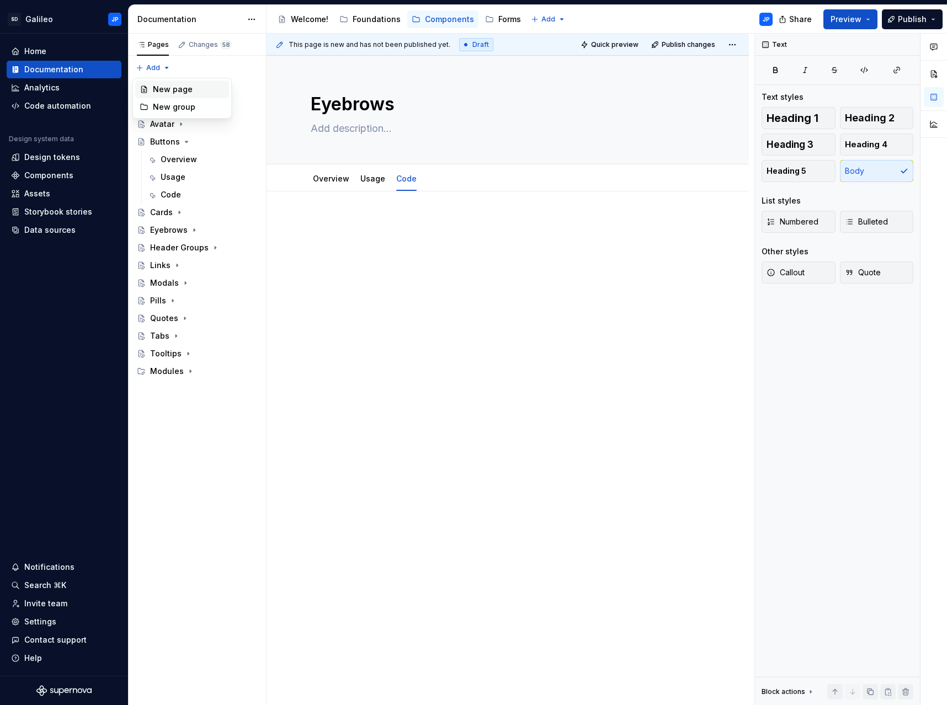
click at [176, 88] on div "New page" at bounding box center [189, 89] width 72 height 11
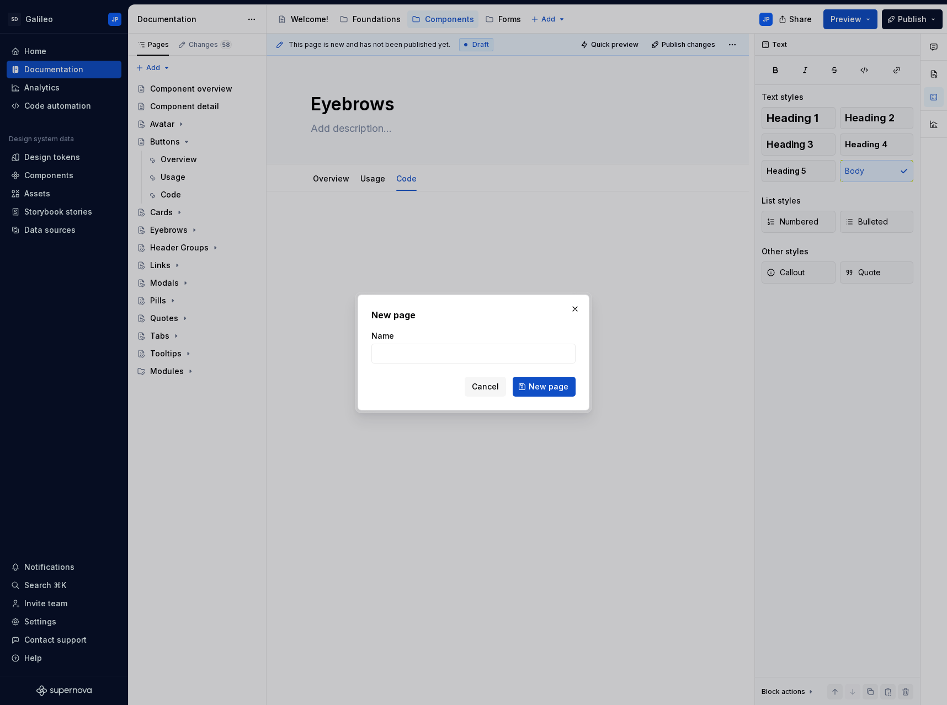
type textarea "*"
type input "Tags"
click at [545, 386] on span "New page" at bounding box center [549, 386] width 40 height 11
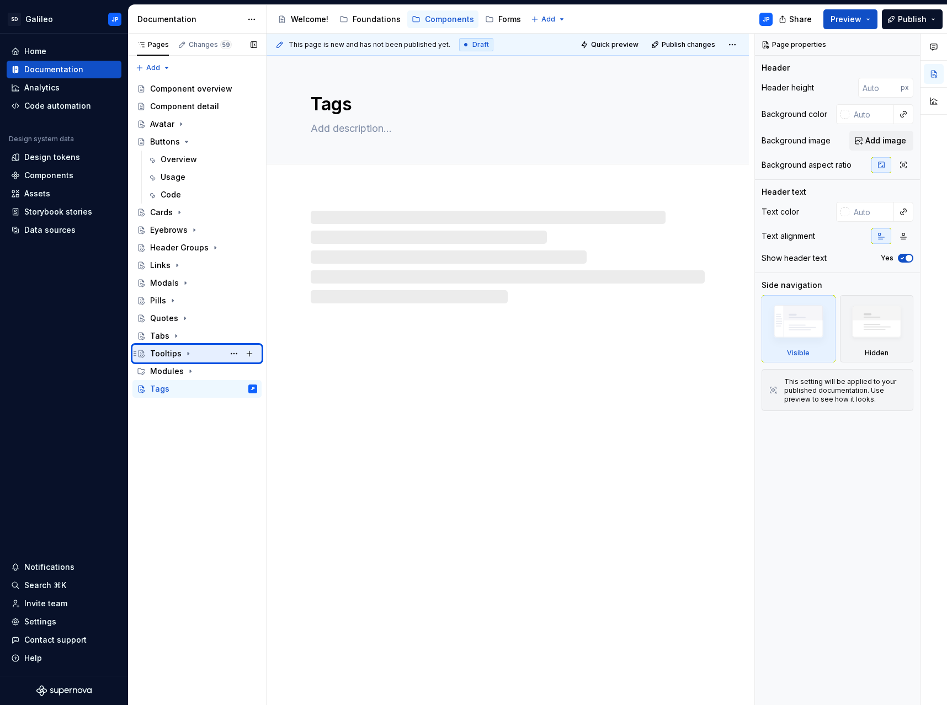
type textarea "*"
type textarea "Tooltips"
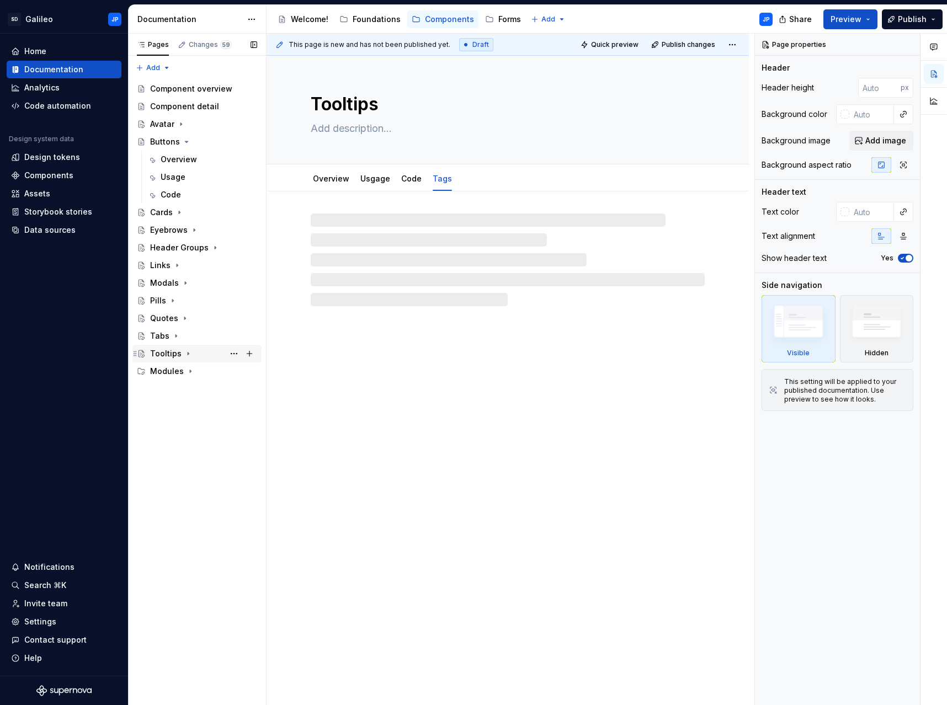
click at [188, 354] on icon "Page tree" at bounding box center [188, 354] width 1 height 3
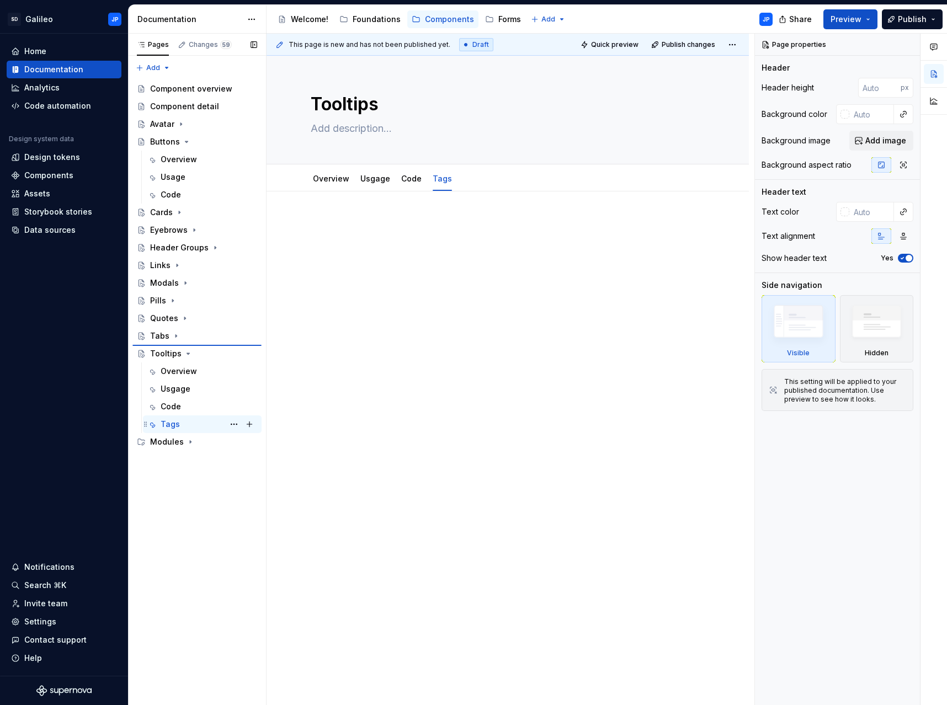
type textarea "*"
type textarea "Tags"
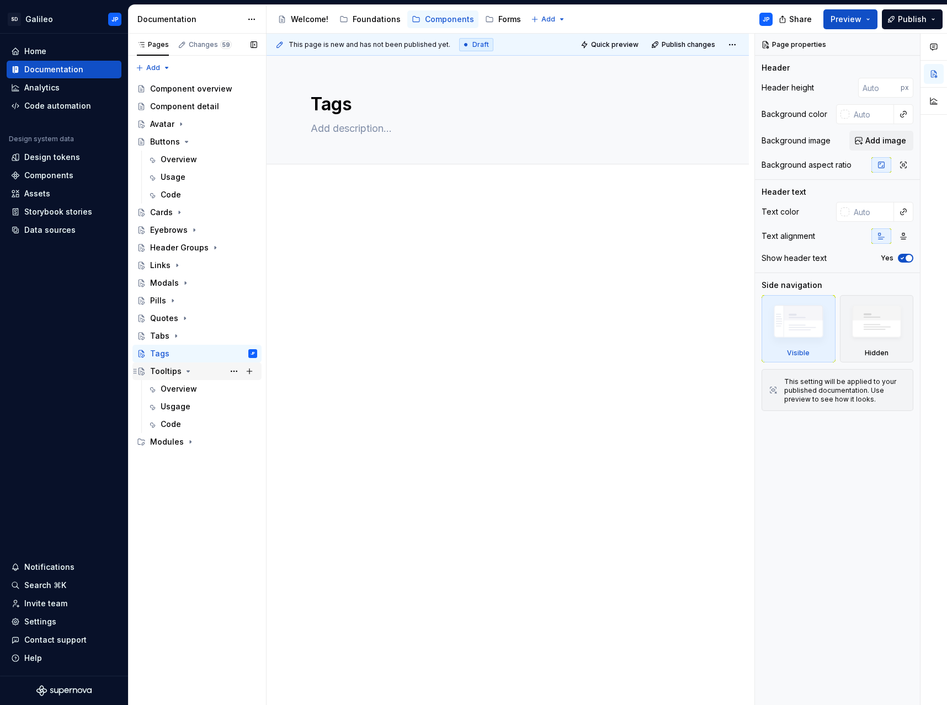
click at [186, 373] on icon "Page tree" at bounding box center [188, 371] width 9 height 9
type textarea "*"
click at [334, 176] on span "Add tab" at bounding box center [338, 176] width 26 height 9
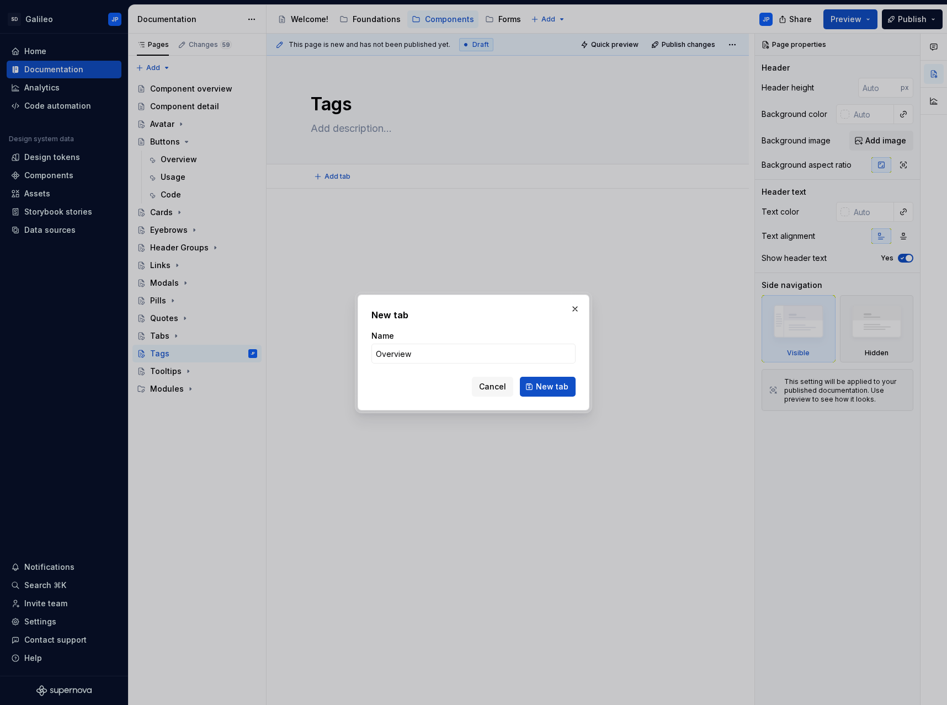
type input "Overview"
click at [557, 386] on span "New tab" at bounding box center [552, 386] width 33 height 11
type textarea "*"
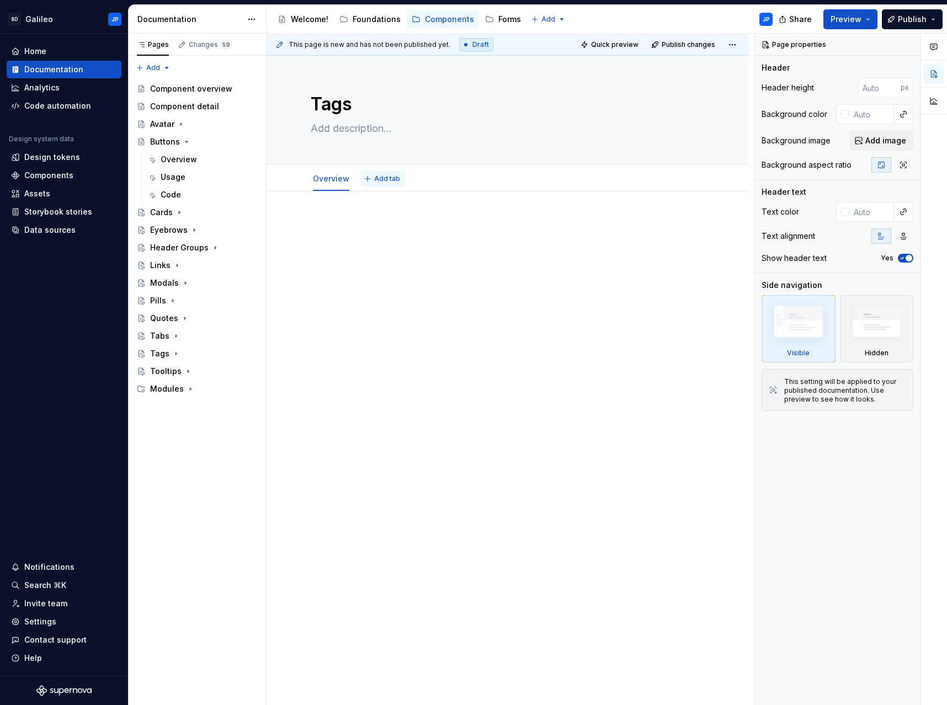
click at [391, 180] on span "Add tab" at bounding box center [387, 178] width 26 height 9
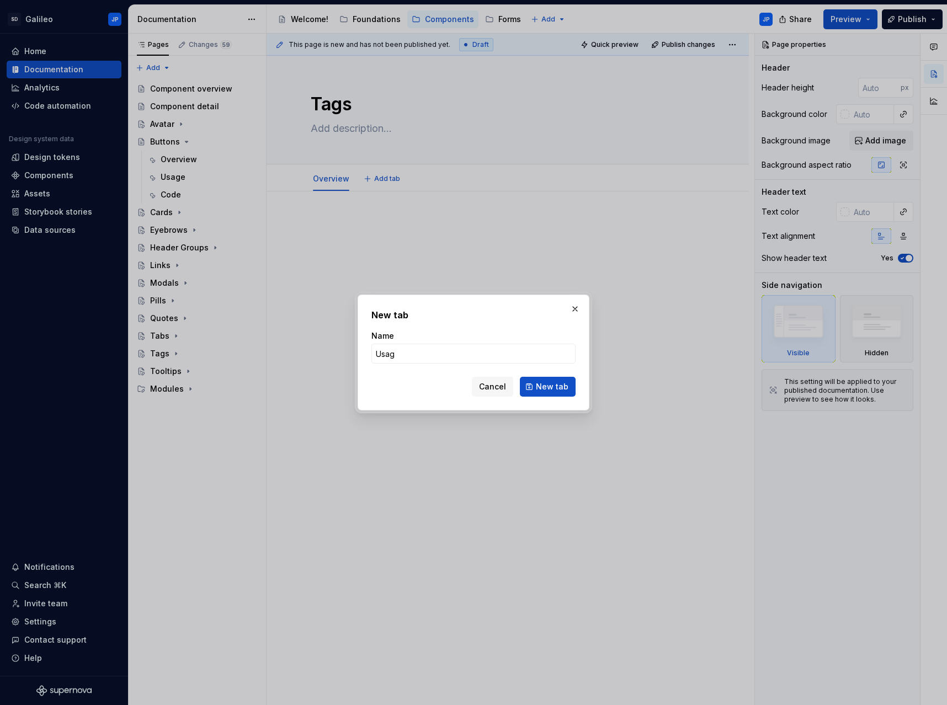
type input "Usage"
type textarea "*"
type input "Usage"
click at [556, 396] on button "New tab" at bounding box center [548, 387] width 56 height 20
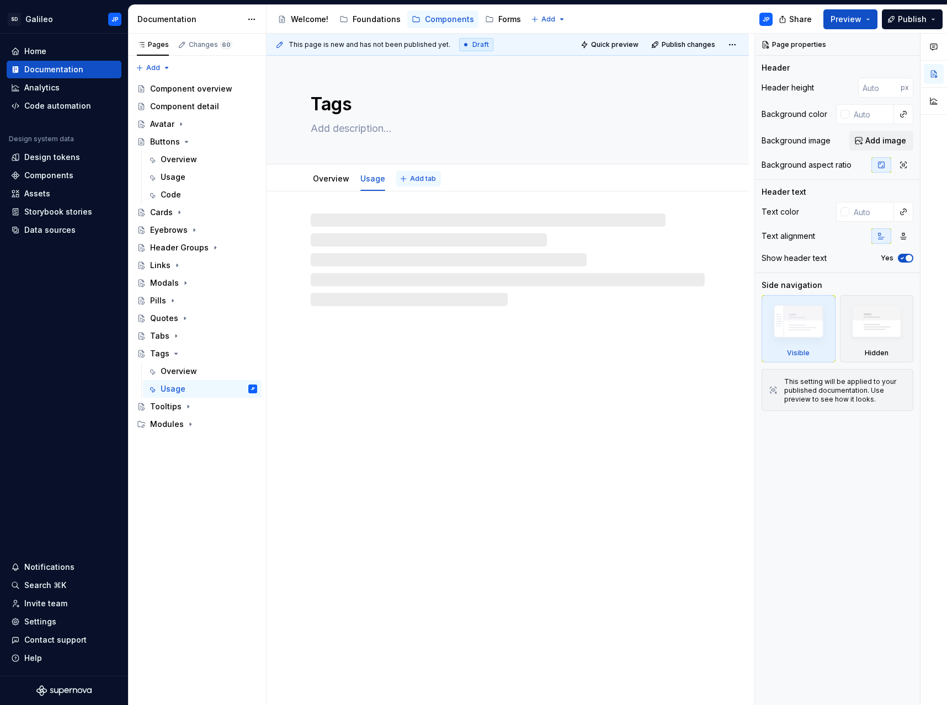
click at [424, 180] on span "Add tab" at bounding box center [423, 178] width 26 height 9
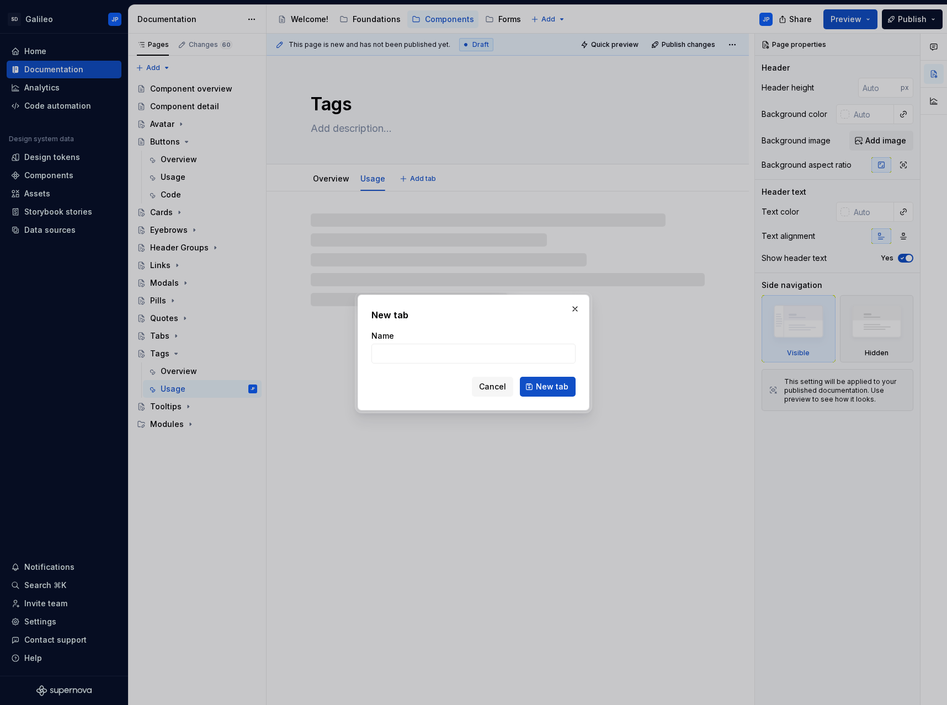
type textarea "*"
type input "D"
type input "C"
type textarea "*"
type input "Code"
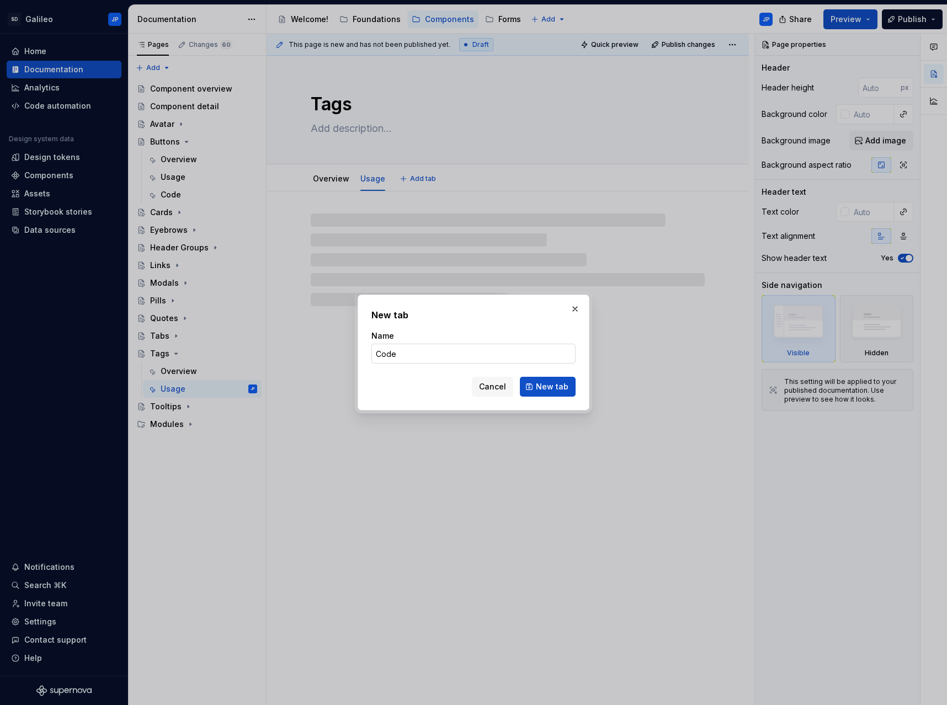
type textarea "*"
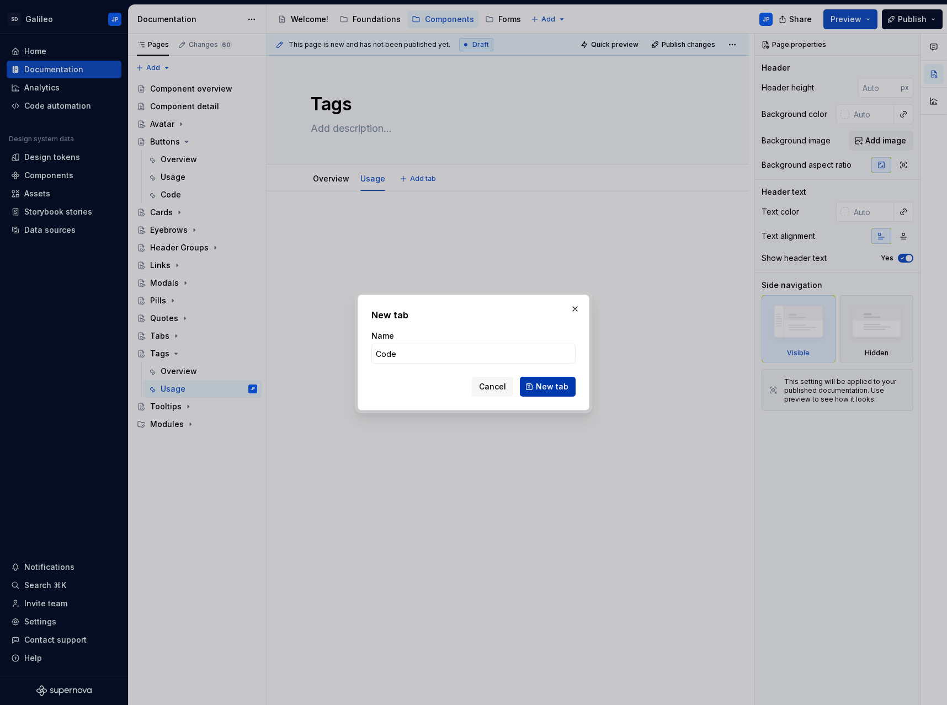
type input "Code"
click at [539, 382] on span "New tab" at bounding box center [552, 386] width 33 height 11
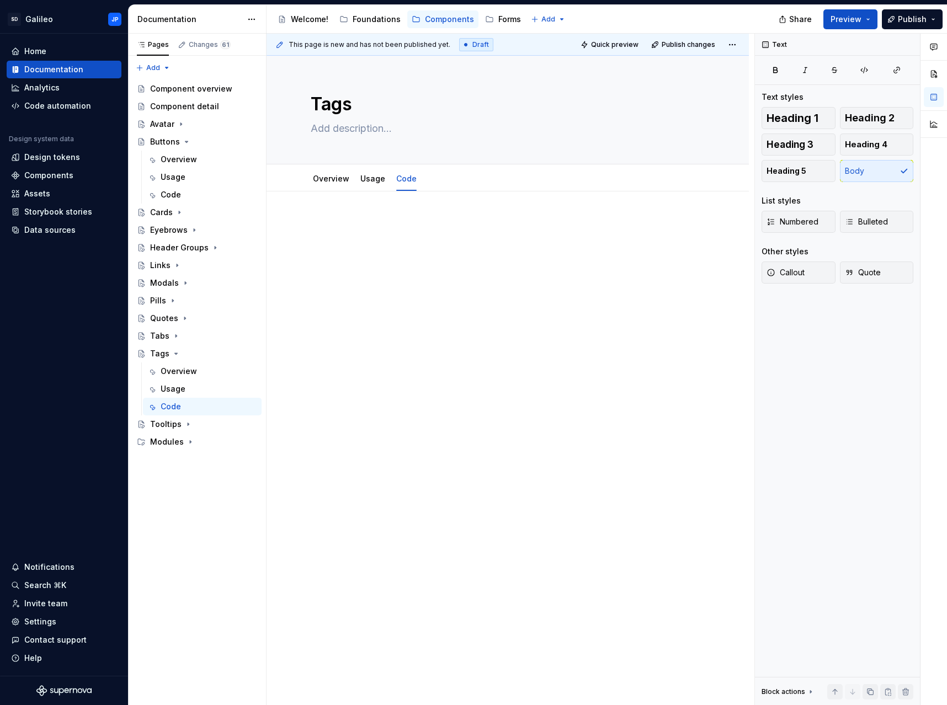
type textarea "*"
